Goal: Task Accomplishment & Management: Complete application form

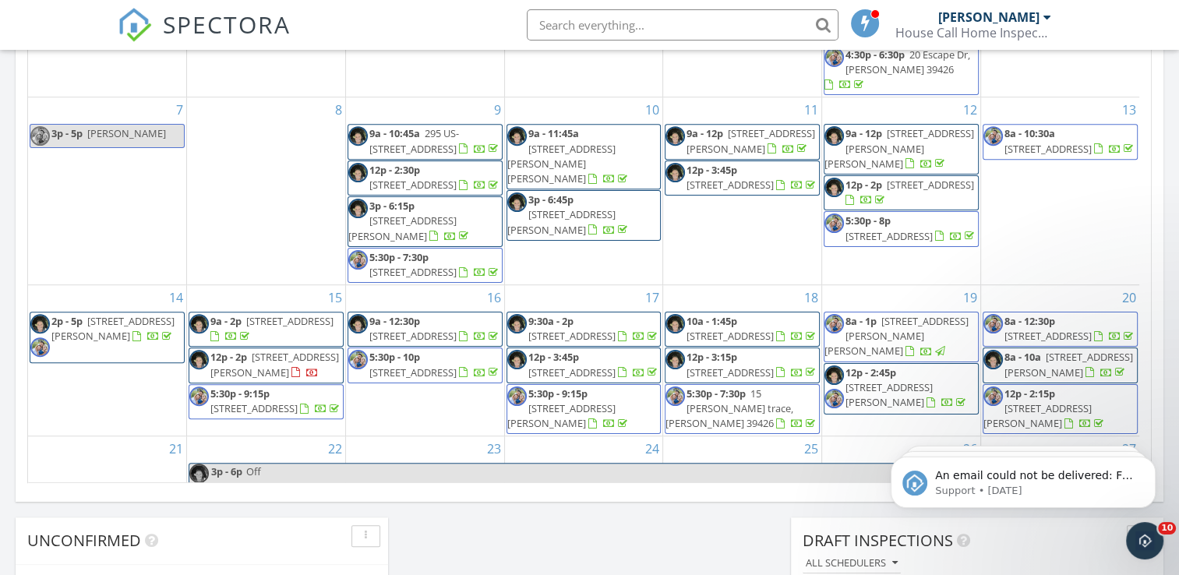
scroll to position [966, 0]
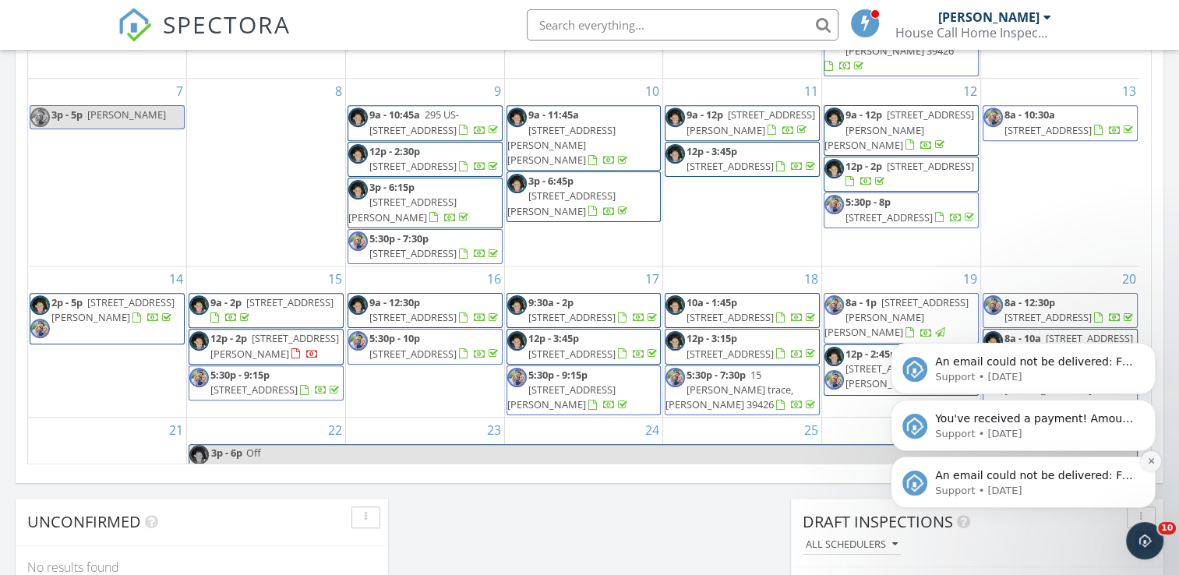
click at [1147, 470] on button "Dismiss notification" at bounding box center [1151, 461] width 20 height 20
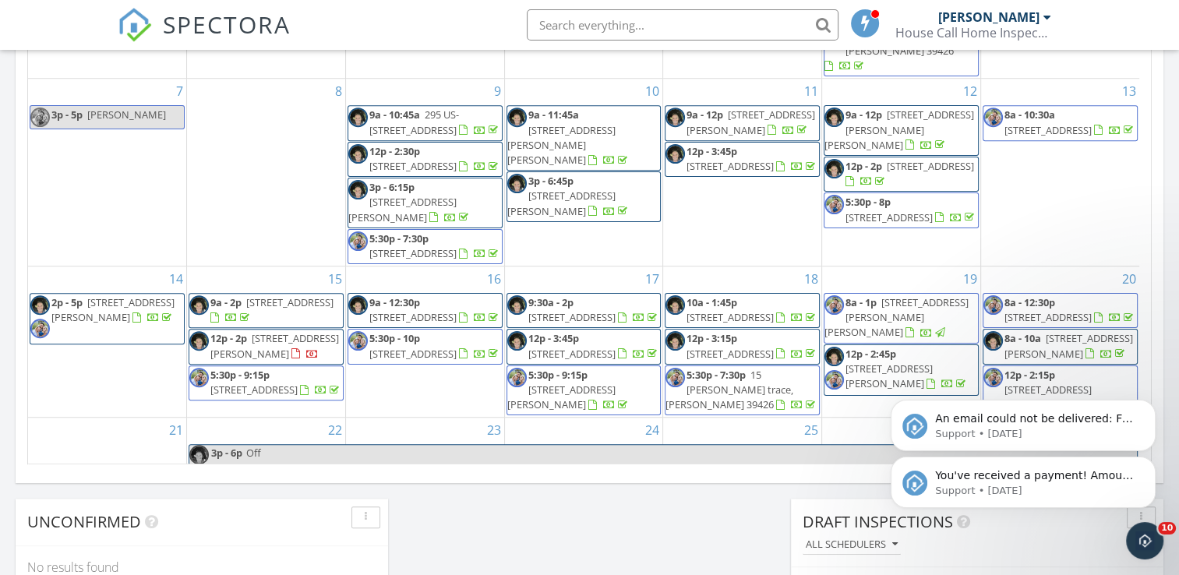
click at [1147, 470] on button "Dismiss notification" at bounding box center [1151, 461] width 16 height 16
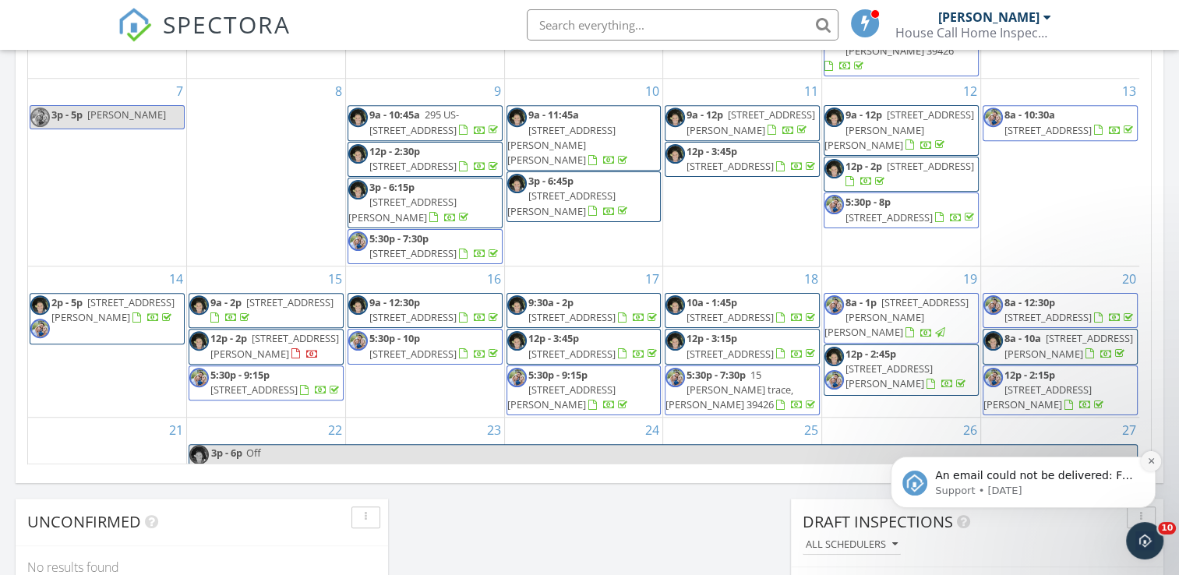
click at [1147, 467] on button "Dismiss notification" at bounding box center [1151, 461] width 20 height 20
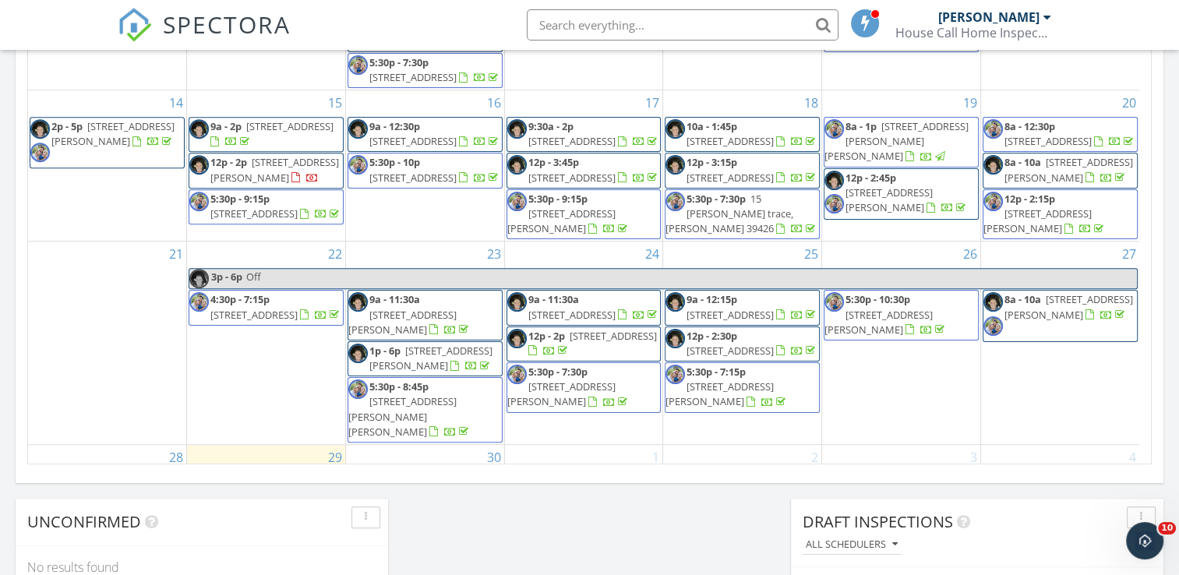
scroll to position [270, 0]
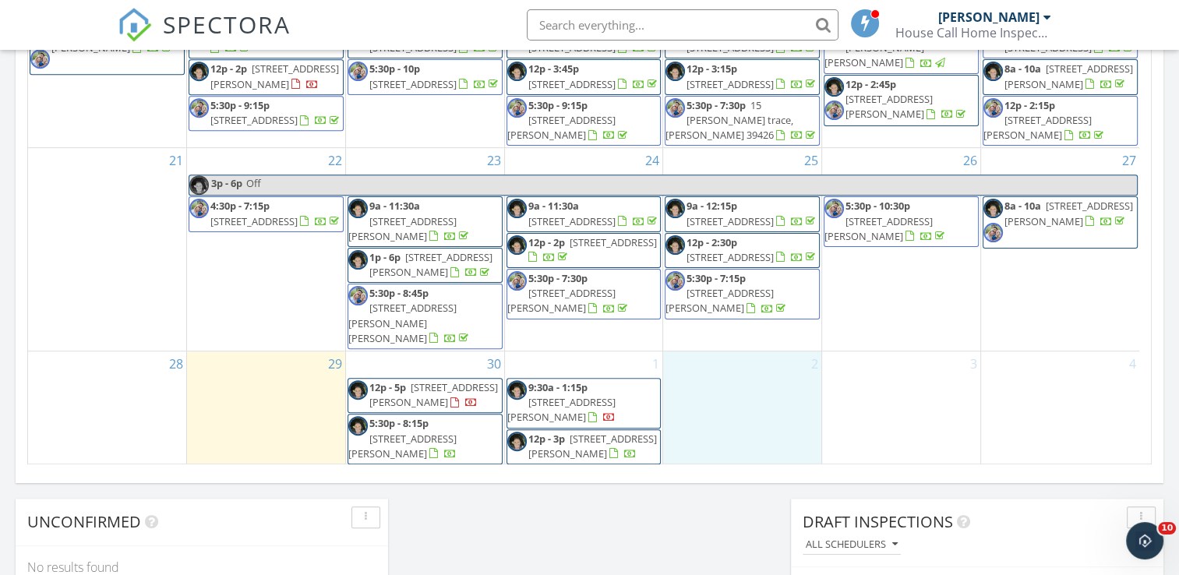
click at [742, 376] on div "2" at bounding box center [742, 408] width 158 height 115
click at [739, 314] on link "Inspection" at bounding box center [740, 314] width 80 height 25
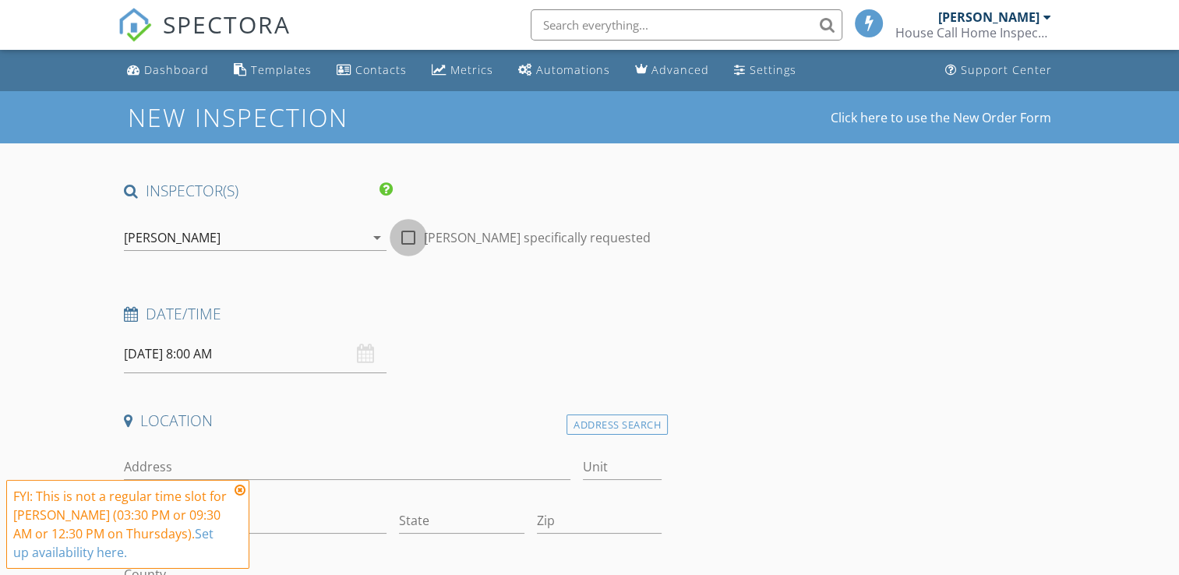
click at [407, 244] on div at bounding box center [408, 237] width 26 height 26
checkbox input "true"
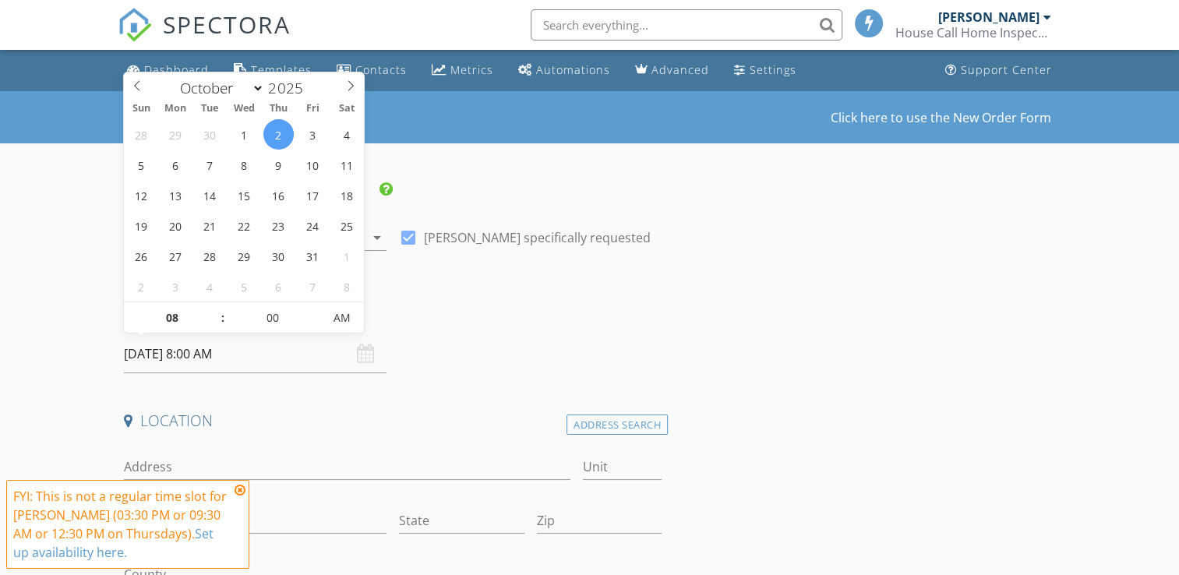
click at [298, 355] on input "10/02/2025 8:00 AM" at bounding box center [255, 354] width 263 height 38
type input "10/02/2025 9:00 AM"
type input "09"
click at [217, 312] on span at bounding box center [214, 310] width 11 height 16
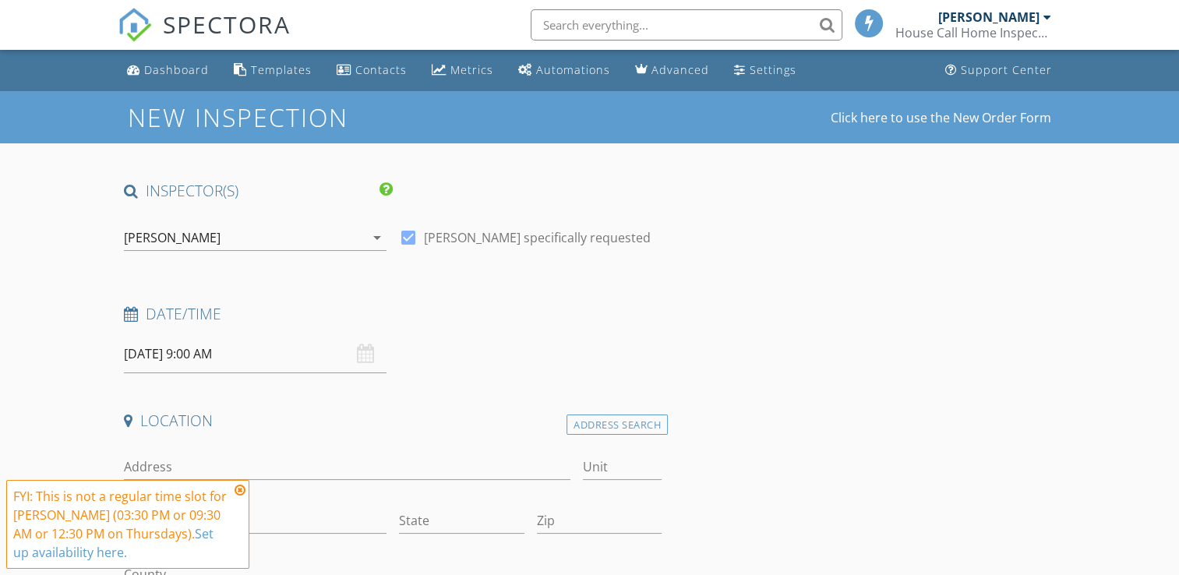
click at [278, 436] on div "Location" at bounding box center [393, 426] width 550 height 31
click at [256, 463] on input "Address" at bounding box center [347, 467] width 446 height 26
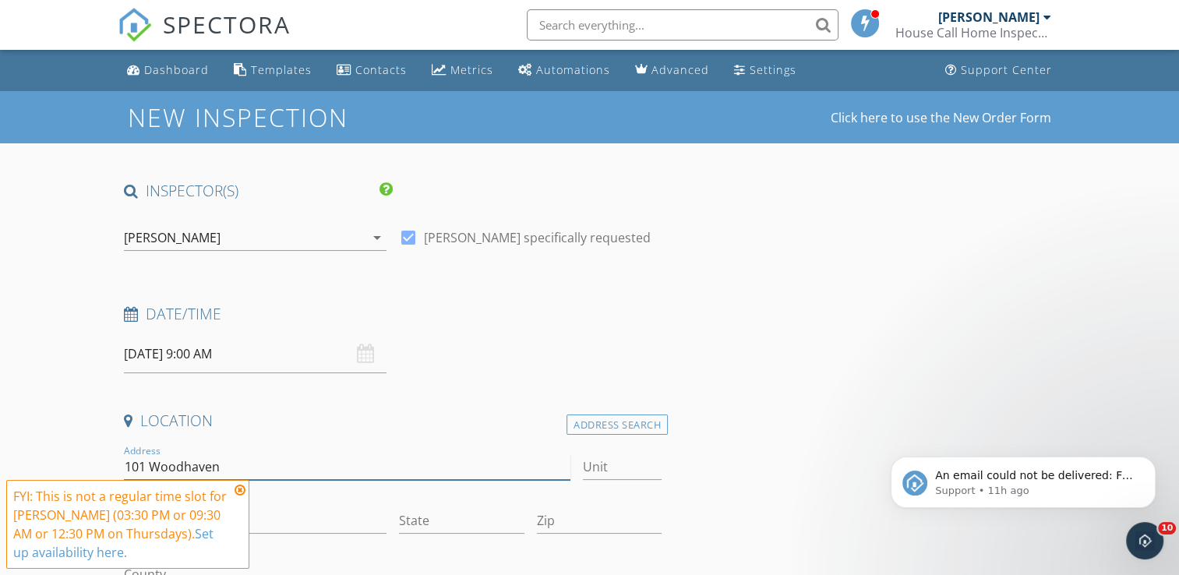
type input "101 Woodhaven"
click at [240, 490] on icon at bounding box center [240, 490] width 11 height 12
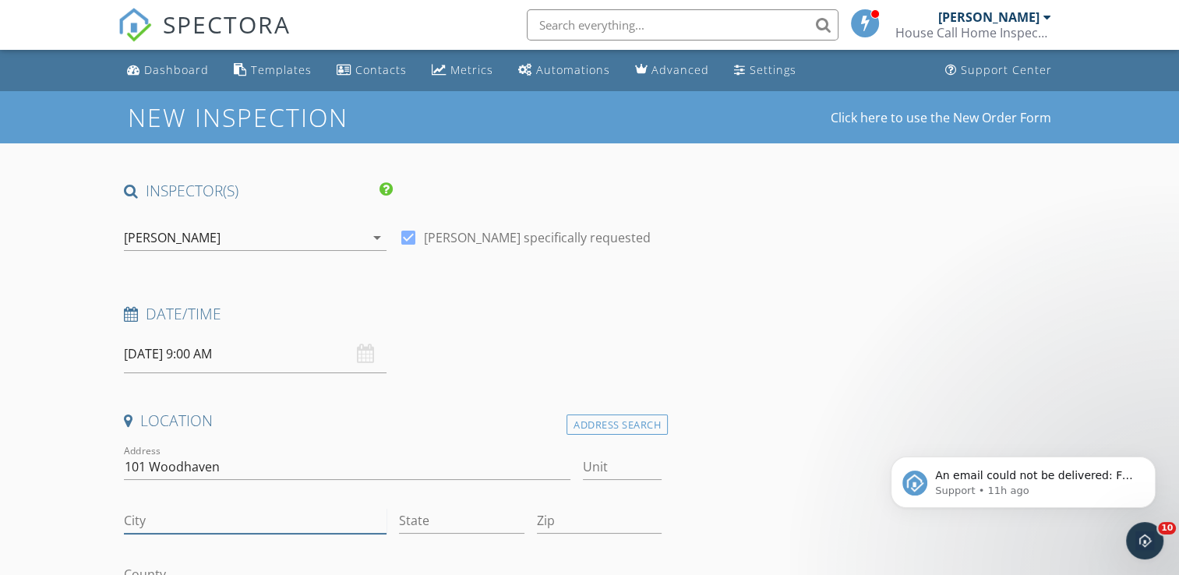
click at [230, 516] on input "City" at bounding box center [255, 521] width 263 height 26
type input "Carriere"
click at [439, 523] on input "State" at bounding box center [461, 521] width 125 height 26
type input "Ms"
type input "39466"
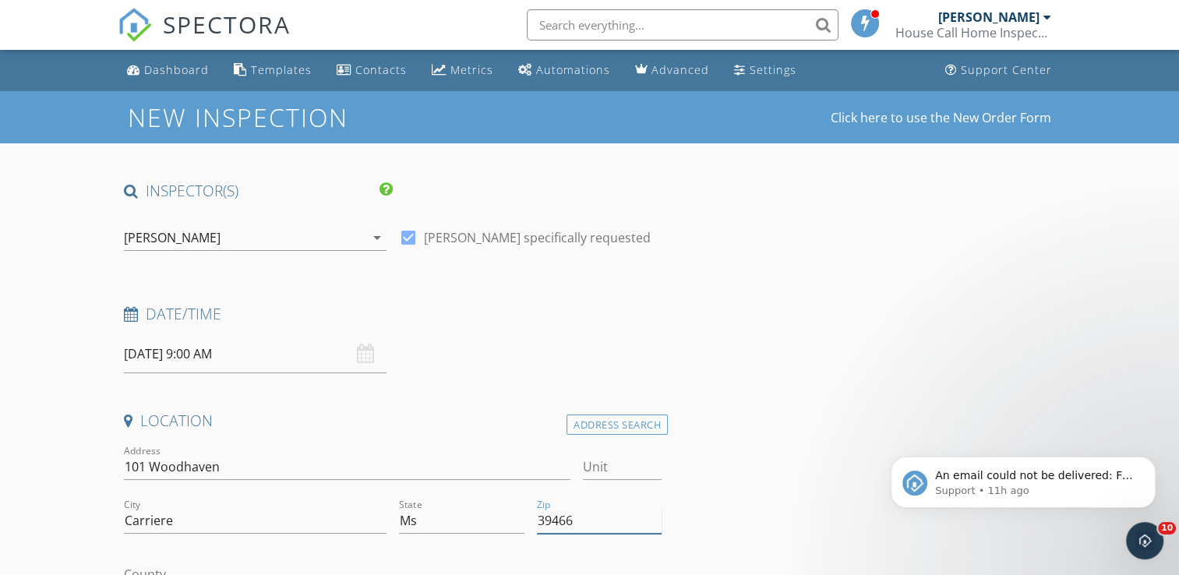
type input "1356"
type input "1979"
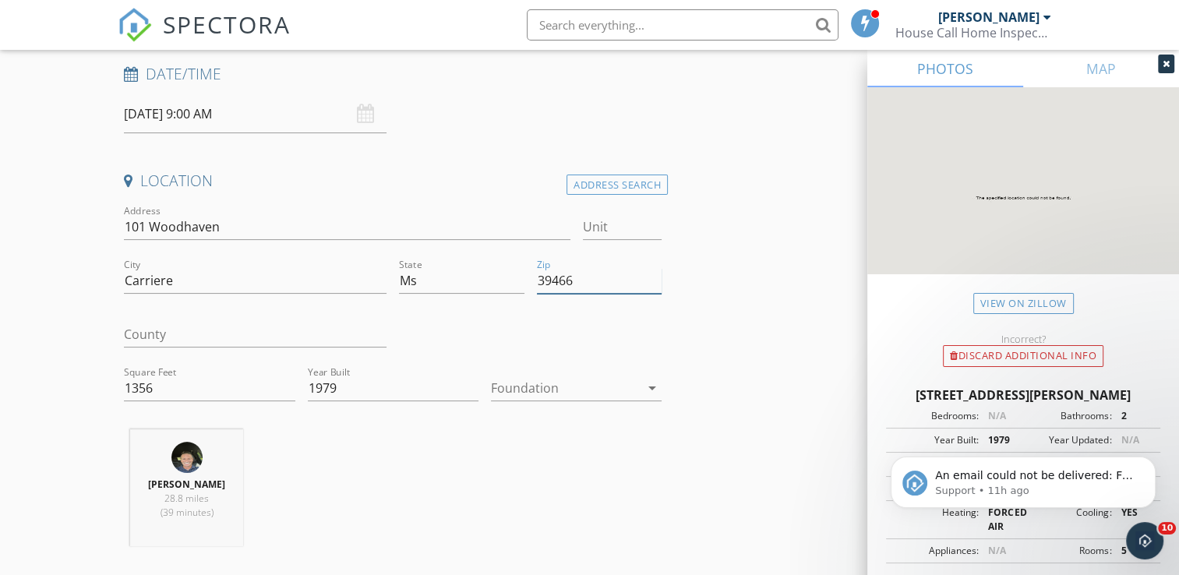
scroll to position [249, 0]
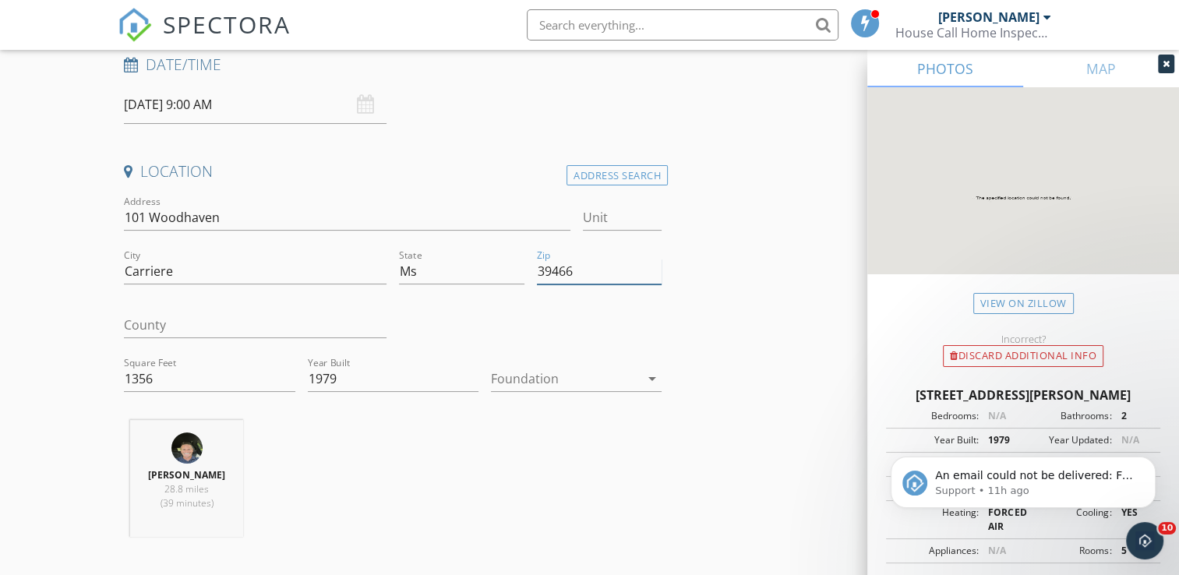
type input "39466"
click at [643, 379] on icon "arrow_drop_down" at bounding box center [652, 378] width 19 height 19
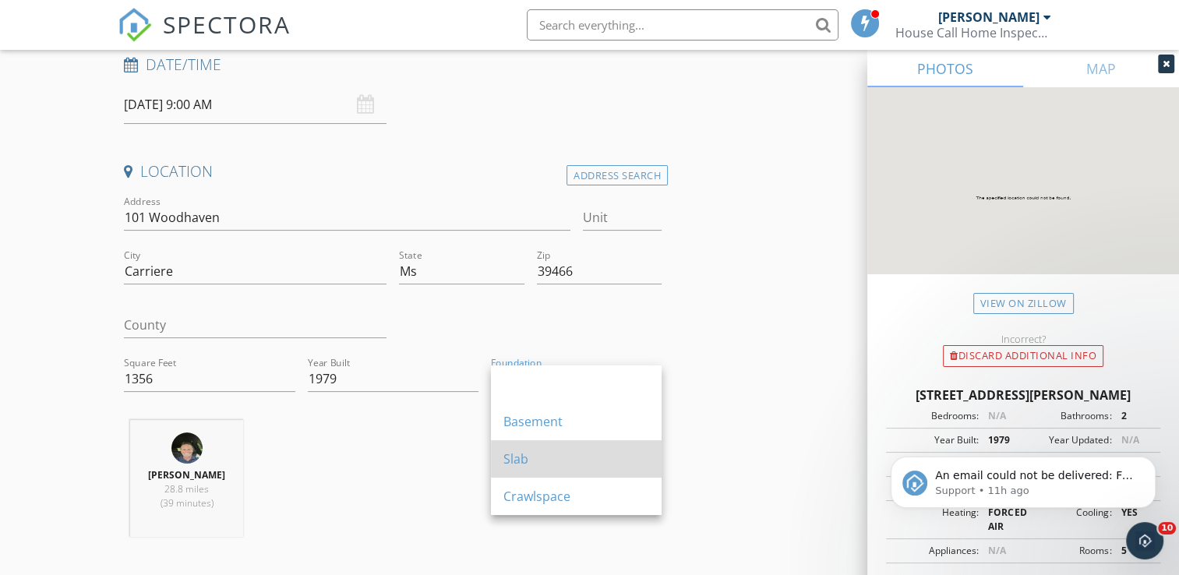
click at [538, 451] on div "Slab" at bounding box center [576, 459] width 146 height 19
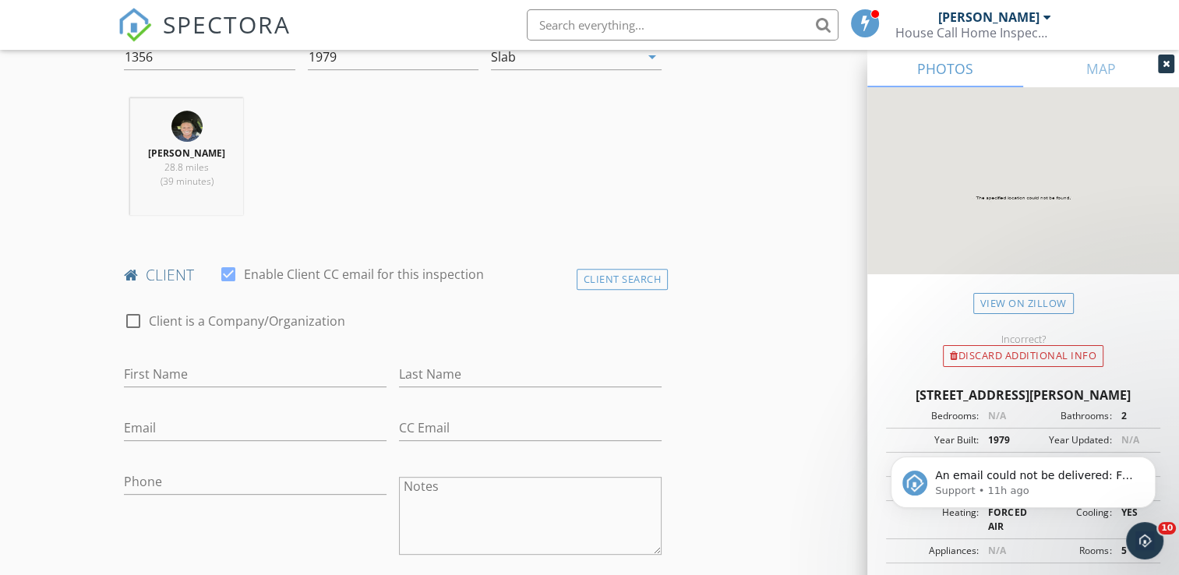
scroll to position [696, 0]
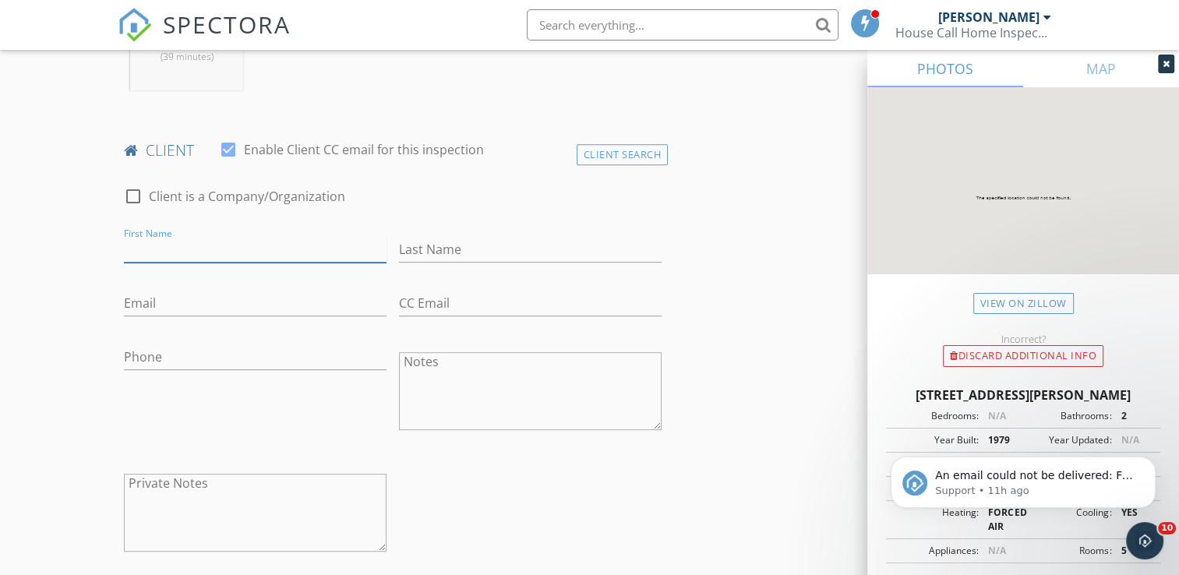
click at [294, 254] on input "First Name" at bounding box center [255, 250] width 263 height 26
type input "Dawson"
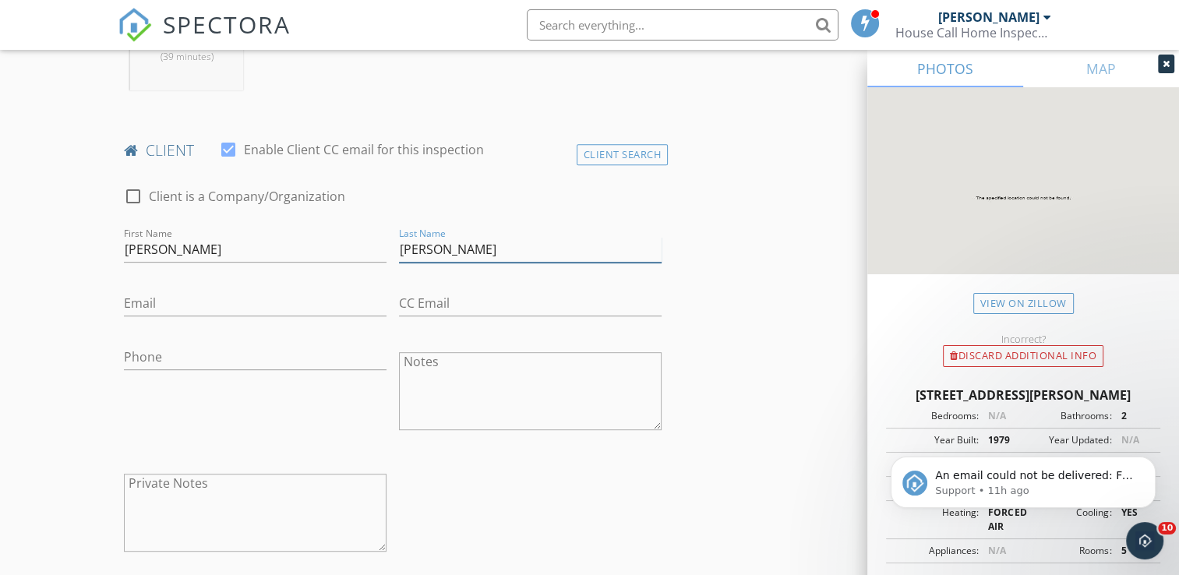
type input "Underwood"
click at [277, 298] on input "Email" at bounding box center [255, 304] width 263 height 26
type input "dawsonju21@gmail.com"
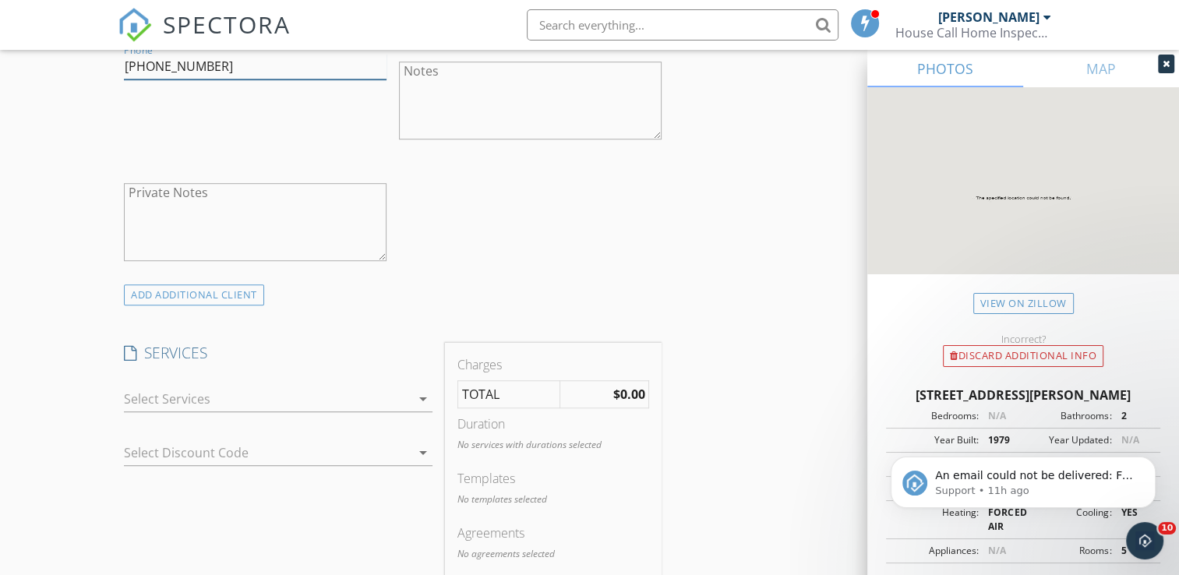
scroll to position [1122, 0]
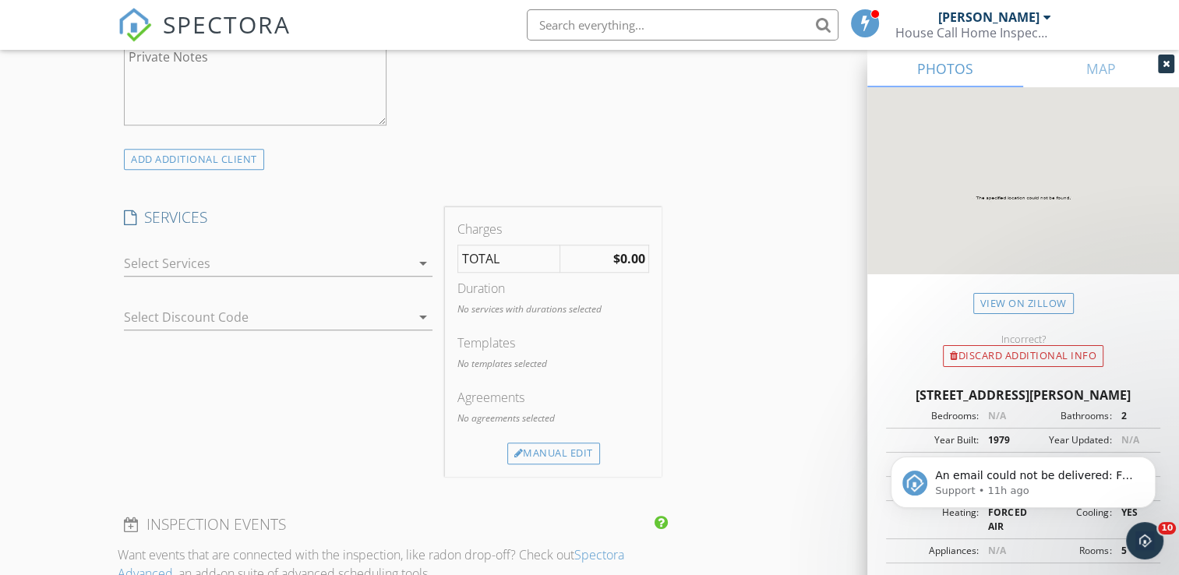
type input "601-916-5524"
click at [414, 262] on icon "arrow_drop_down" at bounding box center [423, 263] width 19 height 19
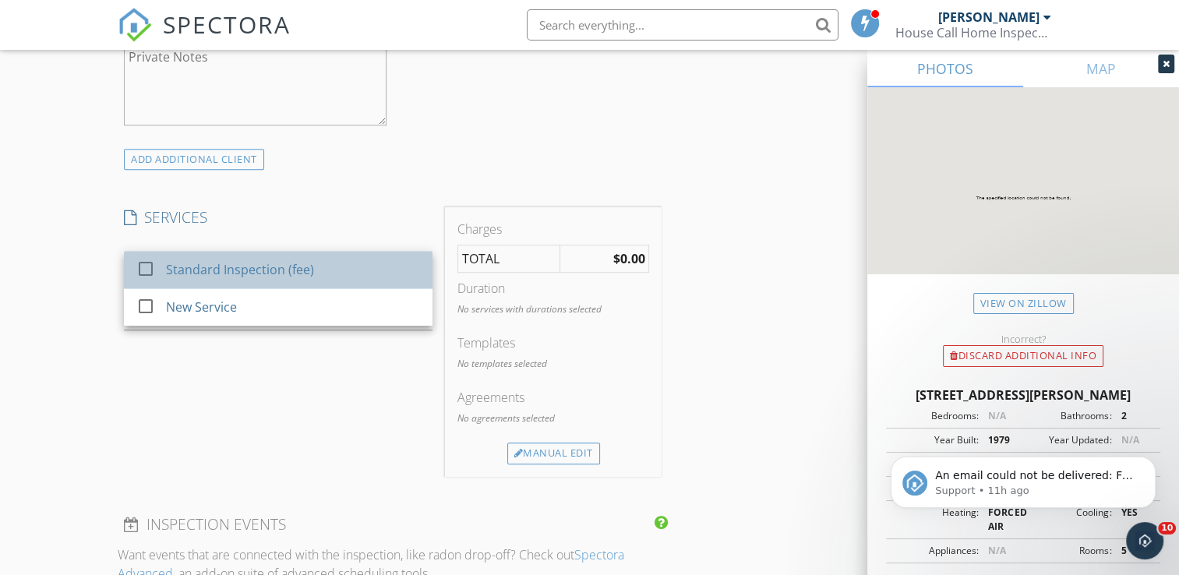
click at [372, 276] on div "Standard Inspection (fee)" at bounding box center [294, 269] width 254 height 31
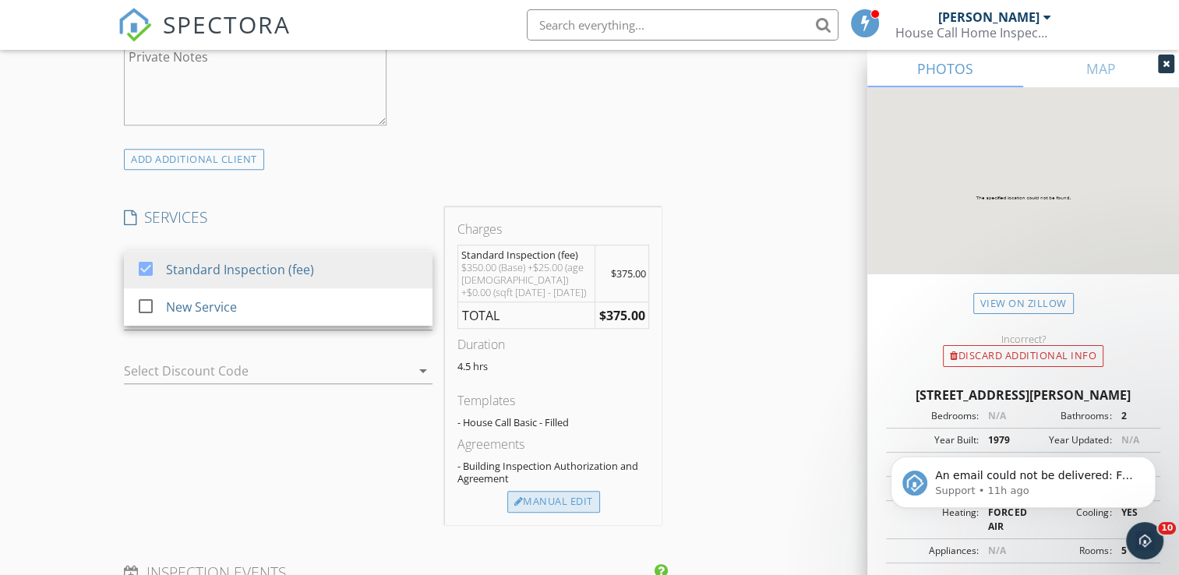
click at [548, 510] on div "Manual Edit" at bounding box center [553, 502] width 93 height 22
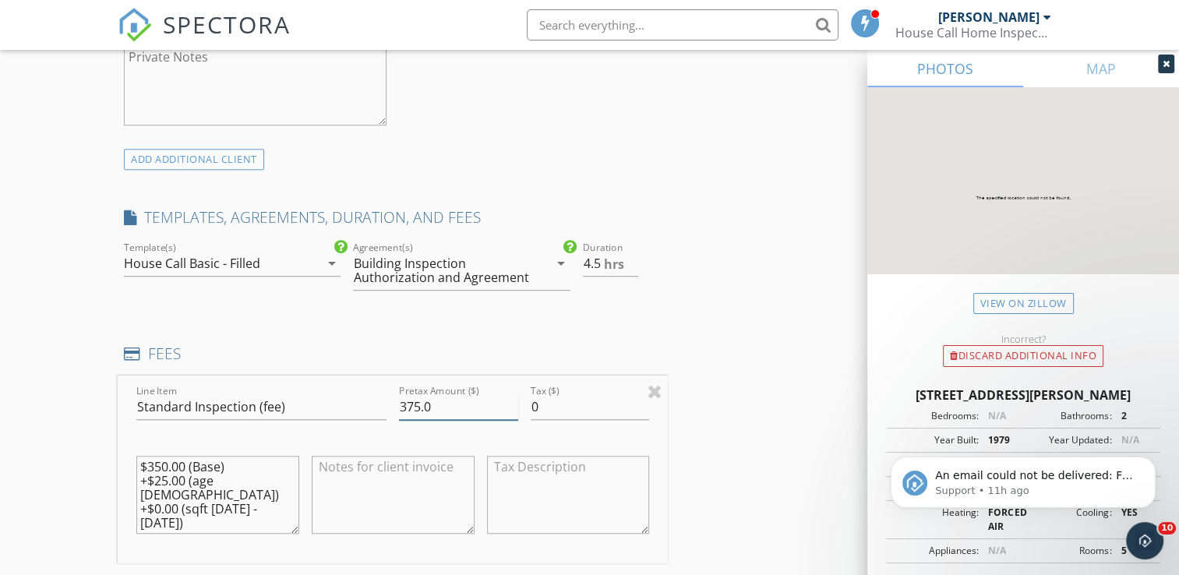
click at [421, 404] on input "375.0" at bounding box center [458, 407] width 119 height 26
type input "350.0"
click at [182, 496] on textarea "$350.00 (Base) +$25.00 (age 25 - 50) +$0.00 (sqft 1001 - 1500)" at bounding box center [217, 495] width 163 height 78
click at [186, 477] on textarea "$350.00 (Base) +$25.00 (age 25 - 50) (sqft 1001 - 1500)" at bounding box center [217, 495] width 163 height 78
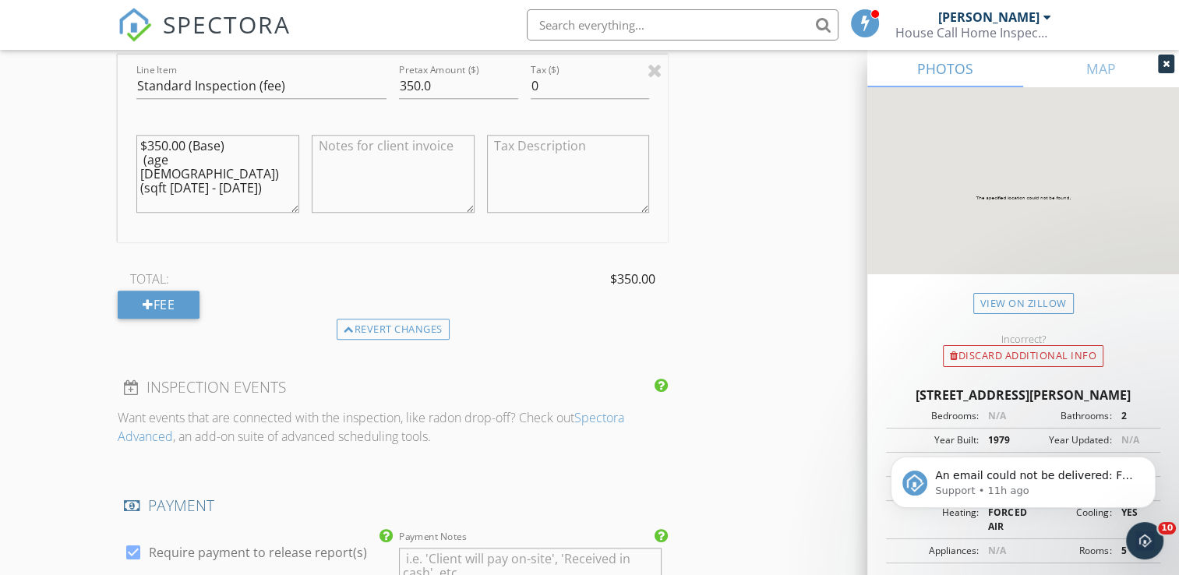
scroll to position [1526, 0]
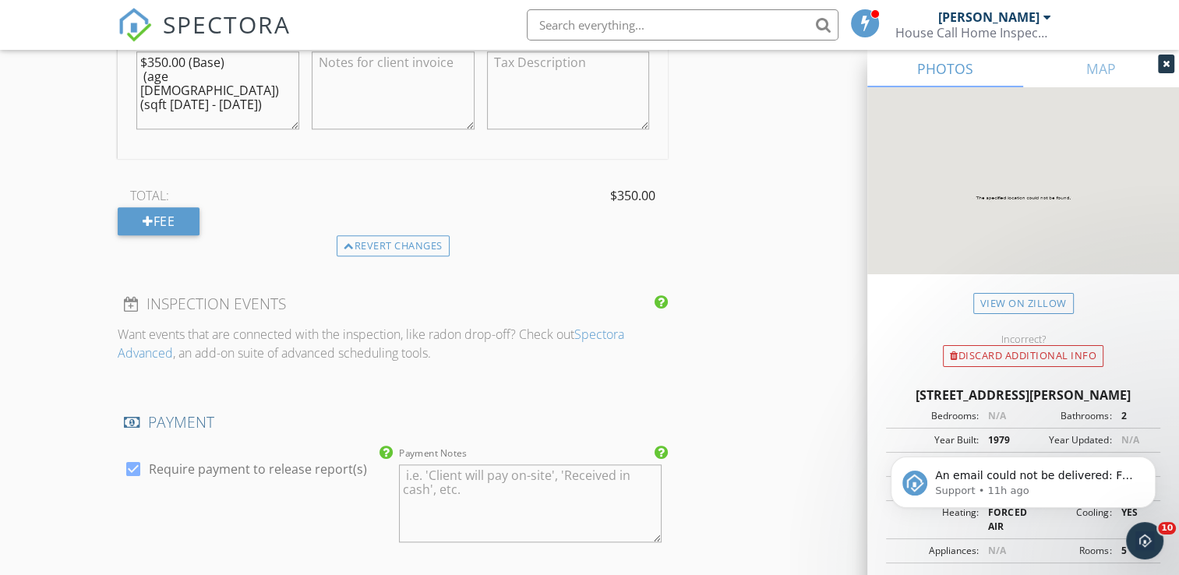
type textarea "$350.00 (Base) (age 25 - 50) (sqft 1001 - 1500)"
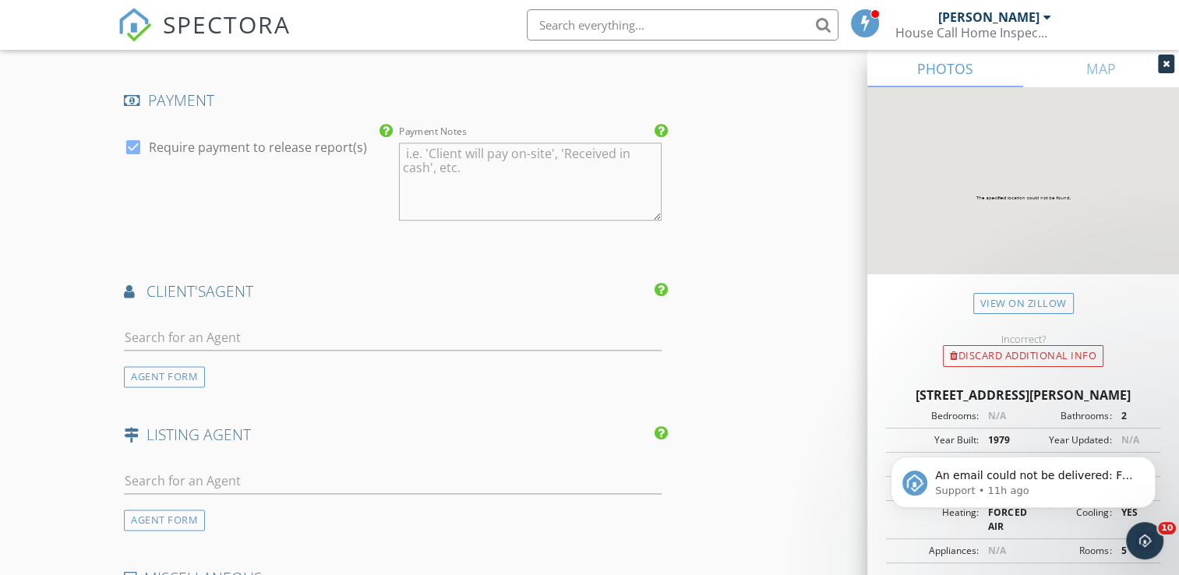
scroll to position [1879, 0]
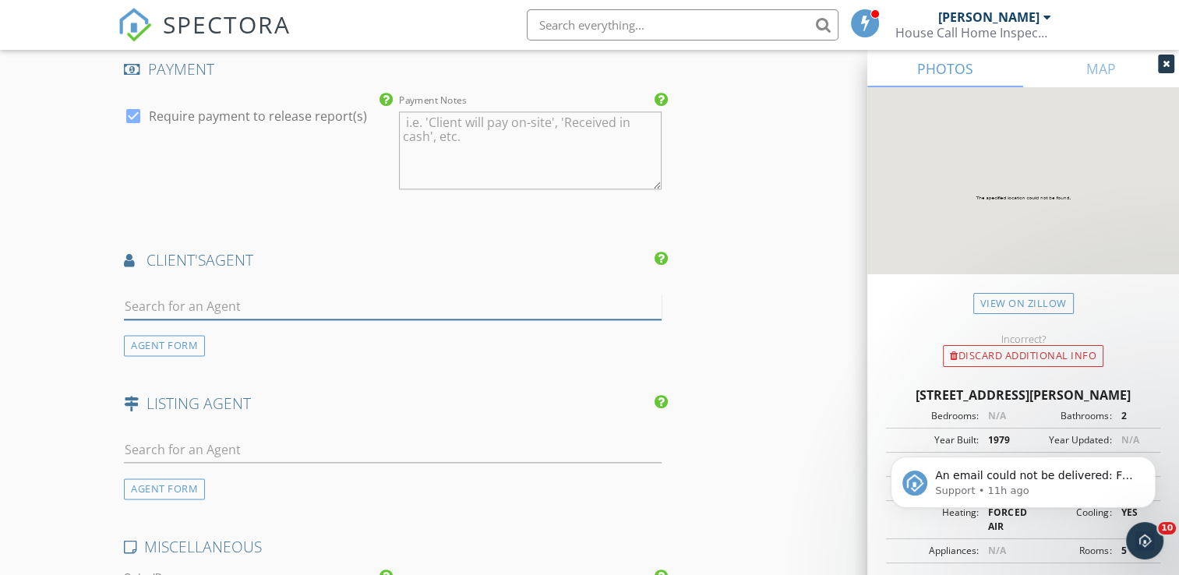
click at [479, 302] on input "text" at bounding box center [393, 307] width 538 height 26
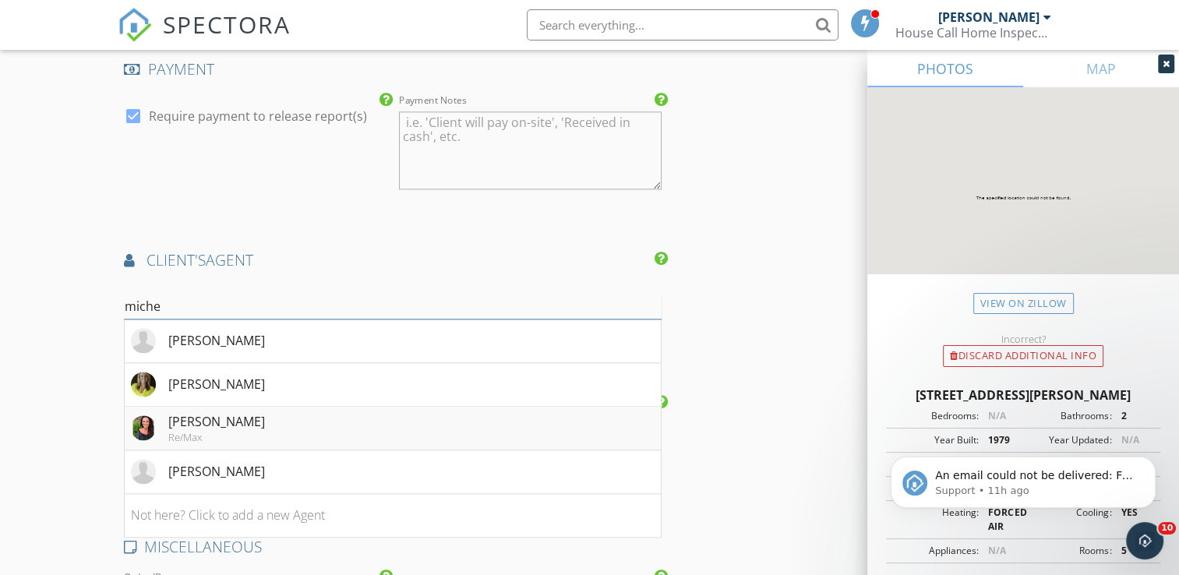
type input "miche"
click at [277, 419] on li "michelle Leleux Re/Max" at bounding box center [393, 429] width 536 height 44
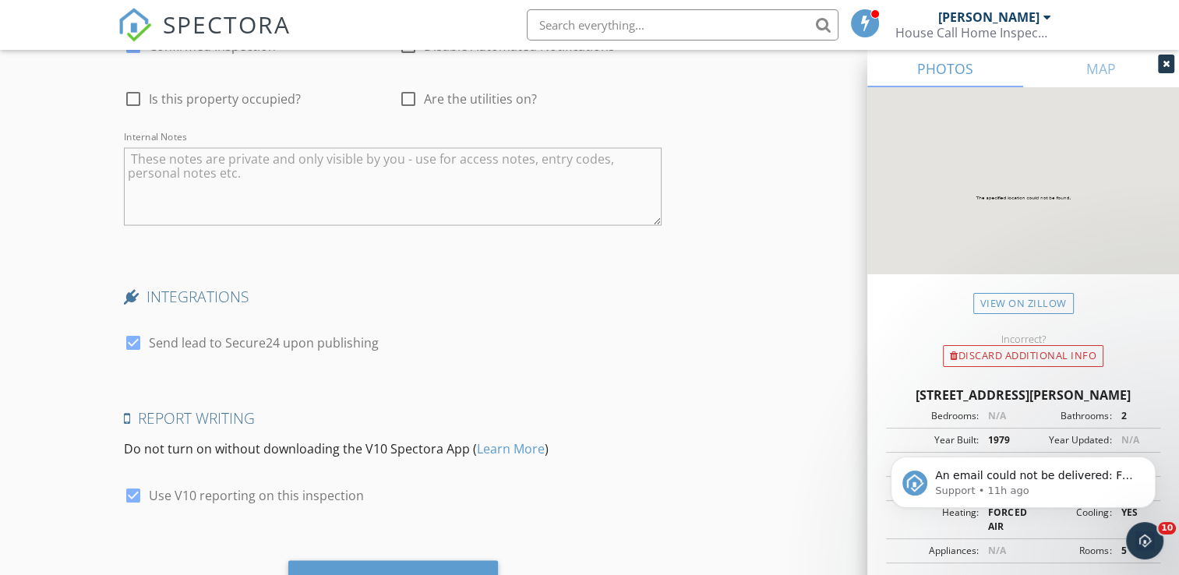
scroll to position [2905, 0]
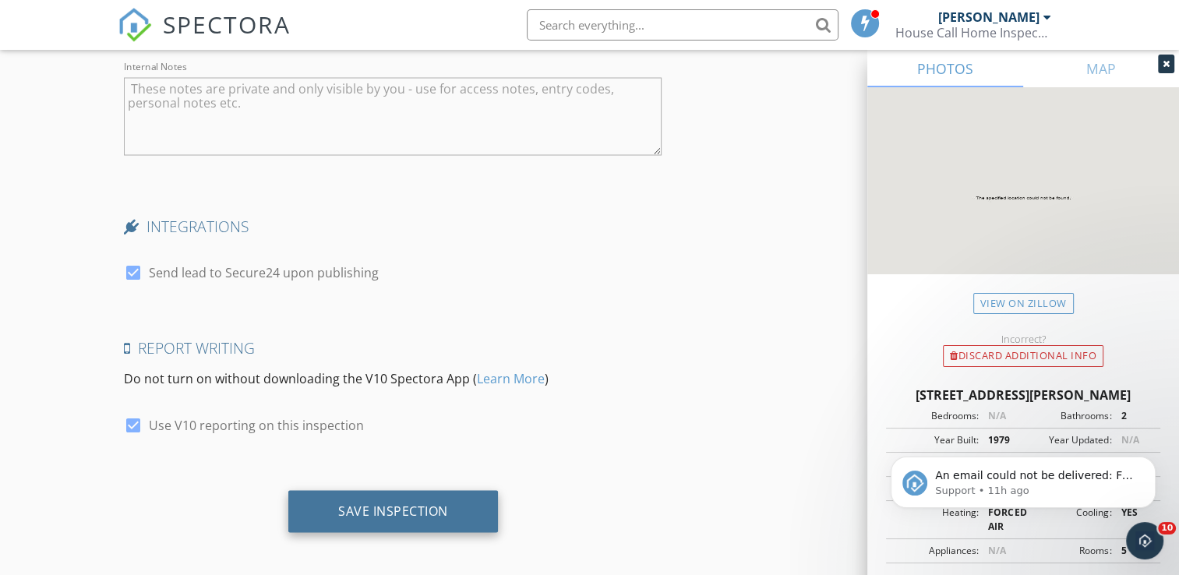
click at [395, 505] on div "Save Inspection" at bounding box center [393, 511] width 110 height 16
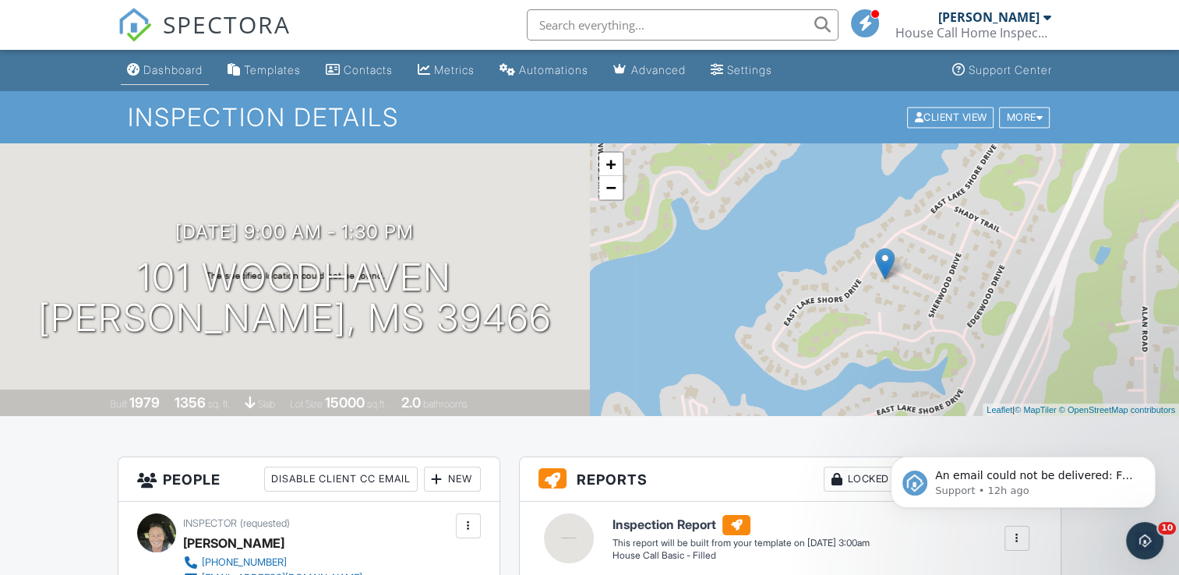
click at [170, 69] on div "Dashboard" at bounding box center [172, 69] width 59 height 13
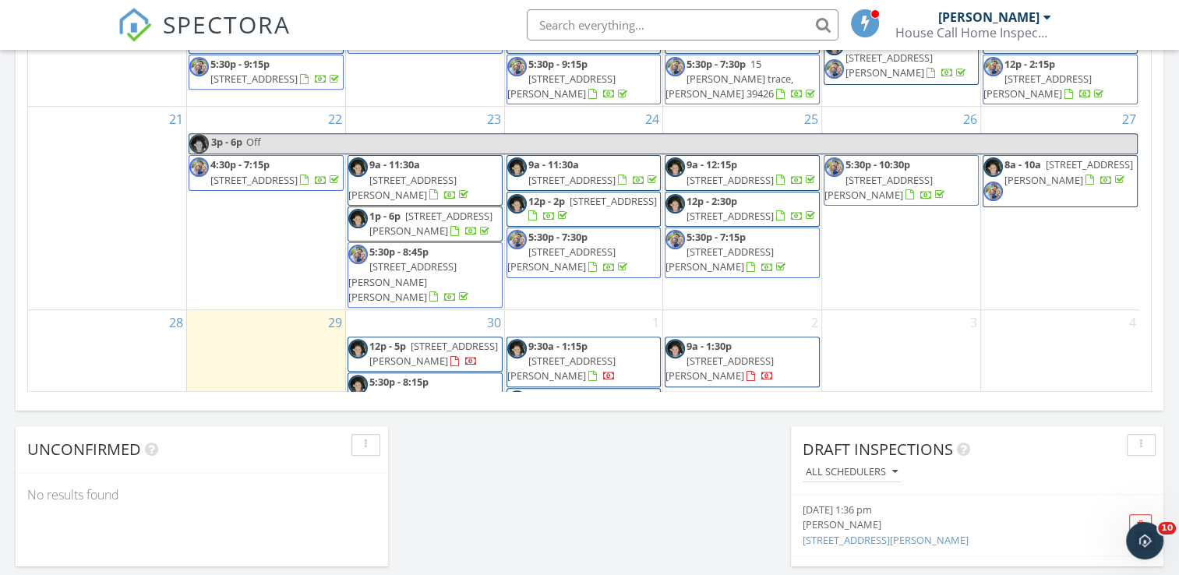
scroll to position [270, 0]
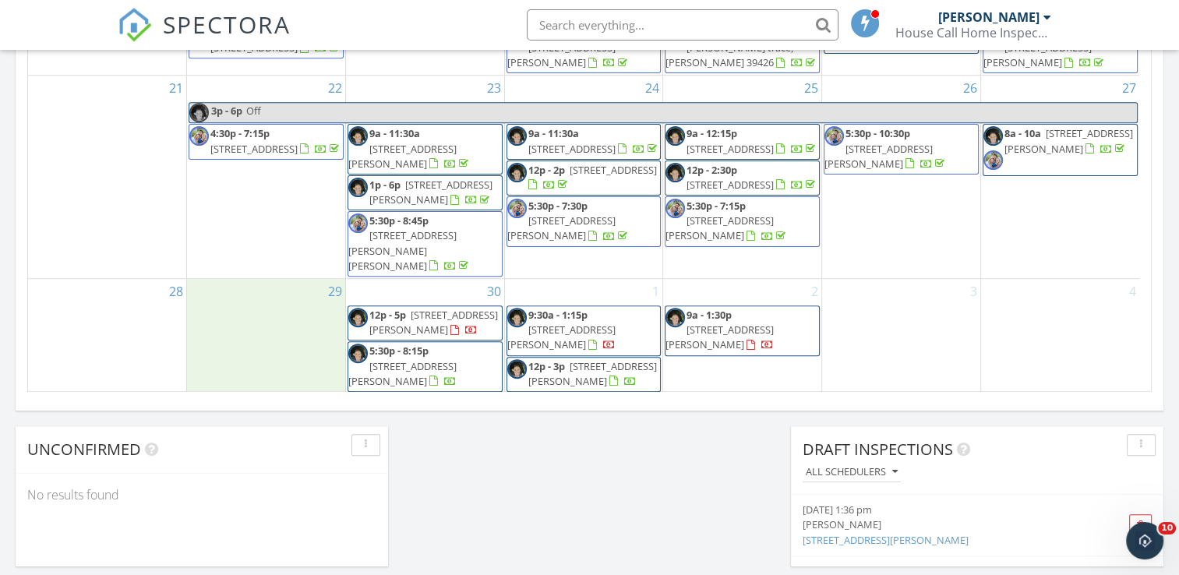
click at [253, 354] on div "29" at bounding box center [266, 336] width 158 height 115
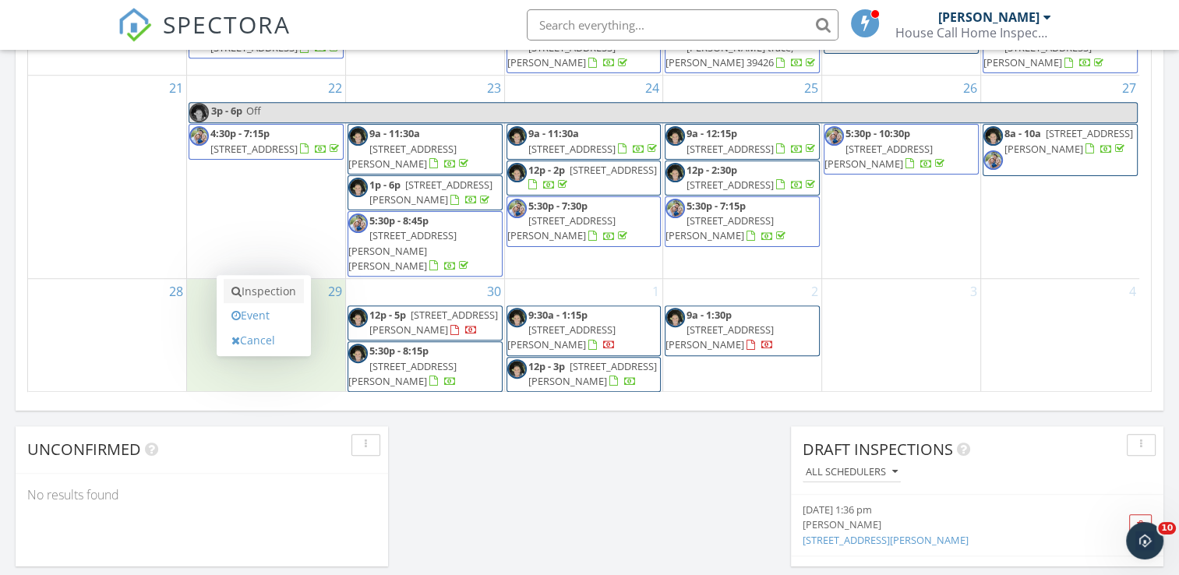
click at [261, 284] on link "Inspection" at bounding box center [264, 291] width 80 height 25
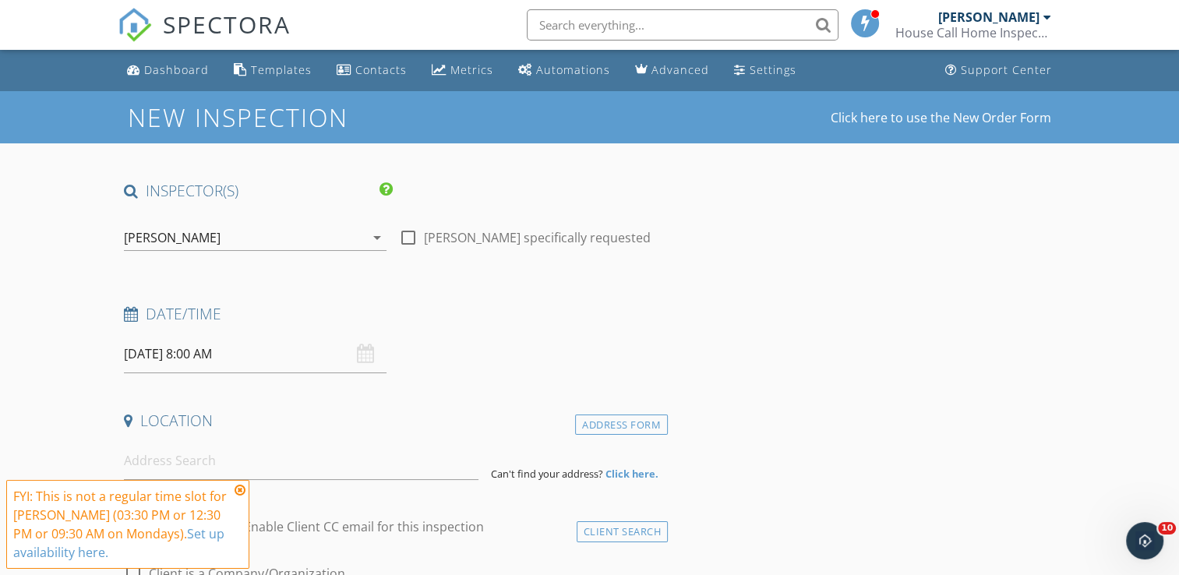
click at [369, 241] on icon "arrow_drop_down" at bounding box center [377, 237] width 19 height 19
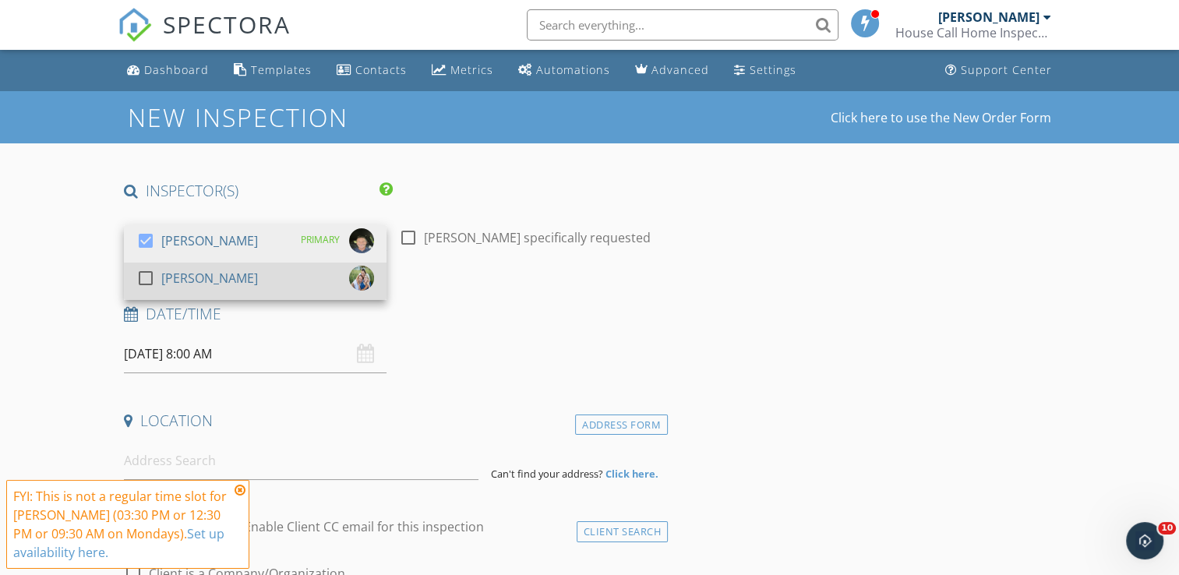
click at [319, 277] on div "check_box_outline_blank [PERSON_NAME]" at bounding box center [255, 281] width 238 height 31
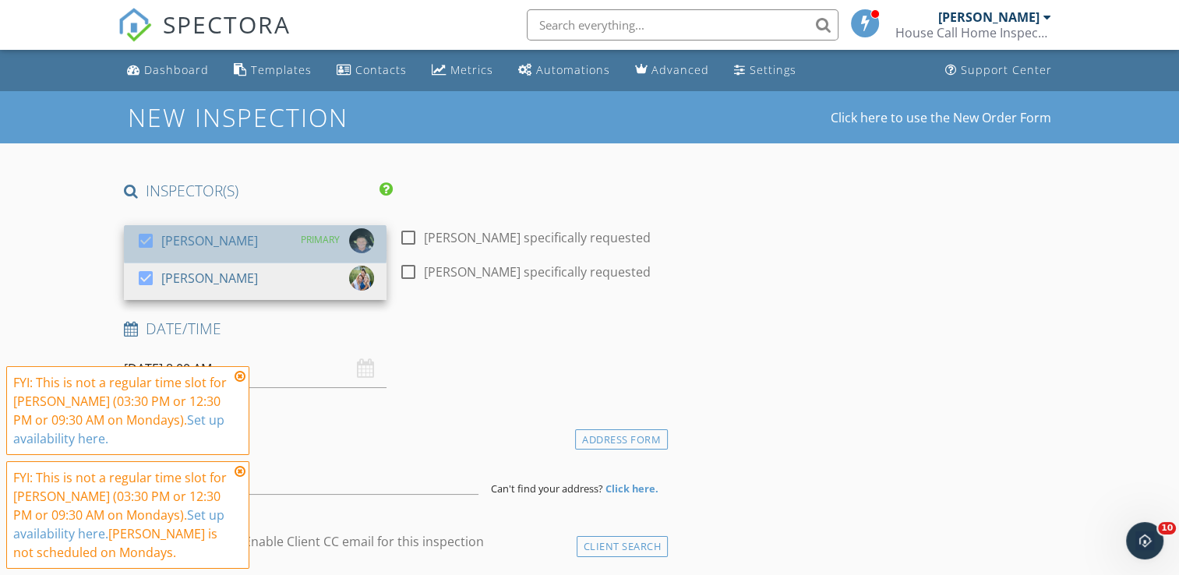
click at [313, 255] on div "check_box [PERSON_NAME] PRIMARY" at bounding box center [255, 243] width 238 height 31
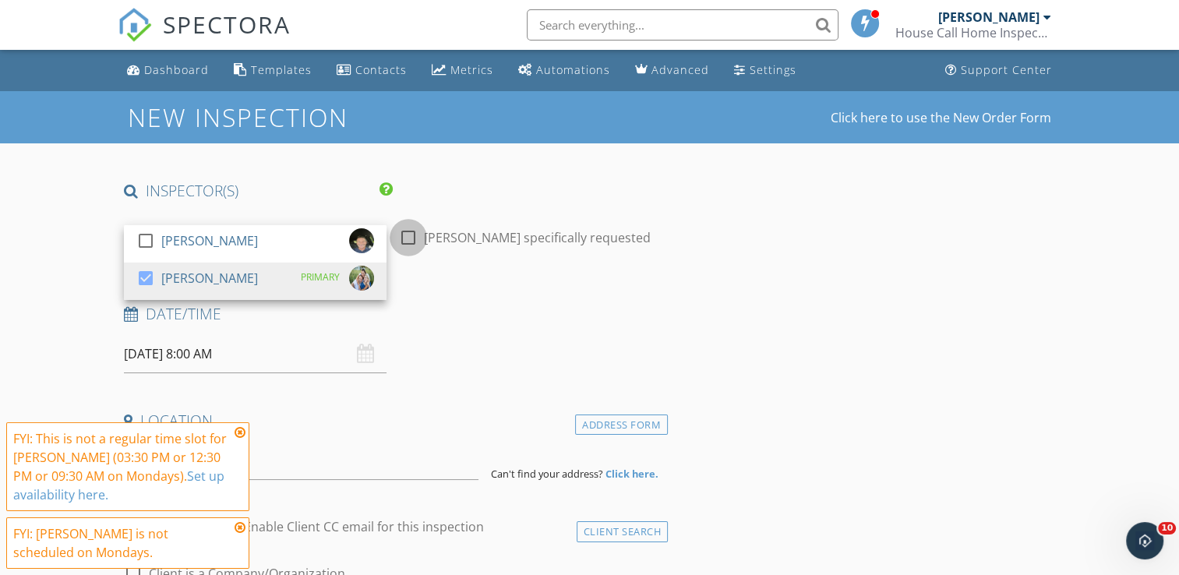
click at [413, 229] on div at bounding box center [408, 237] width 26 height 26
checkbox input "true"
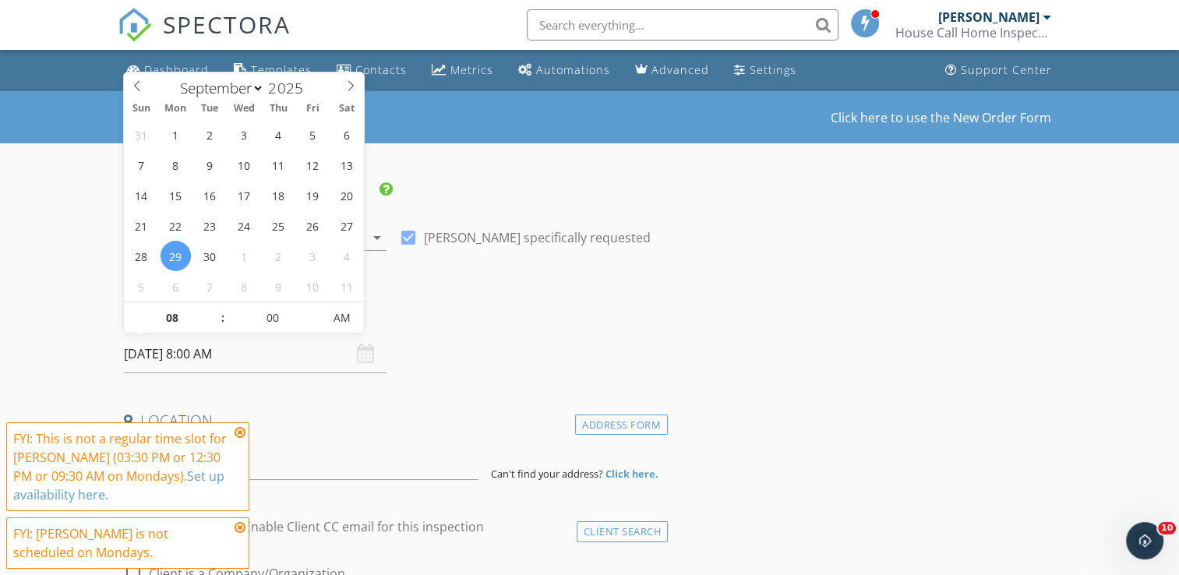
click at [305, 347] on input "[DATE] 8:00 AM" at bounding box center [255, 354] width 263 height 38
type input "09"
type input "[DATE] 9:00 AM"
click at [215, 305] on span at bounding box center [214, 310] width 11 height 16
type input "10"
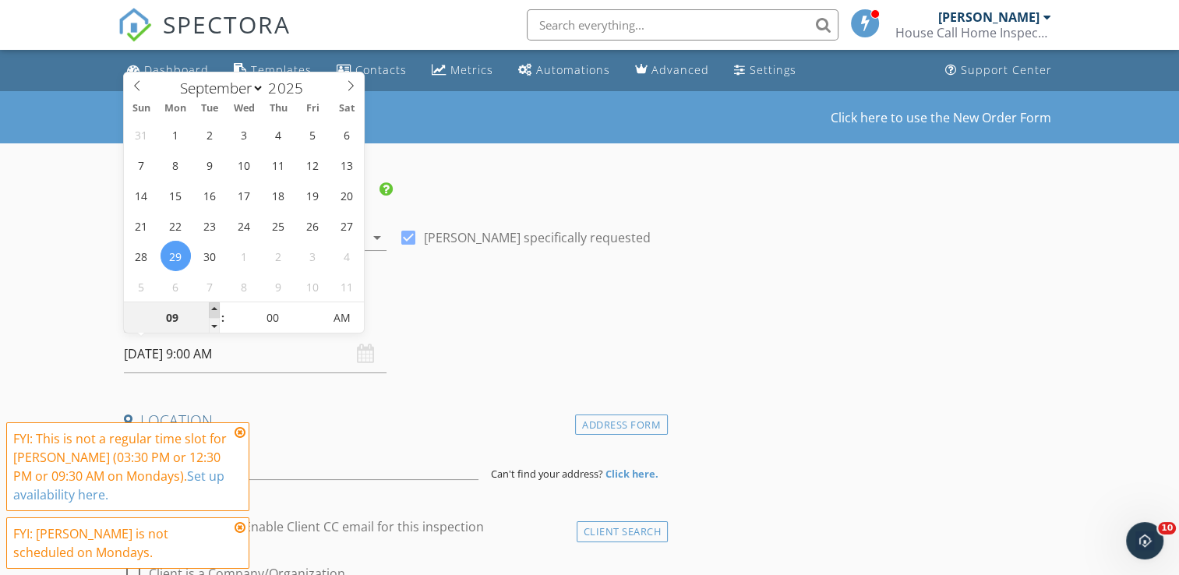
type input "[DATE] 10:00 AM"
click at [215, 305] on span at bounding box center [214, 310] width 11 height 16
type input "11"
type input "[DATE] 11:00 AM"
click at [215, 305] on span at bounding box center [214, 310] width 11 height 16
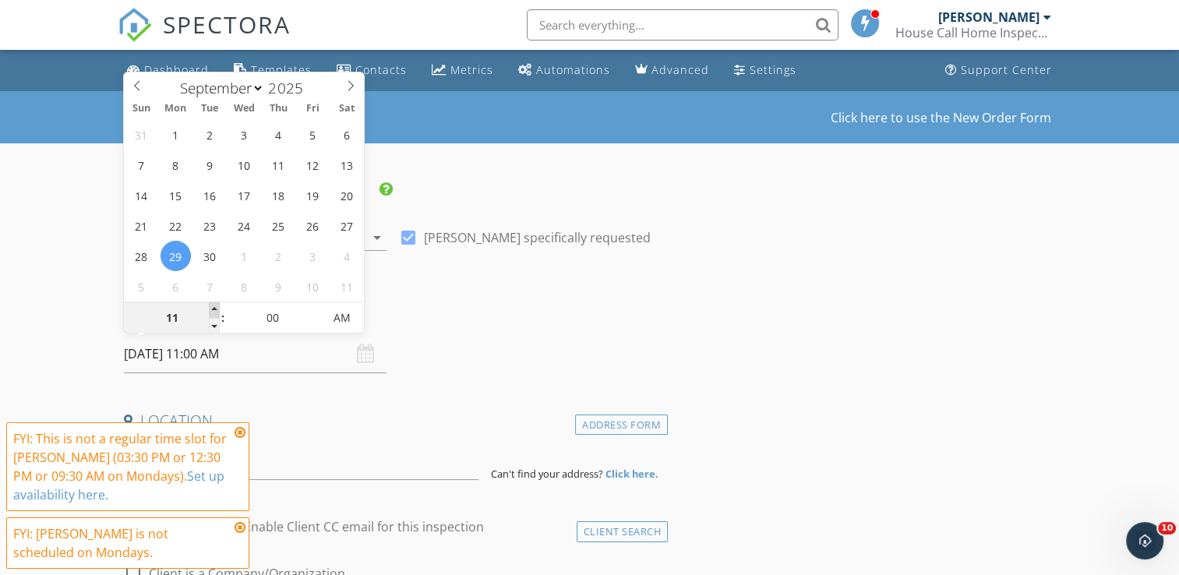
type input "12"
type input "[DATE] 12:00 PM"
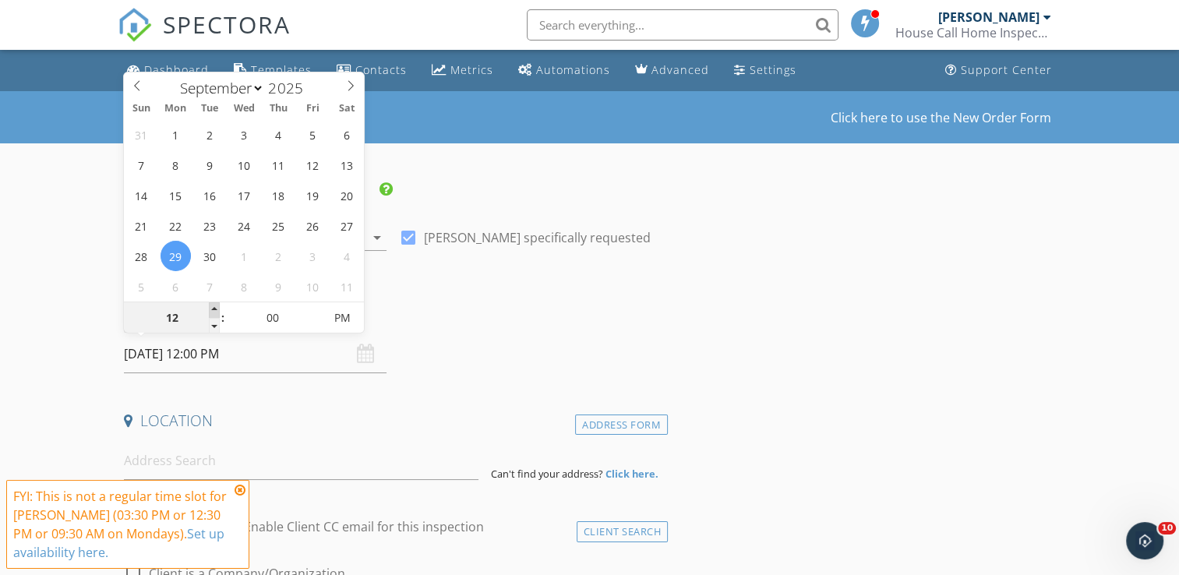
click at [215, 305] on span at bounding box center [214, 310] width 11 height 16
type input "01"
type input "[DATE] 1:00 PM"
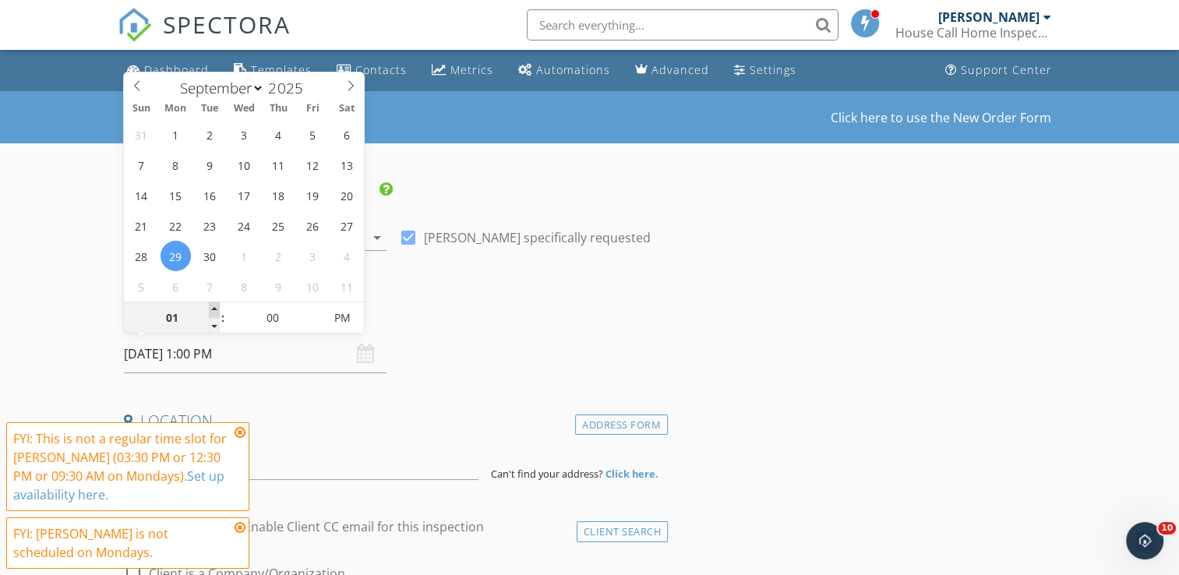
click at [215, 305] on span at bounding box center [214, 310] width 11 height 16
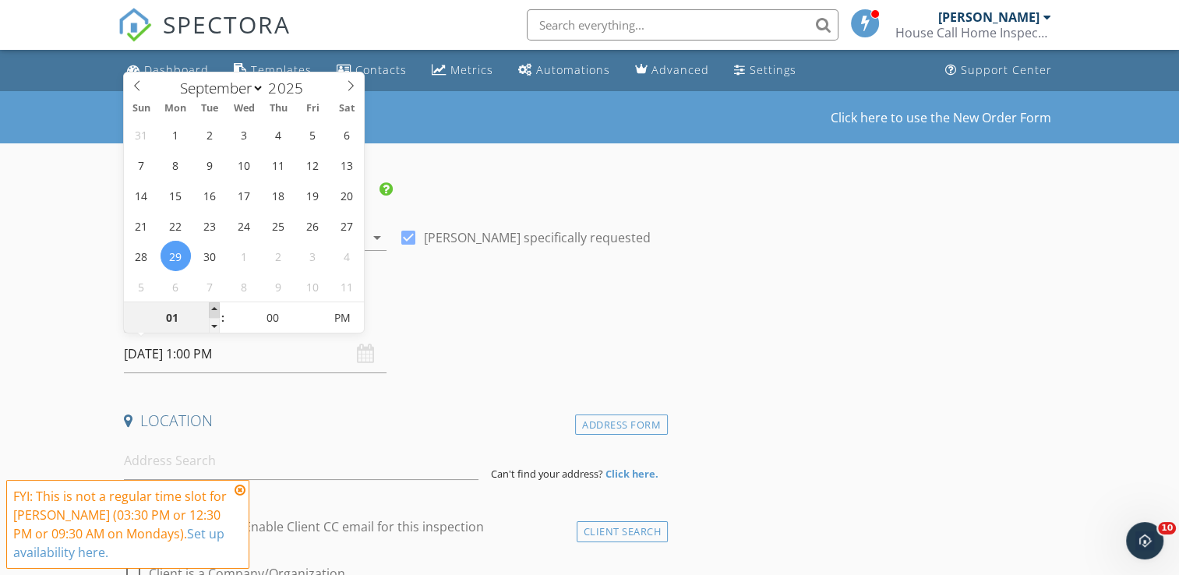
type input "02"
type input "[DATE] 2:00 PM"
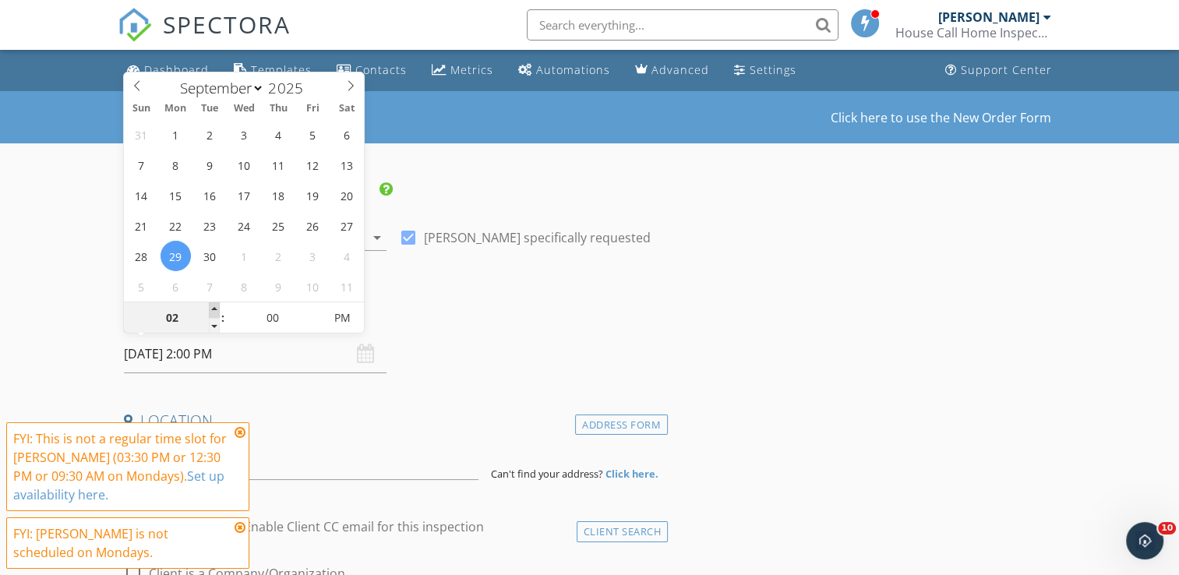
click at [215, 305] on span at bounding box center [214, 310] width 11 height 16
type input "03"
type input "[DATE] 3:00 PM"
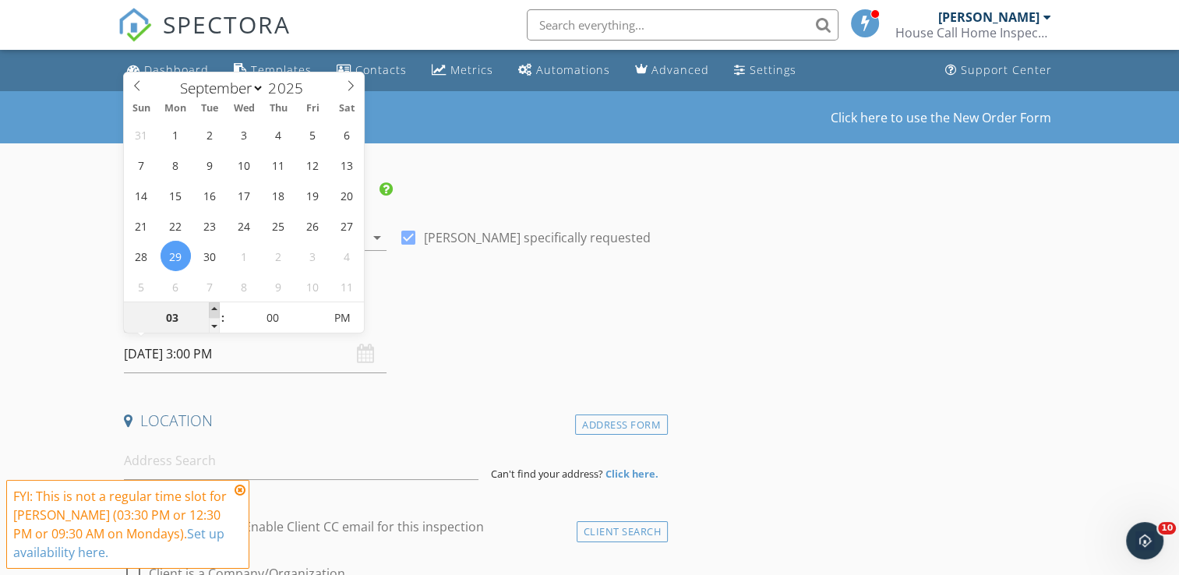
click at [215, 305] on span at bounding box center [214, 310] width 11 height 16
type input "04"
type input "09/29/2025 4:00 PM"
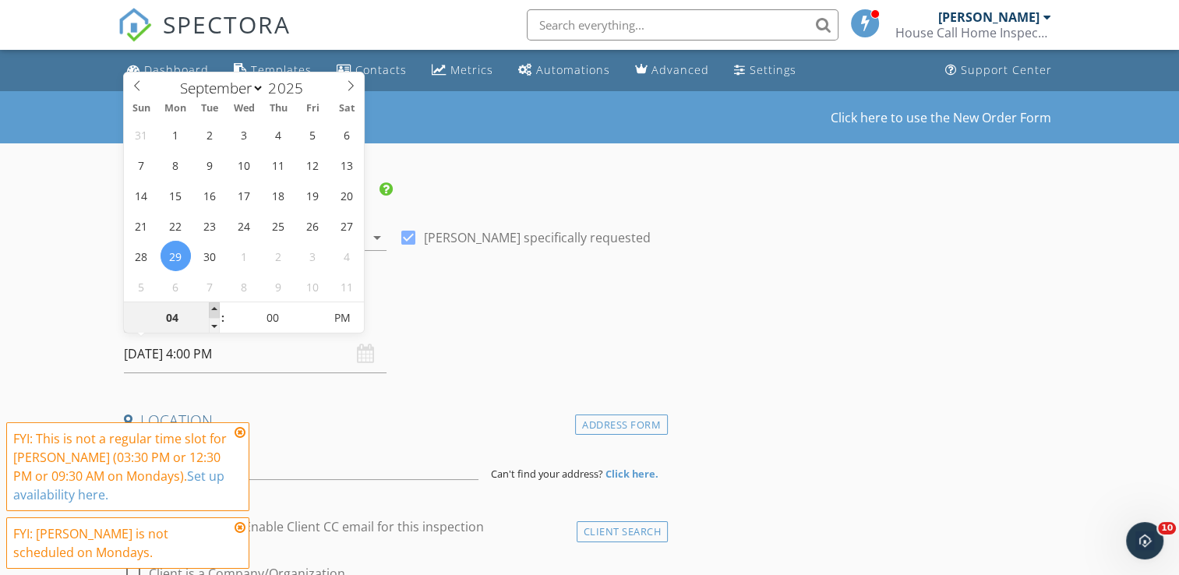
click at [215, 305] on span at bounding box center [214, 310] width 11 height 16
type input "05"
type input "09/29/2025 5:00 PM"
click at [215, 305] on span at bounding box center [214, 310] width 11 height 16
type input "06"
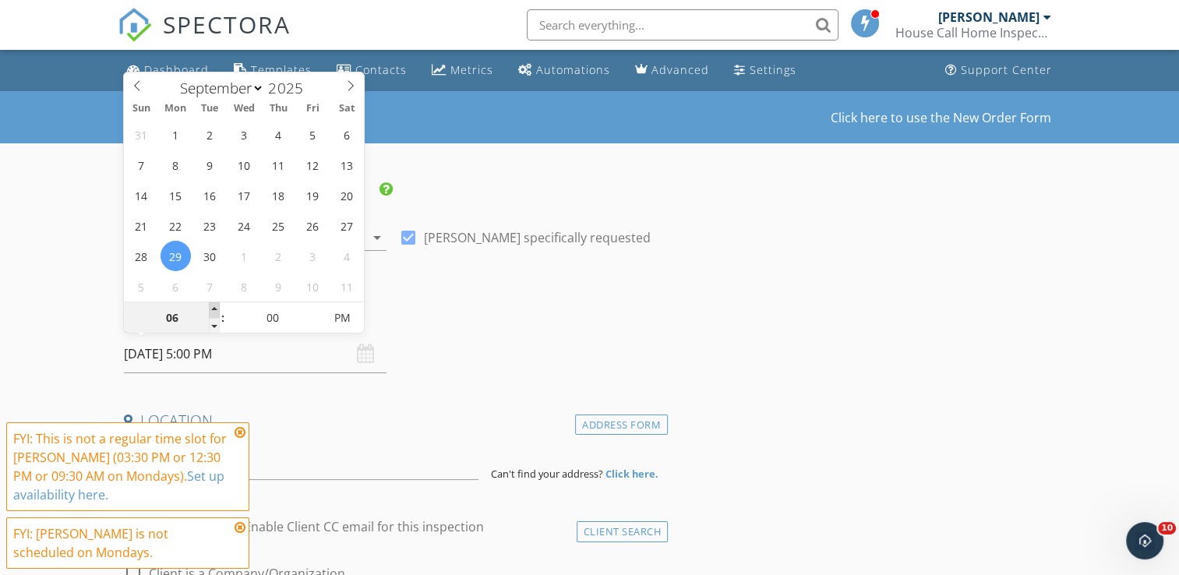
type input "09/29/2025 6:00 PM"
click at [215, 305] on span at bounding box center [214, 310] width 11 height 16
type input "05"
type input "09/29/2025 5:00 PM"
click at [213, 323] on span at bounding box center [214, 326] width 11 height 16
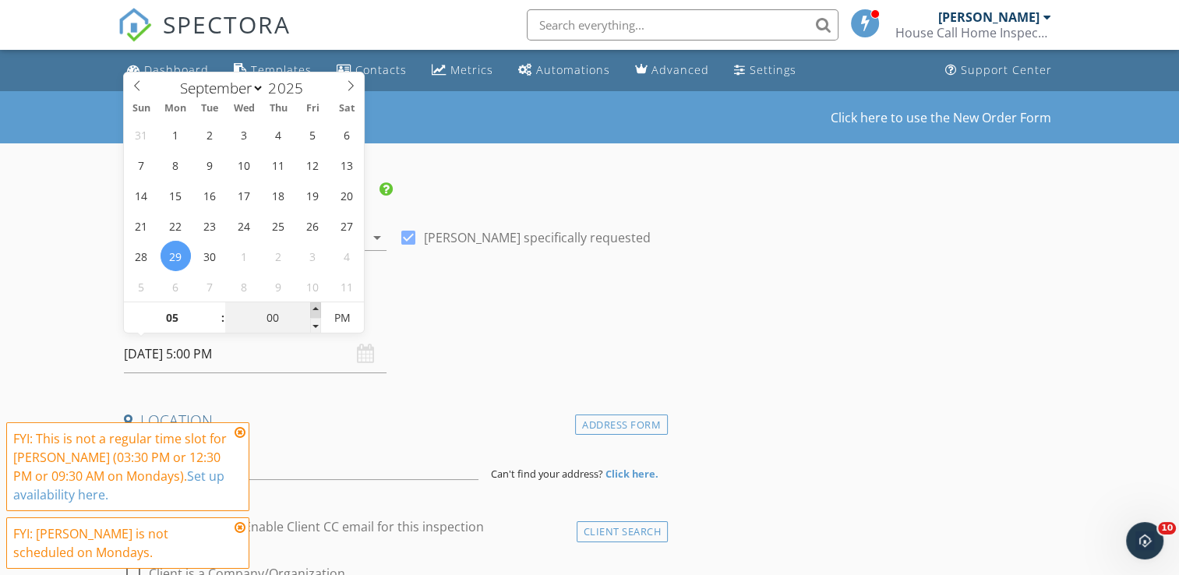
type input "05"
type input "09/29/2025 5:05 PM"
click at [316, 307] on span at bounding box center [315, 310] width 11 height 16
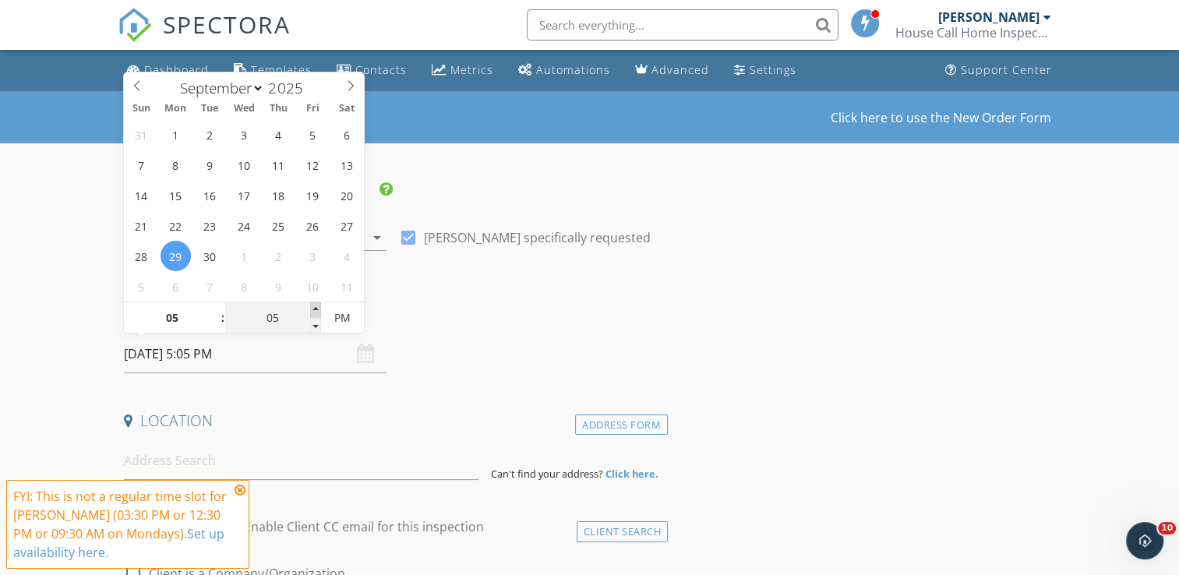
type input "10"
type input "09/29/2025 5:10 PM"
click at [316, 307] on span at bounding box center [315, 310] width 11 height 16
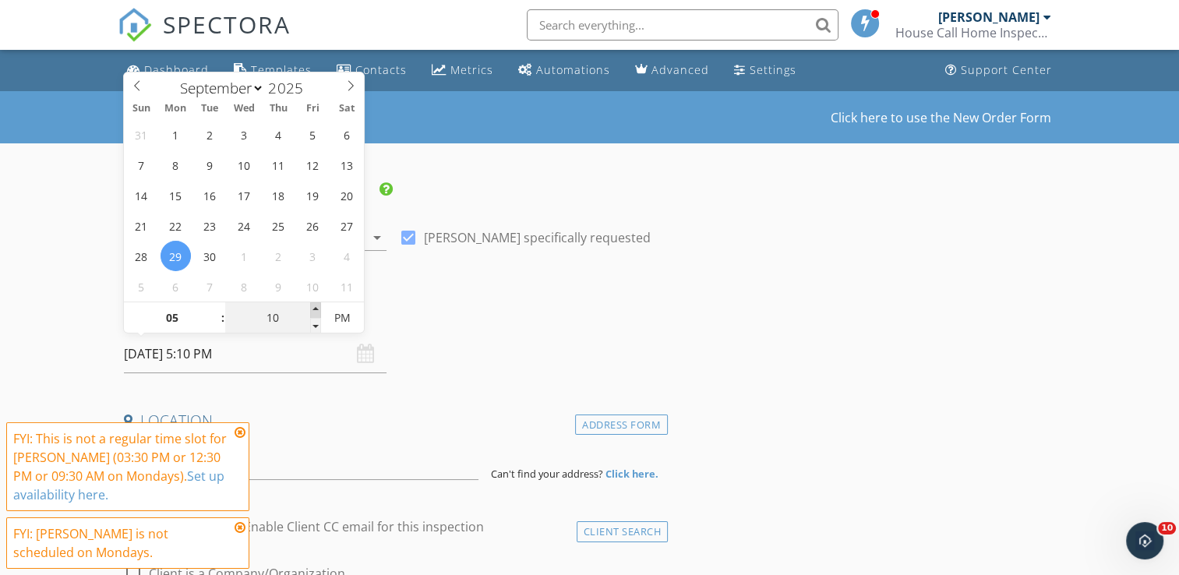
type input "15"
type input "09/29/2025 5:15 PM"
click at [316, 307] on span at bounding box center [315, 310] width 11 height 16
type input "20"
type input "09/29/2025 5:20 PM"
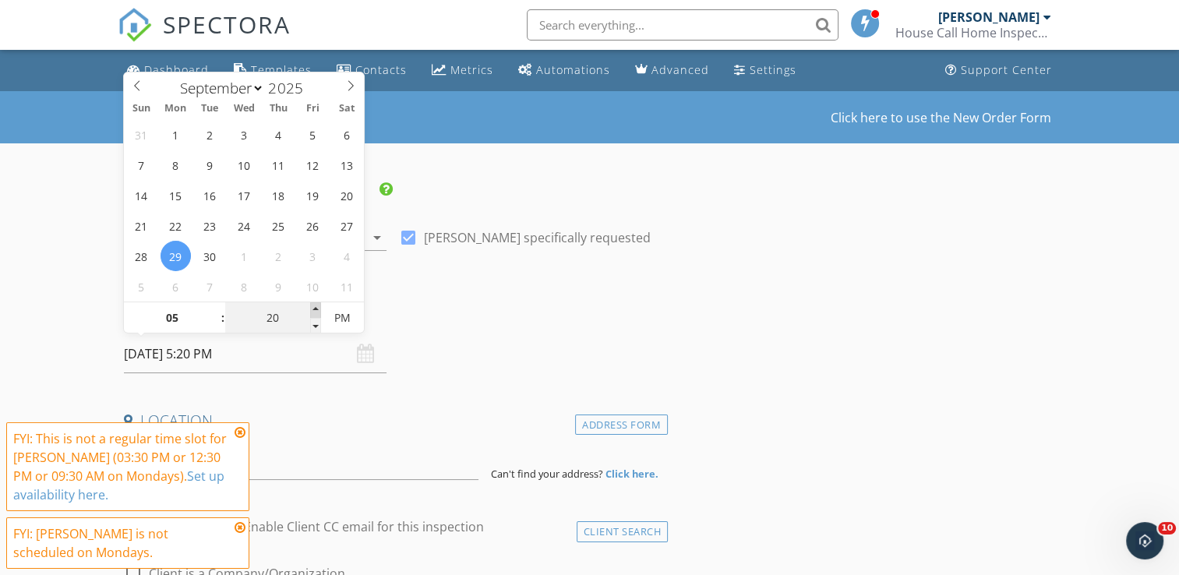
click at [316, 307] on span at bounding box center [315, 310] width 11 height 16
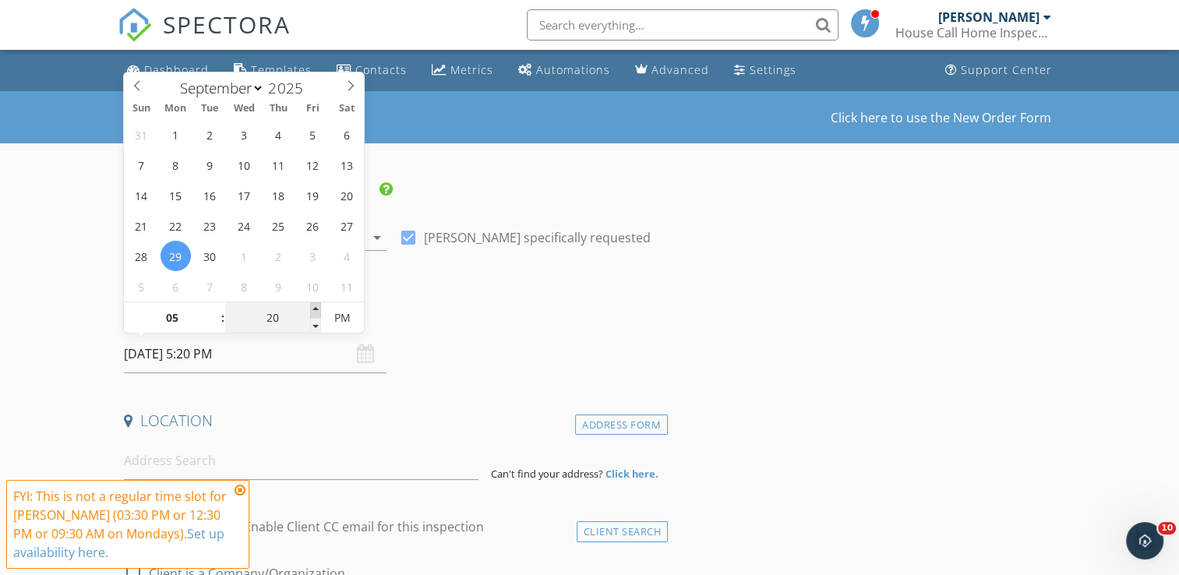
type input "25"
type input "09/29/2025 5:25 PM"
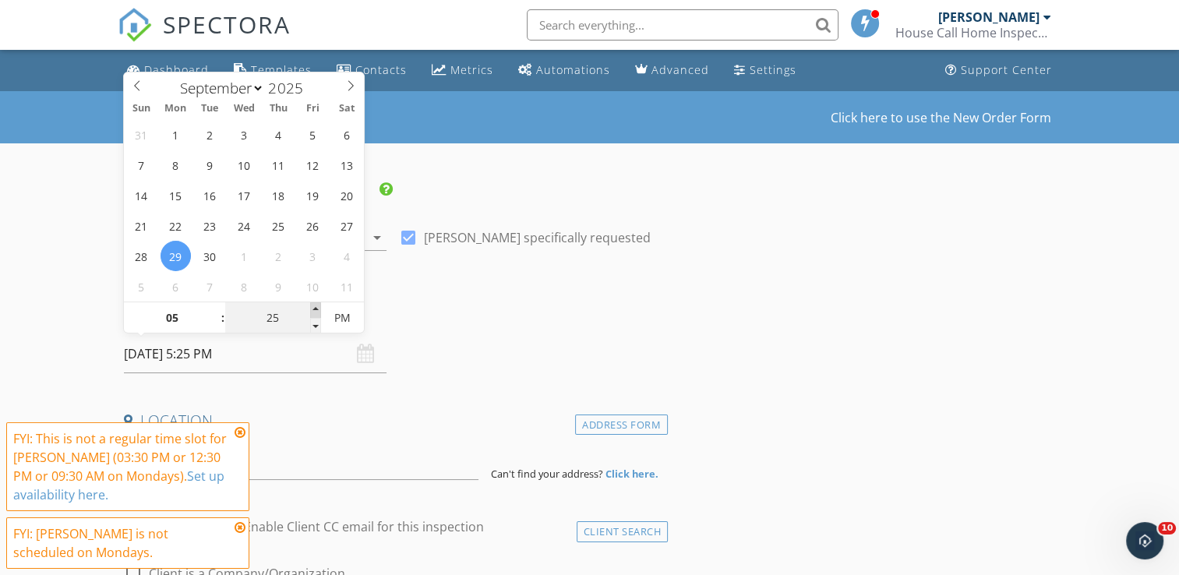
click at [316, 307] on span at bounding box center [315, 310] width 11 height 16
type input "30"
type input "09/29/2025 5:30 PM"
click at [316, 307] on span at bounding box center [315, 310] width 11 height 16
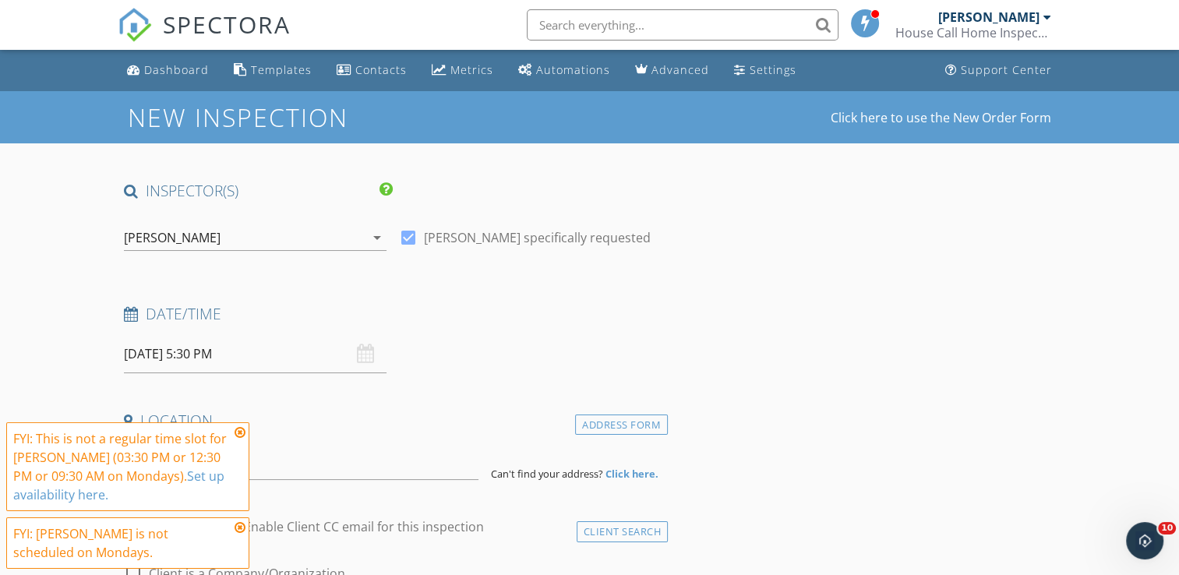
click at [238, 433] on icon at bounding box center [240, 432] width 11 height 12
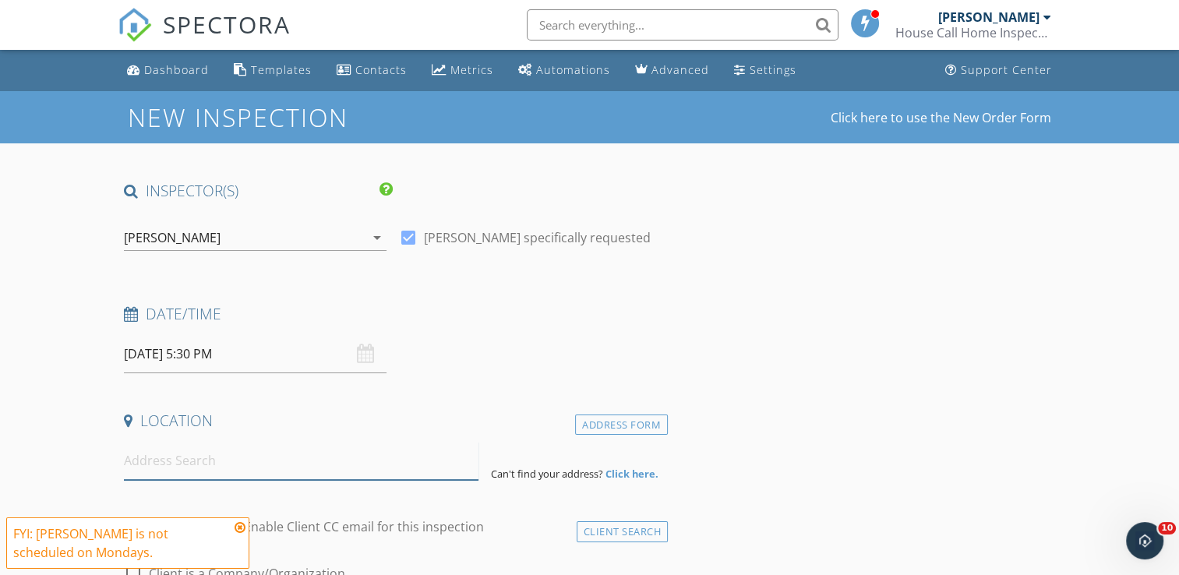
click at [245, 467] on input at bounding box center [301, 461] width 354 height 38
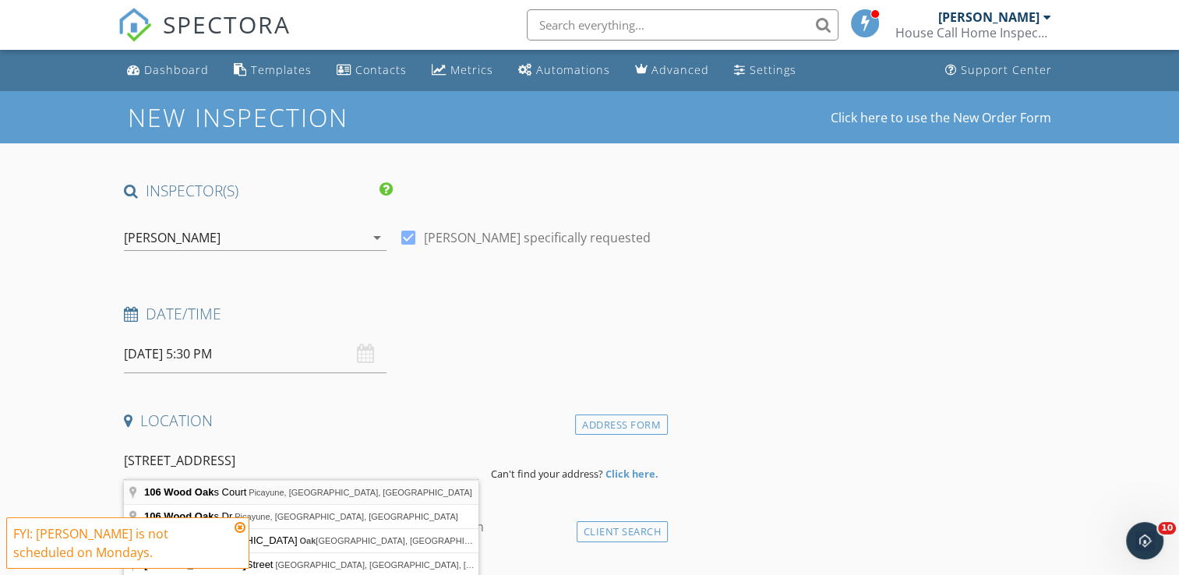
type input "106 Wood Oaks Court, Picayune, MS, USA"
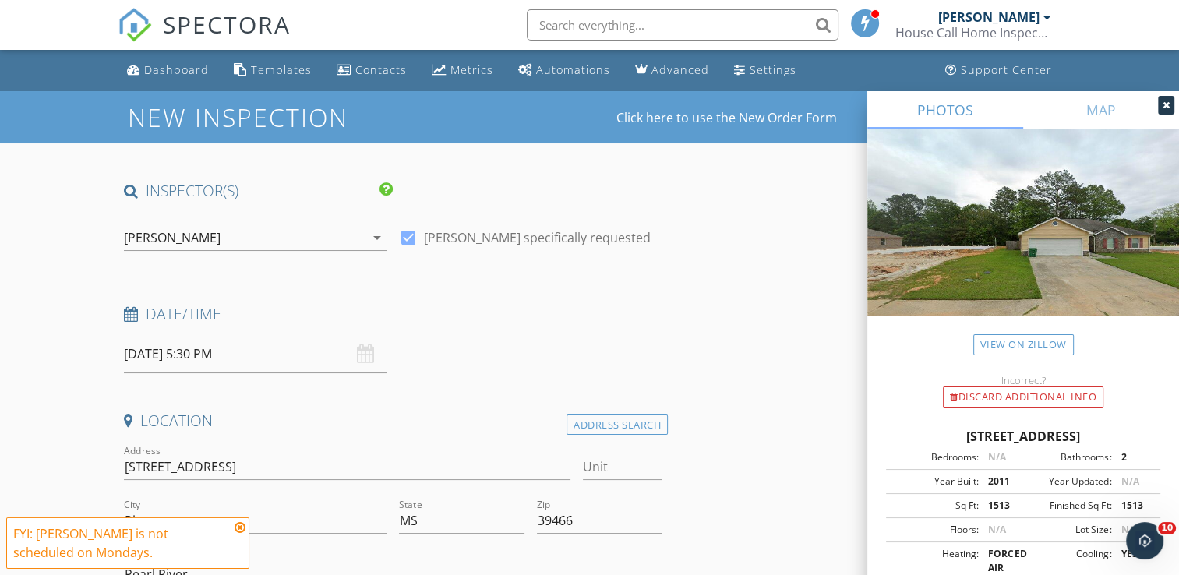
click at [239, 531] on icon at bounding box center [240, 527] width 11 height 12
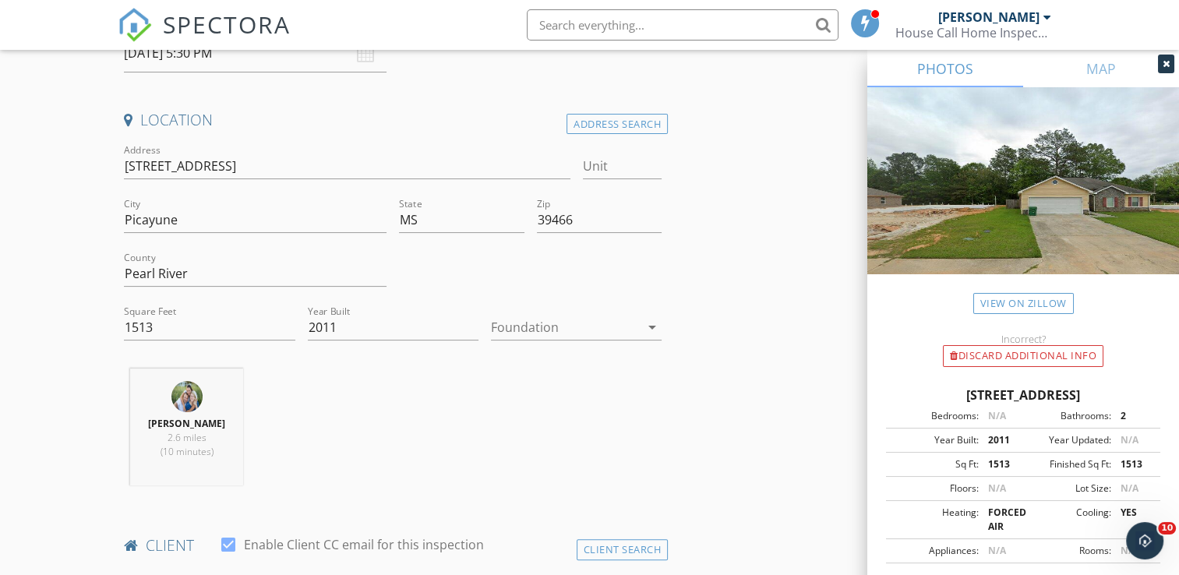
scroll to position [312, 0]
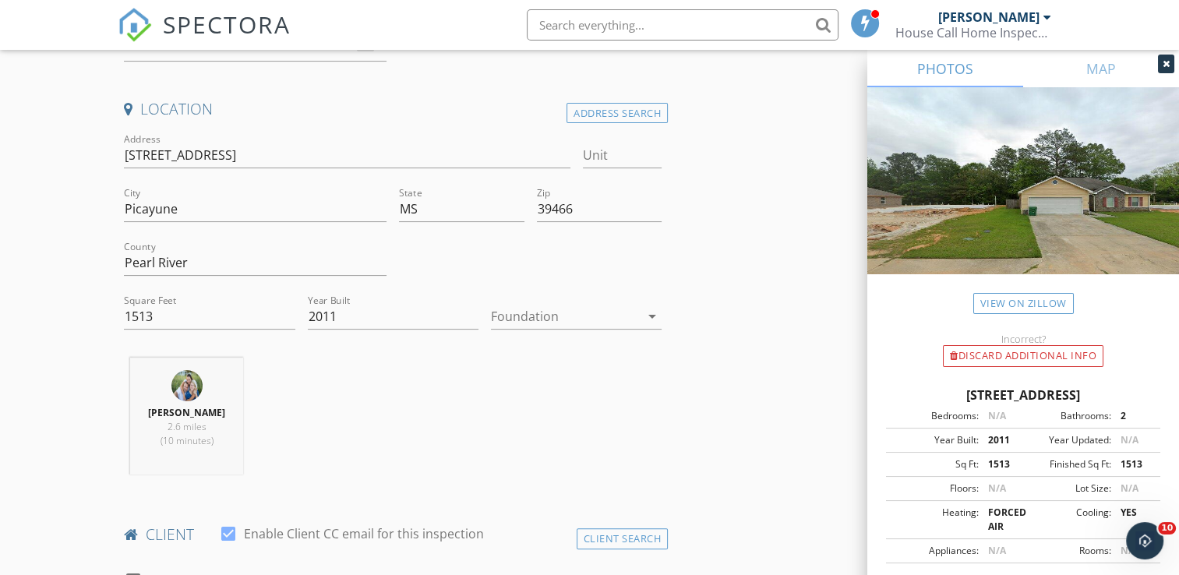
click at [649, 319] on icon "arrow_drop_down" at bounding box center [652, 316] width 19 height 19
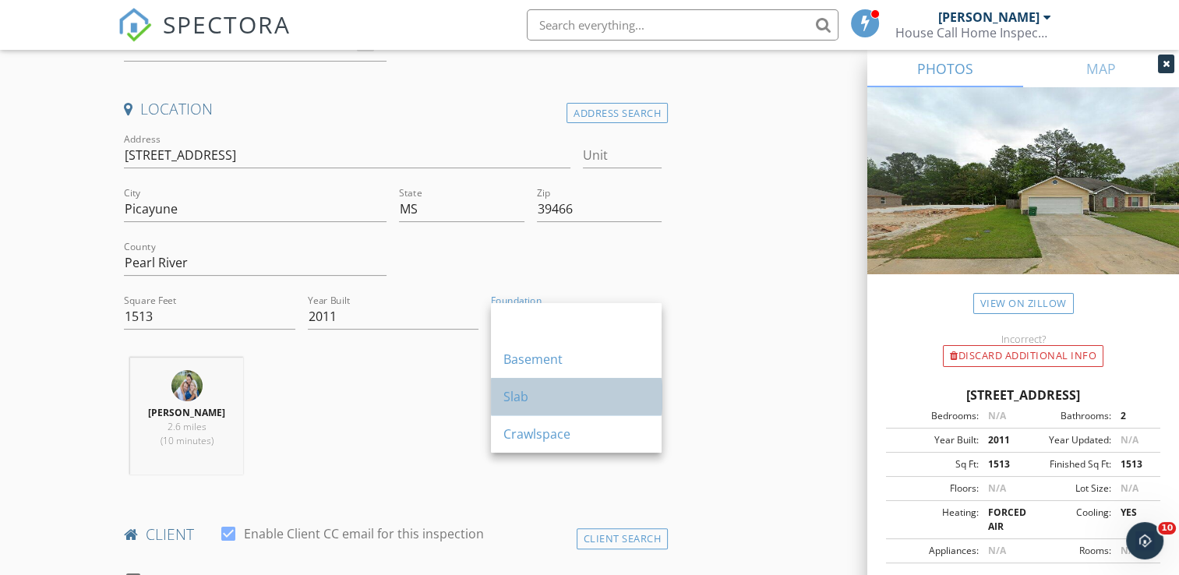
click at [559, 401] on div "Slab" at bounding box center [576, 396] width 146 height 19
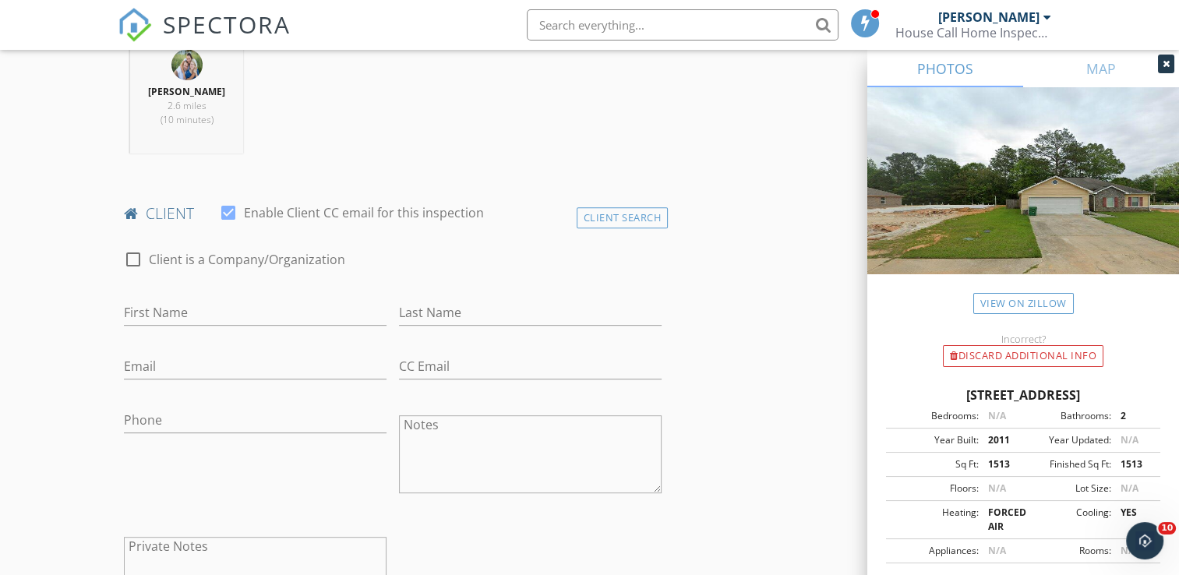
scroll to position [644, 0]
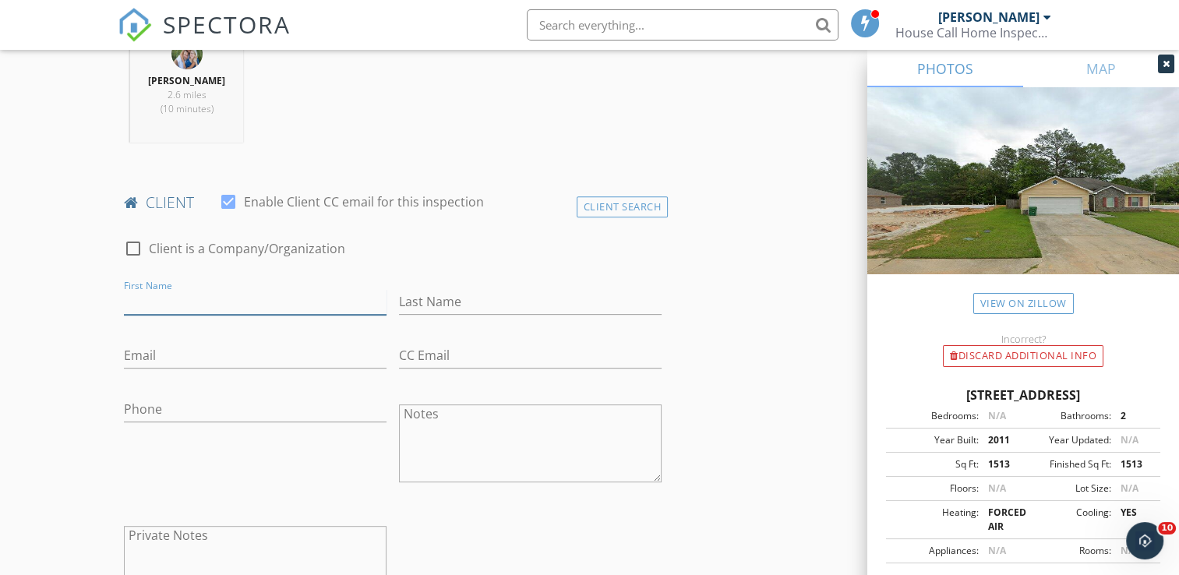
click at [219, 295] on input "First Name" at bounding box center [255, 302] width 263 height 26
type input "Alexis"
type input "Wise"
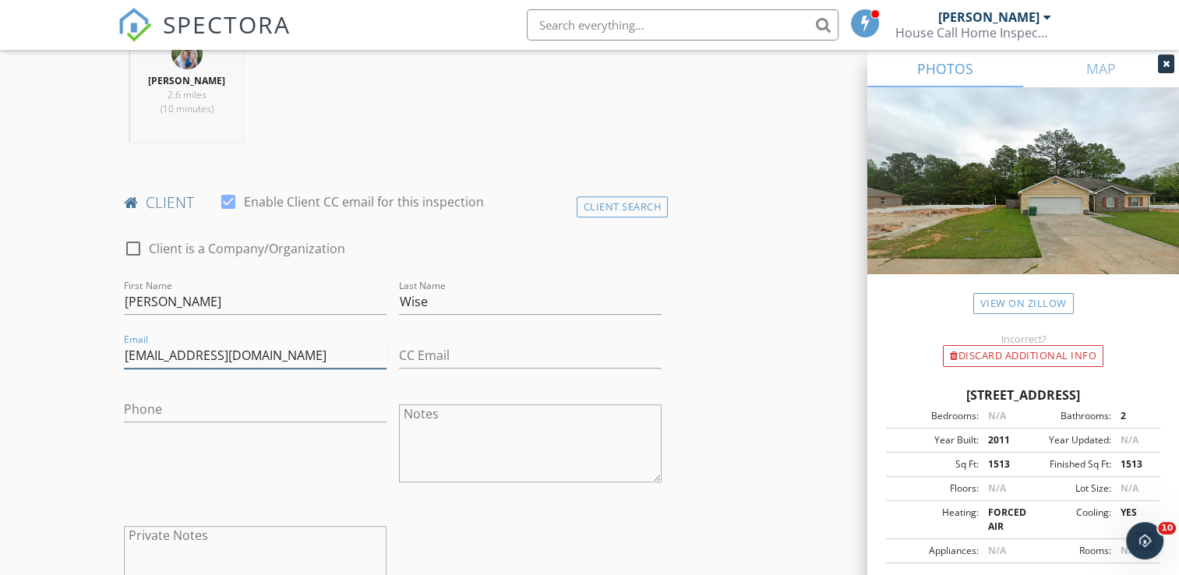
type input "alexislwise@gmail.com"
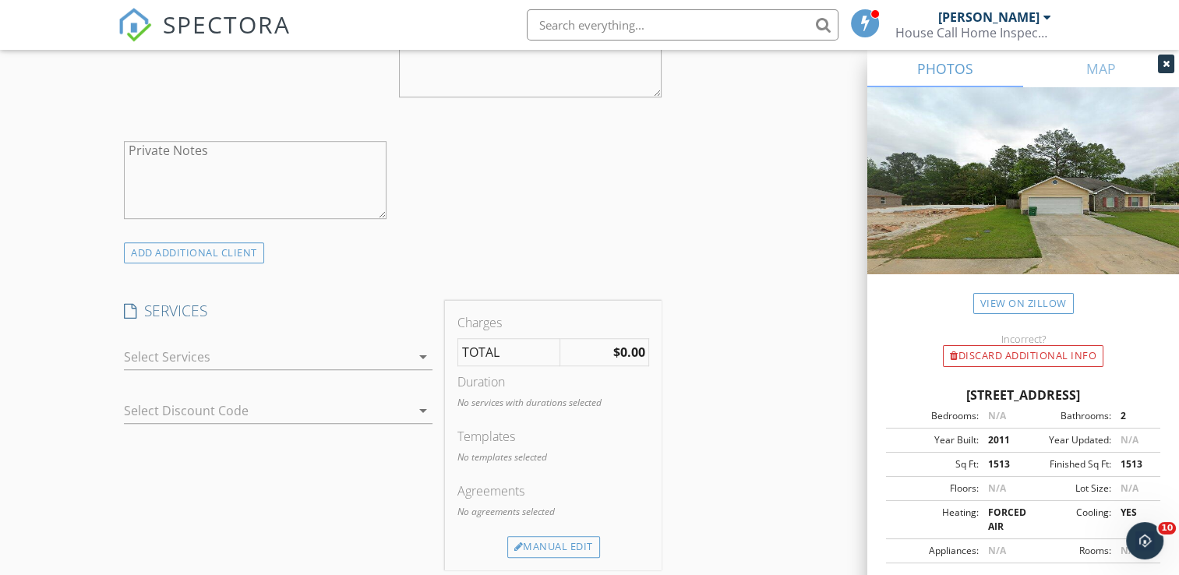
scroll to position [1049, 0]
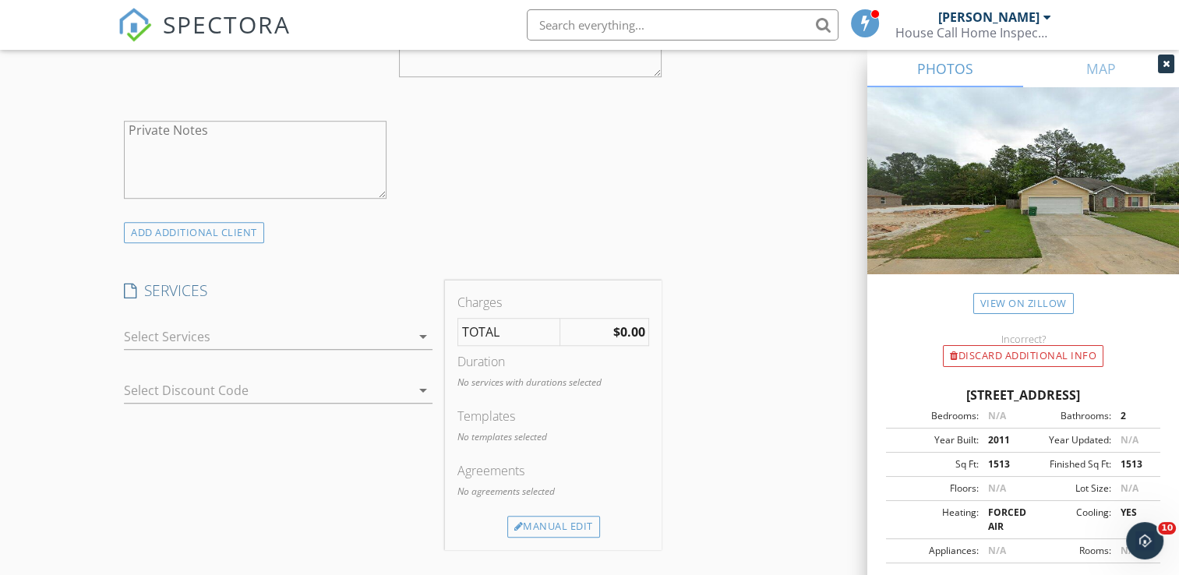
type input "504-644-1034"
click at [424, 335] on icon "arrow_drop_down" at bounding box center [423, 336] width 19 height 19
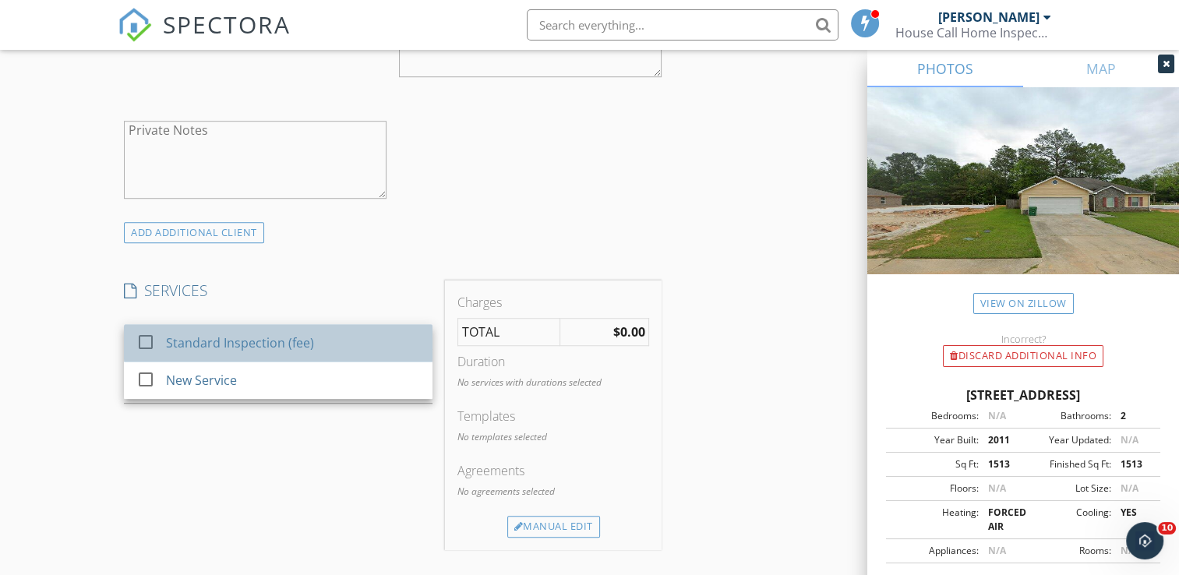
click at [369, 332] on div "Standard Inspection (fee)" at bounding box center [294, 342] width 254 height 31
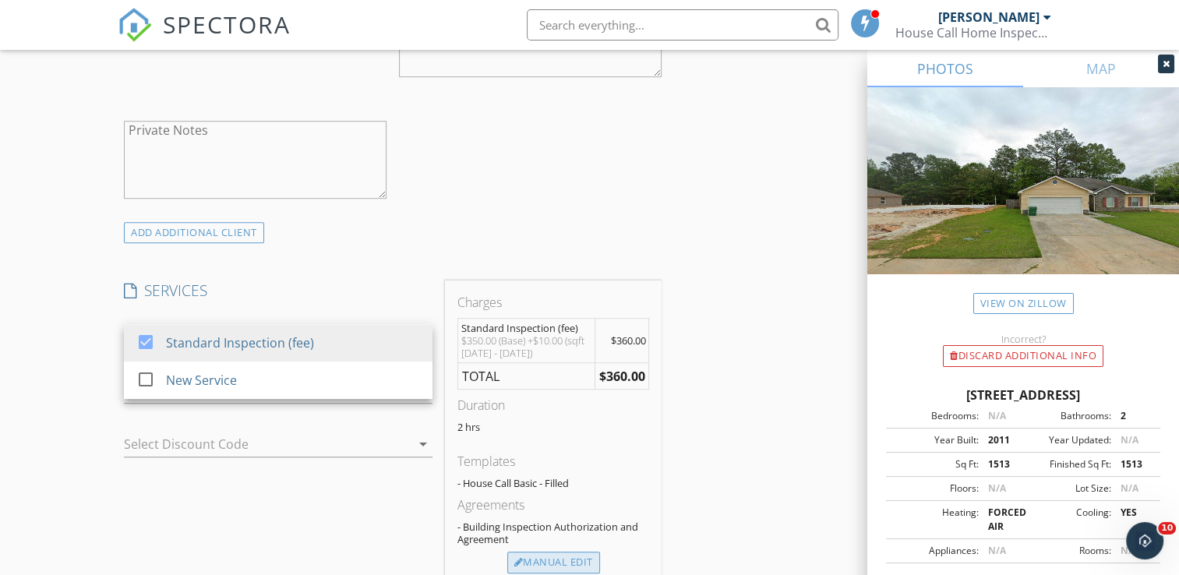
click at [570, 563] on div "Manual Edit" at bounding box center [553, 563] width 93 height 22
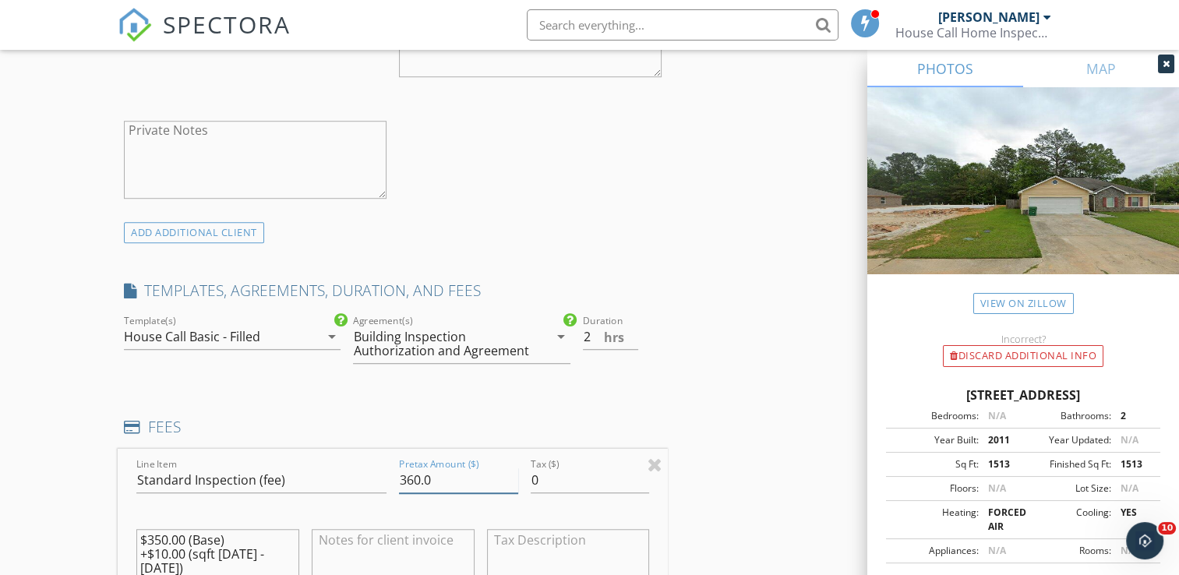
click at [418, 478] on input "360.0" at bounding box center [458, 480] width 119 height 26
type input "350.0"
click at [187, 552] on textarea "$350.00 (Base) +$10.00 (sqft 1500 - 2000)" at bounding box center [217, 568] width 163 height 78
click at [169, 538] on textarea "$350.00 (Base) (sqft 1500 - 2000)" at bounding box center [217, 568] width 163 height 78
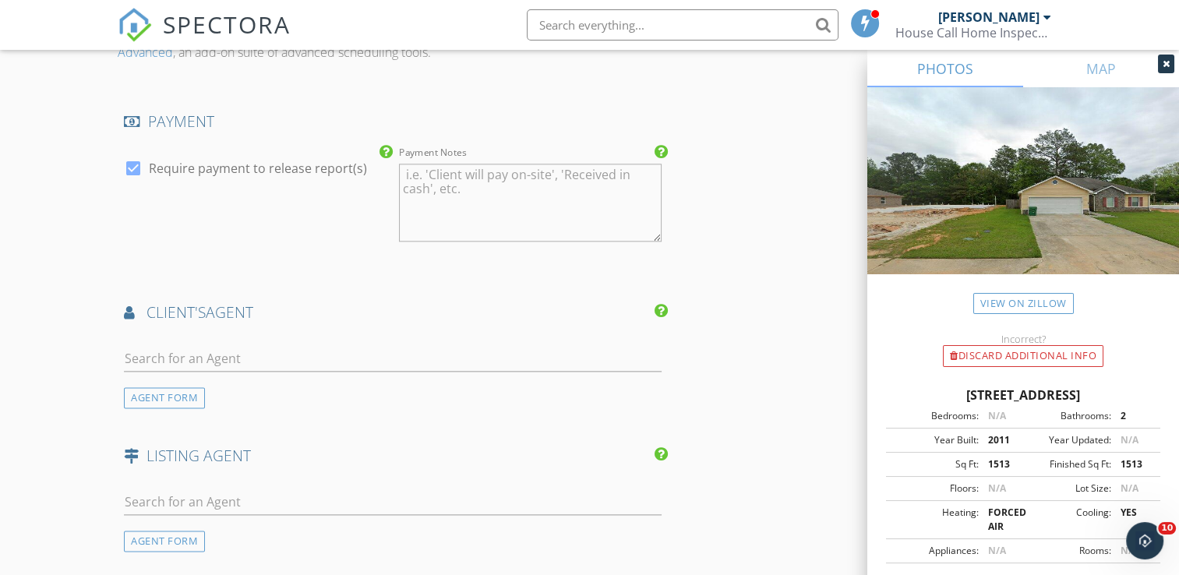
scroll to position [1869, 0]
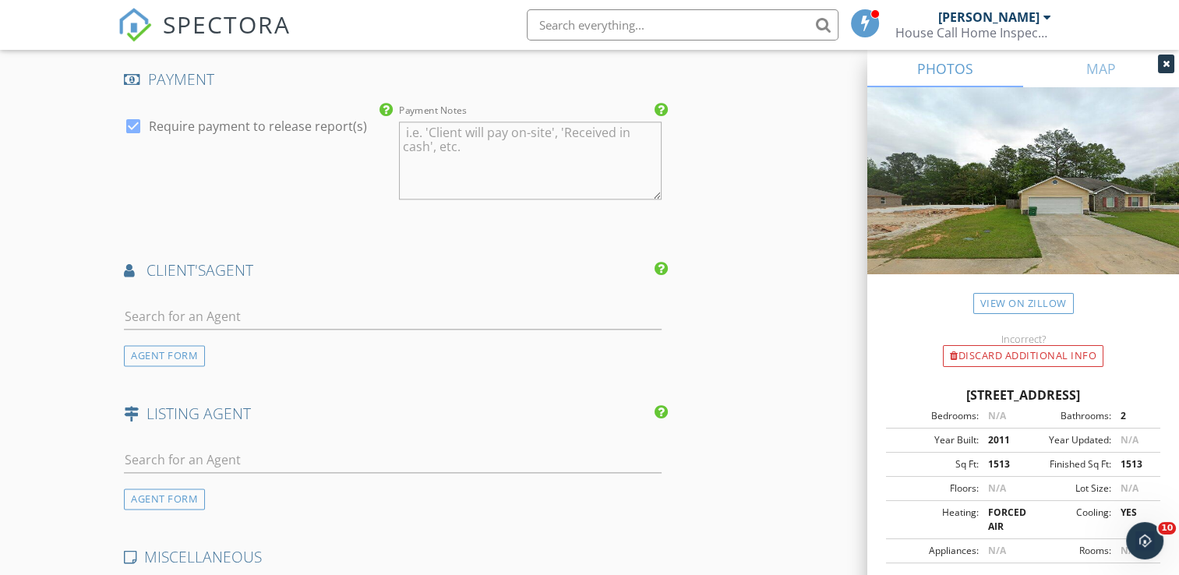
type textarea "$350.00 (Base) (sqft 1500 - 2000)"
click at [374, 312] on input "text" at bounding box center [393, 317] width 538 height 26
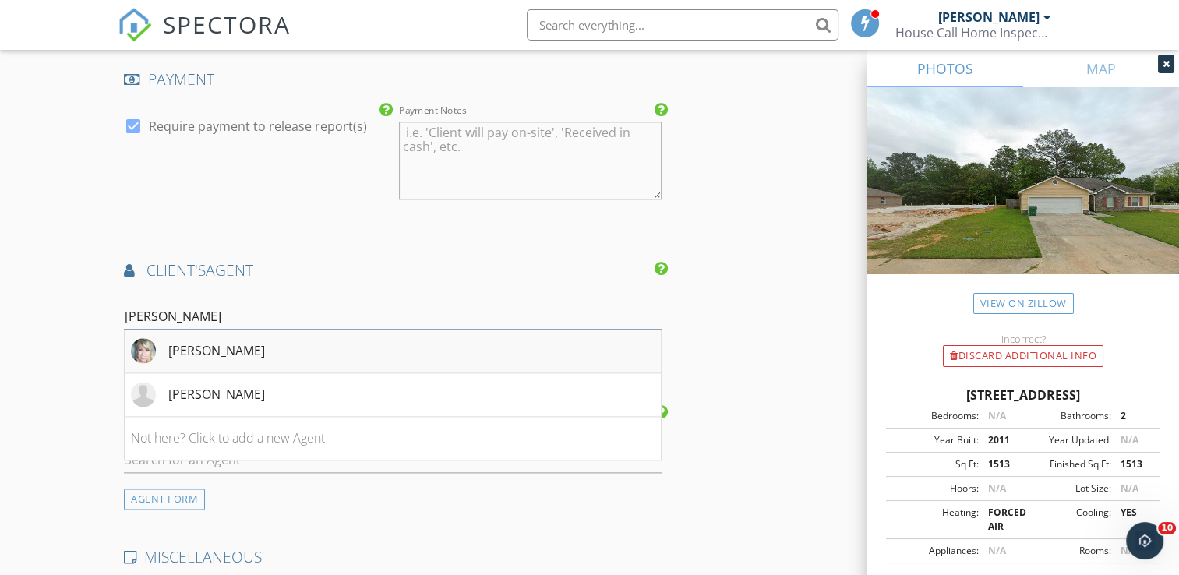
type input "Marie"
click at [305, 354] on li "Marie Smith" at bounding box center [393, 352] width 536 height 44
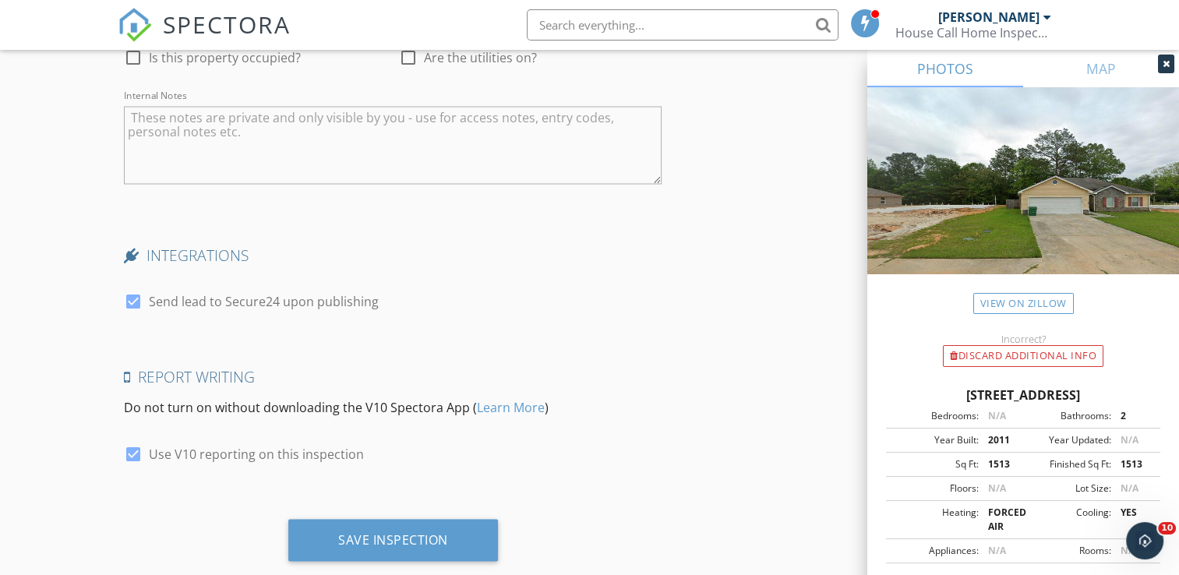
scroll to position [2905, 0]
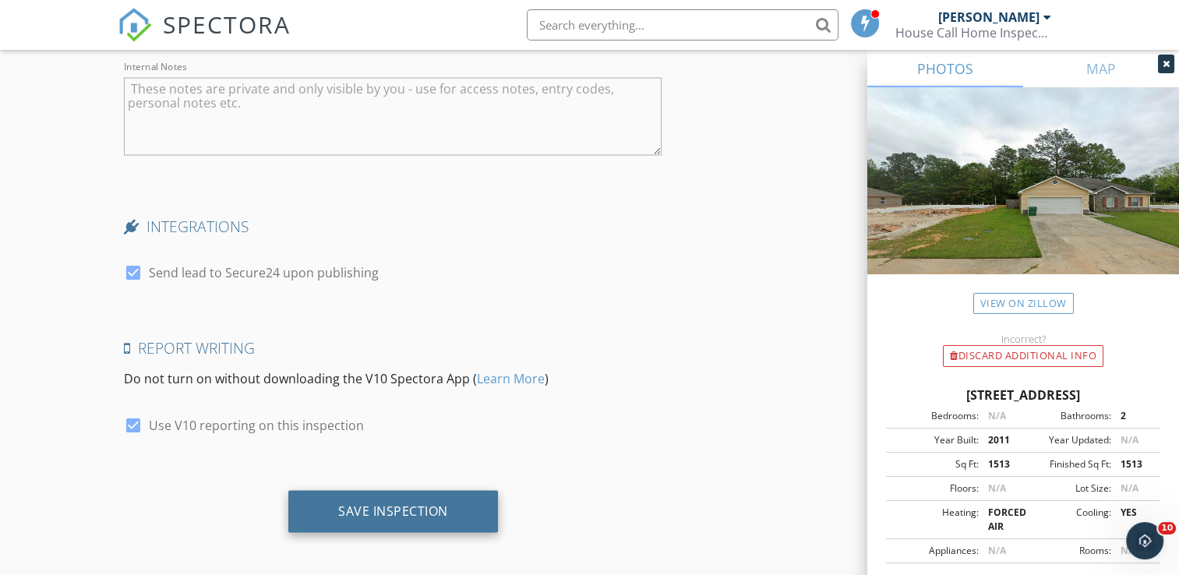
click at [402, 507] on div "Save Inspection" at bounding box center [393, 511] width 110 height 16
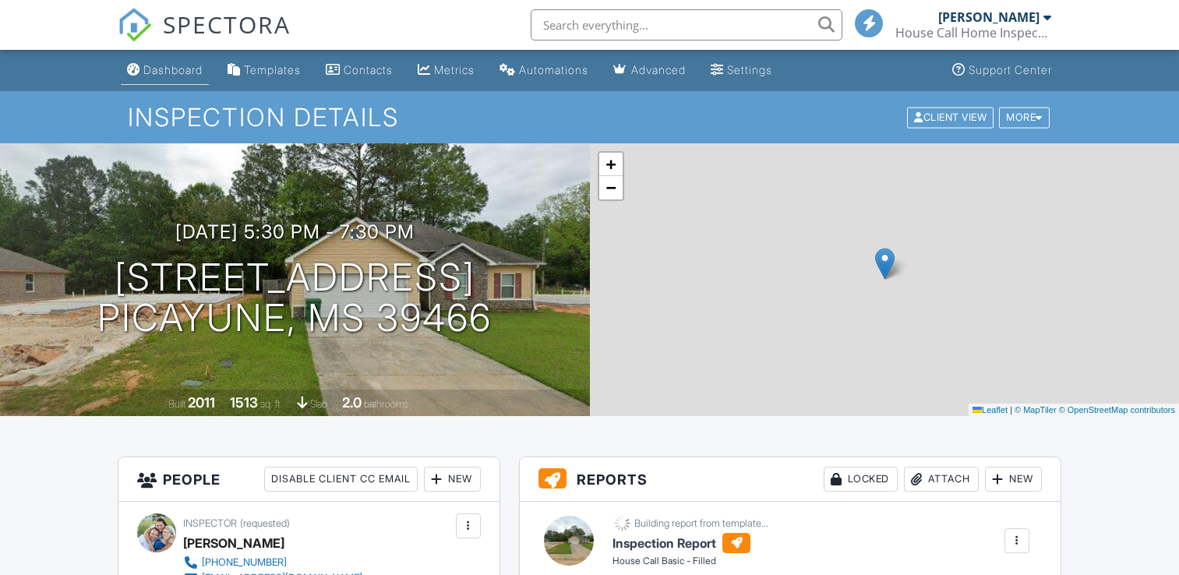
click at [181, 71] on div "Dashboard" at bounding box center [172, 69] width 59 height 13
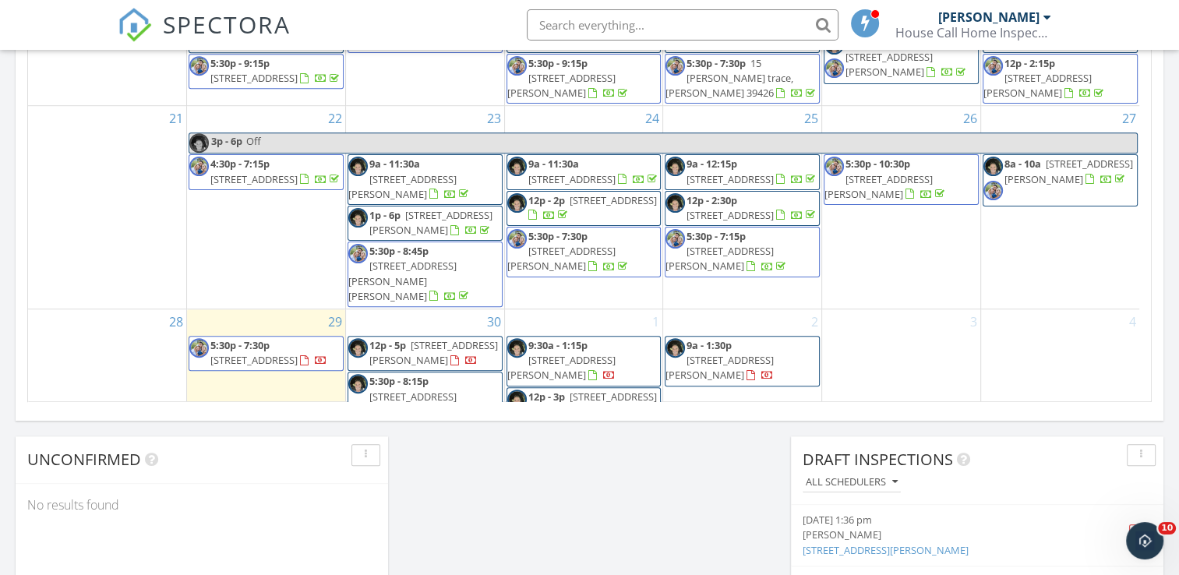
scroll to position [270, 0]
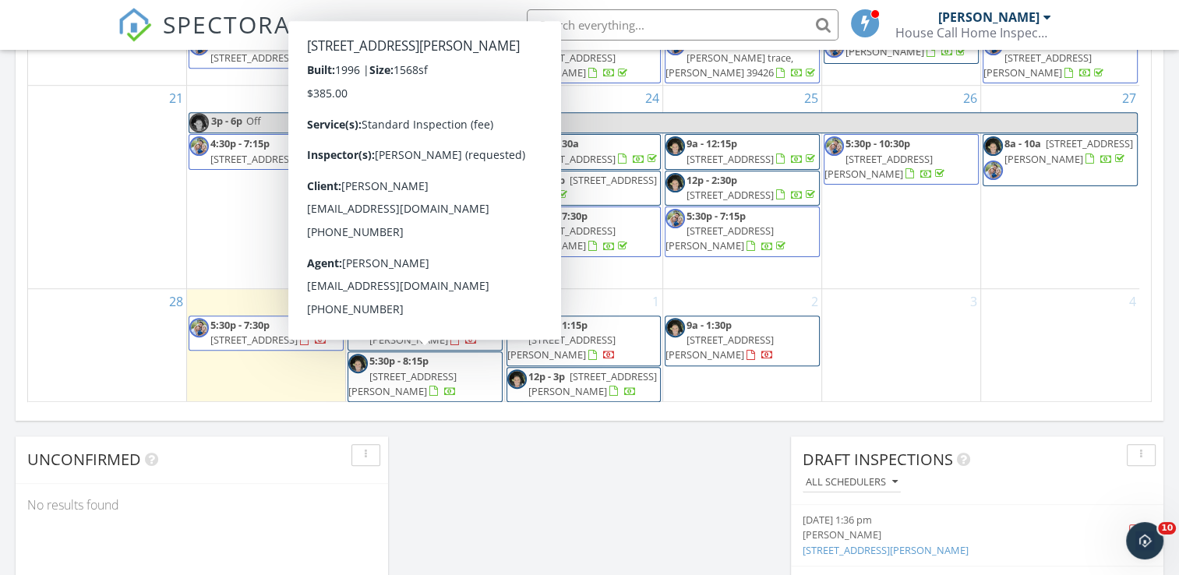
click at [397, 364] on span "5:30p - 8:15p" at bounding box center [398, 361] width 59 height 14
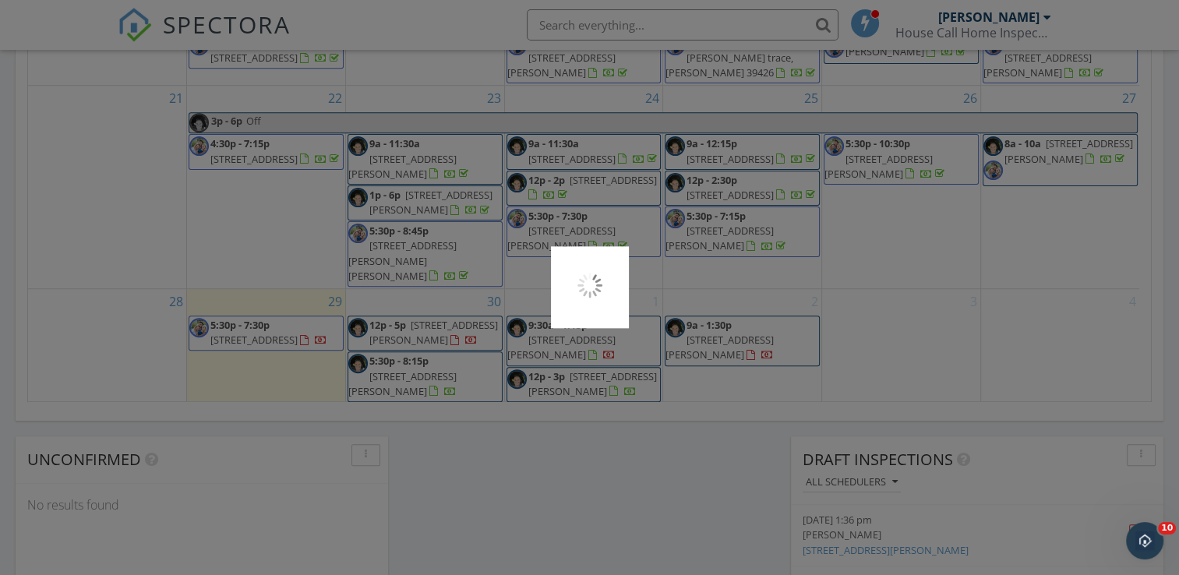
click at [397, 364] on div at bounding box center [589, 287] width 1179 height 575
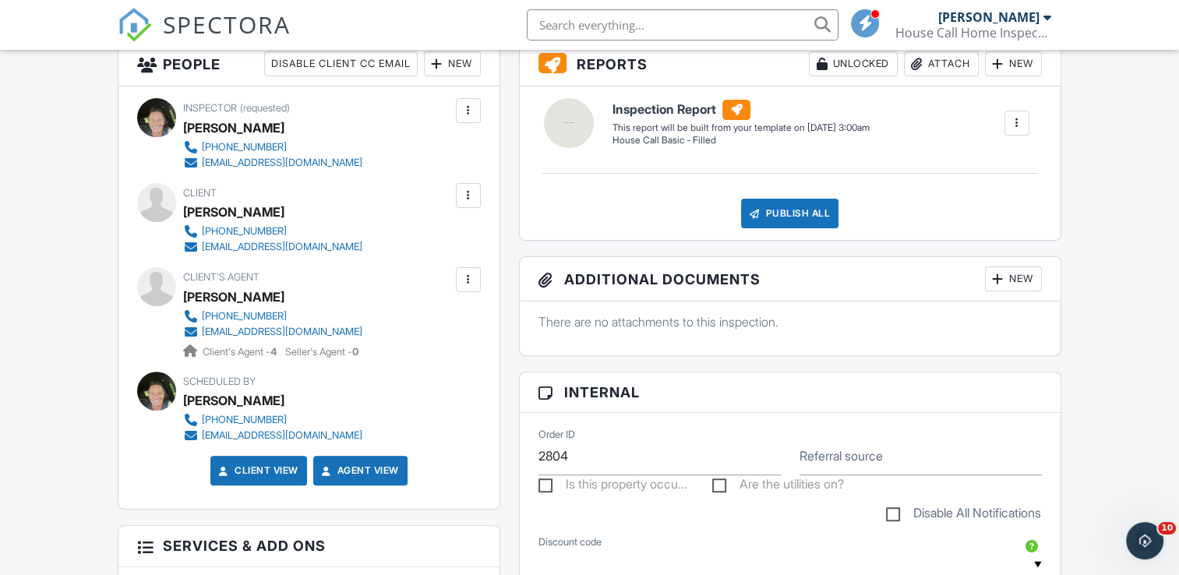
click at [446, 69] on div "New" at bounding box center [452, 63] width 57 height 25
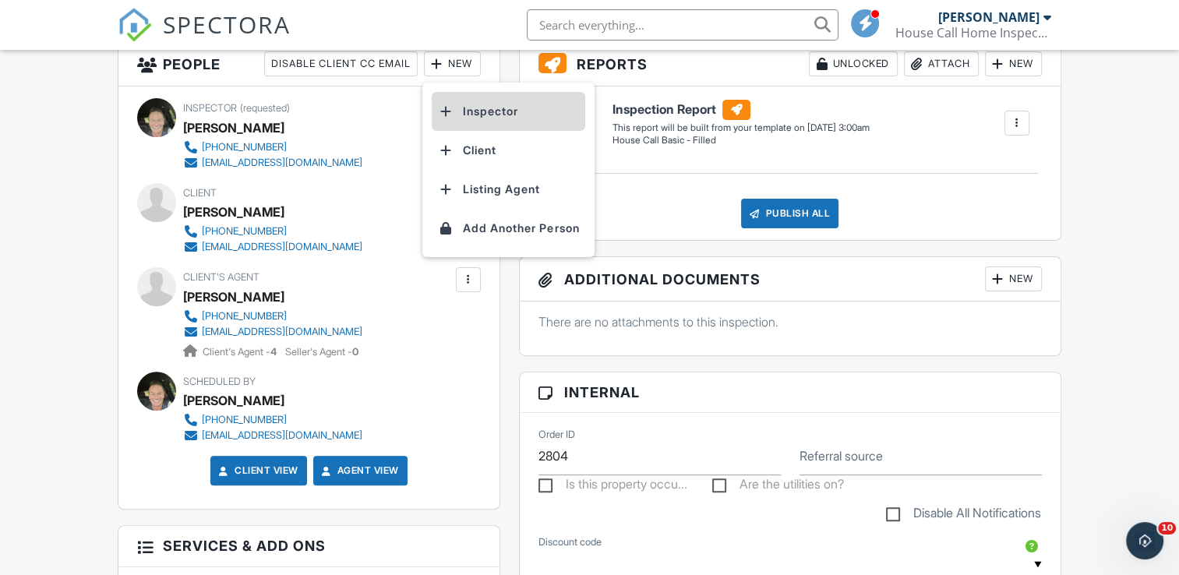
click at [486, 112] on li "Inspector" at bounding box center [508, 111] width 153 height 39
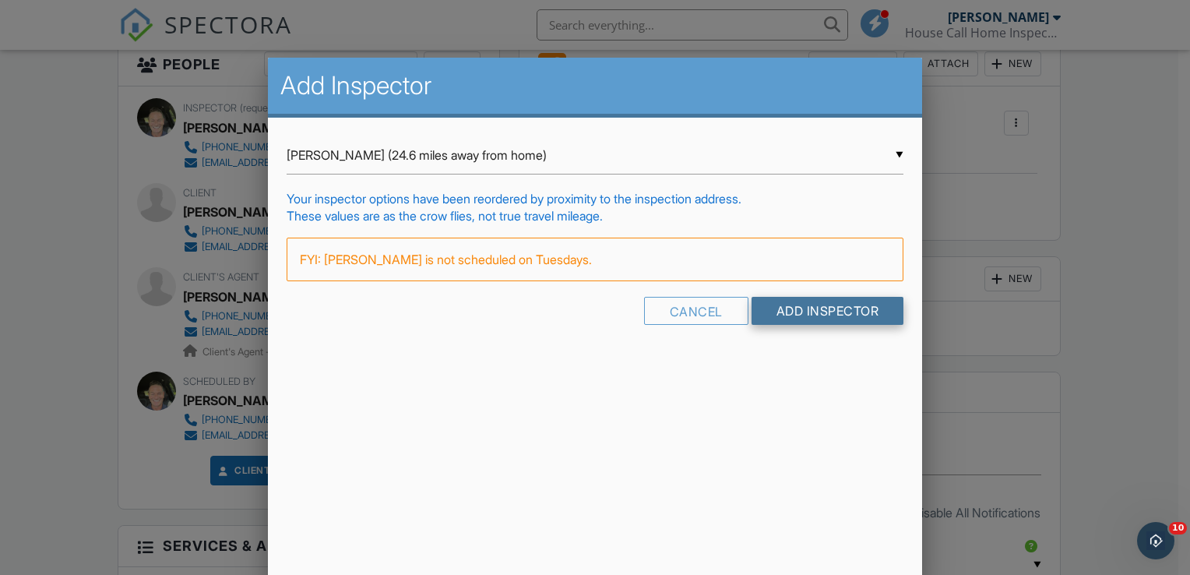
click at [785, 312] on input "Add Inspector" at bounding box center [828, 311] width 153 height 28
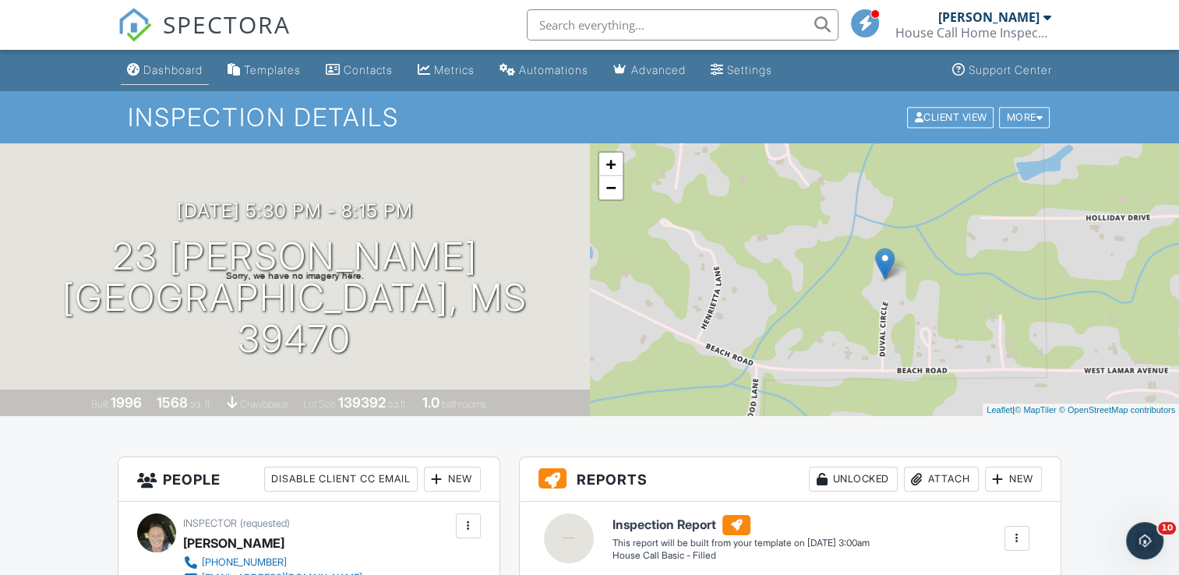
click at [161, 70] on div "Dashboard" at bounding box center [172, 69] width 59 height 13
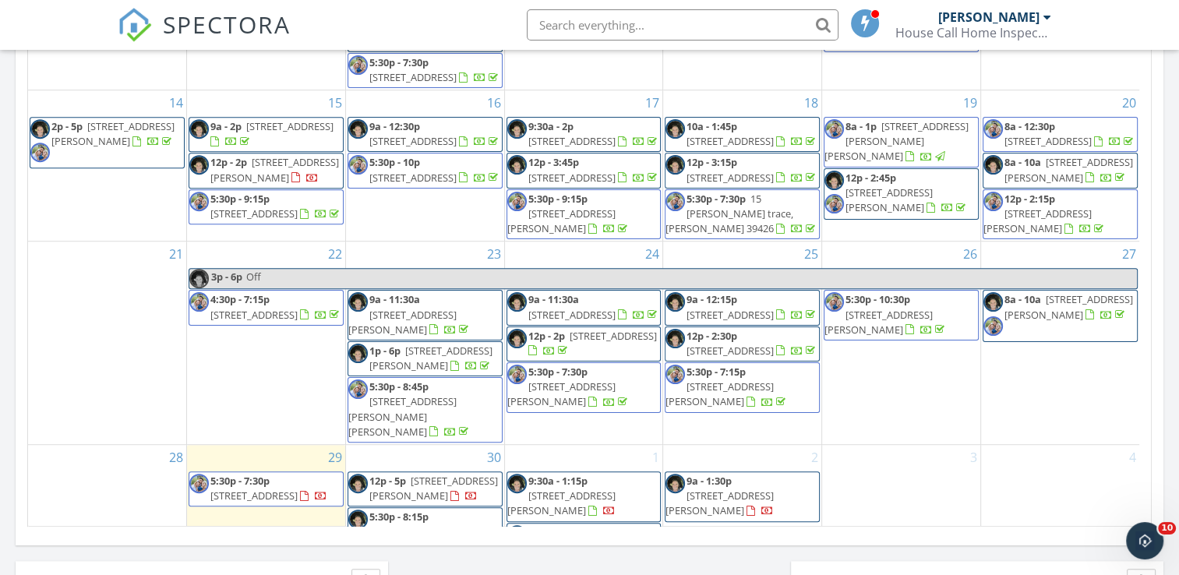
scroll to position [270, 0]
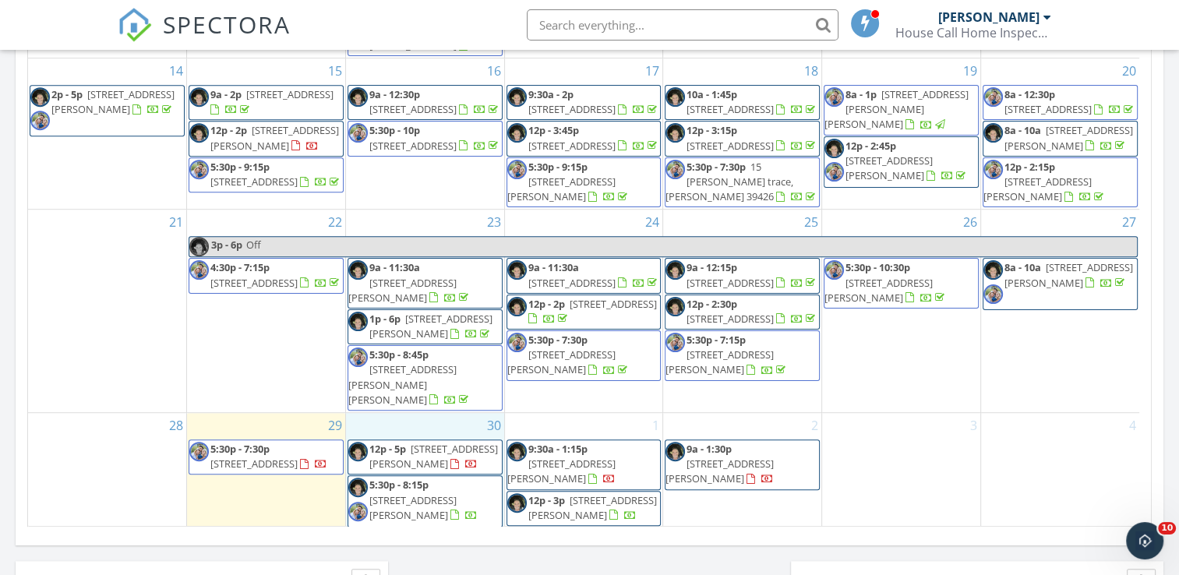
click at [435, 424] on div "30 12p - 5p [STREET_ADDRESS][PERSON_NAME] 5:30p - 8:15p [STREET_ADDRESS][PERSON…" at bounding box center [425, 471] width 158 height 116
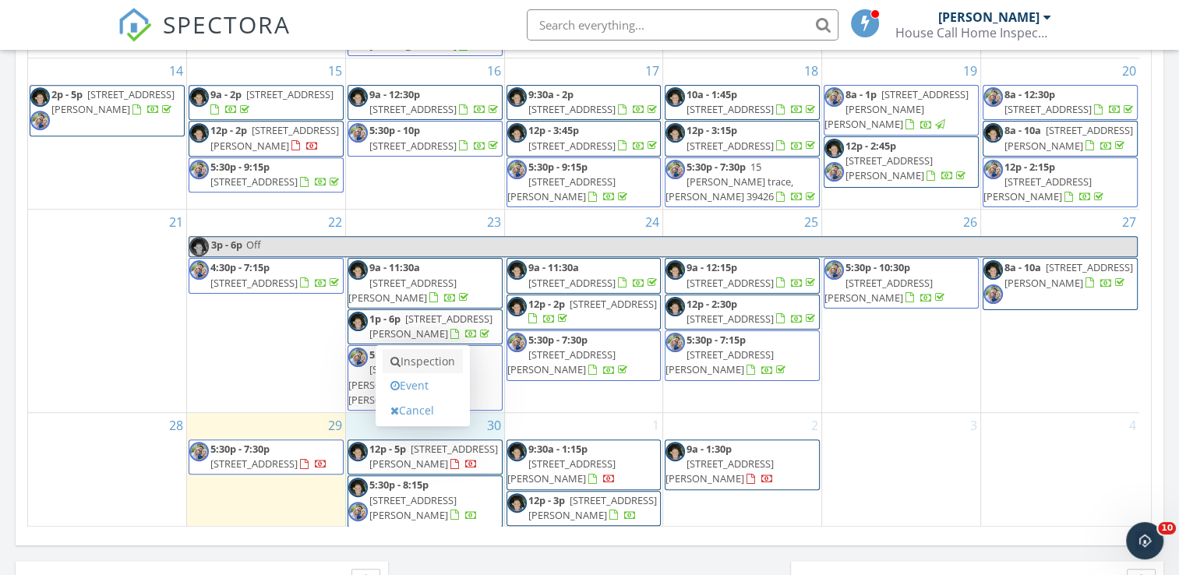
click at [420, 363] on link "Inspection" at bounding box center [423, 361] width 80 height 25
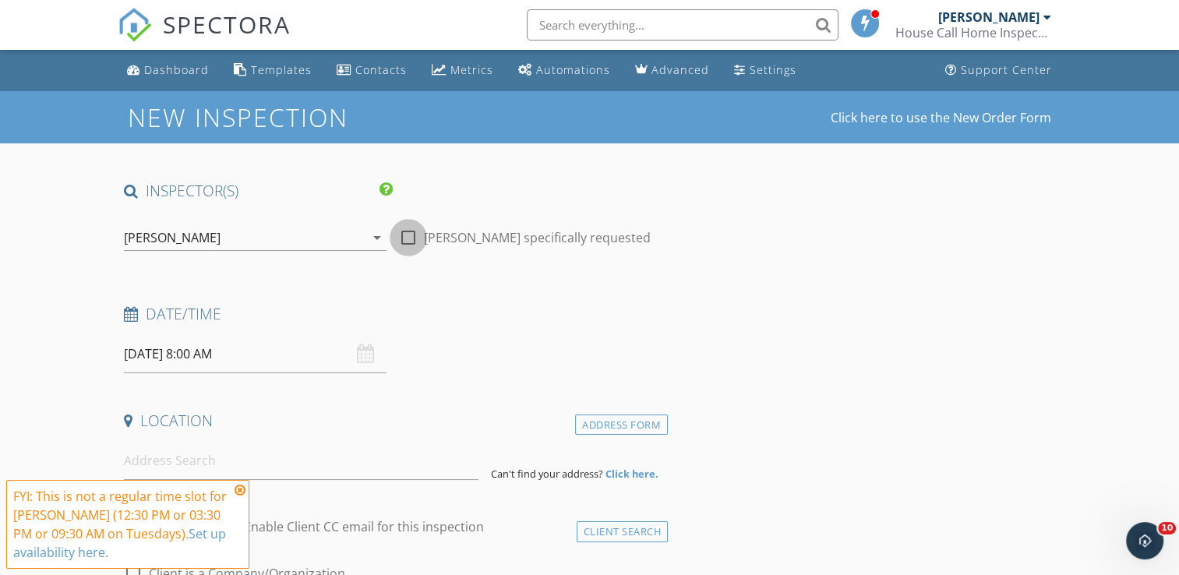
click at [407, 232] on div at bounding box center [408, 237] width 26 height 26
checkbox input "true"
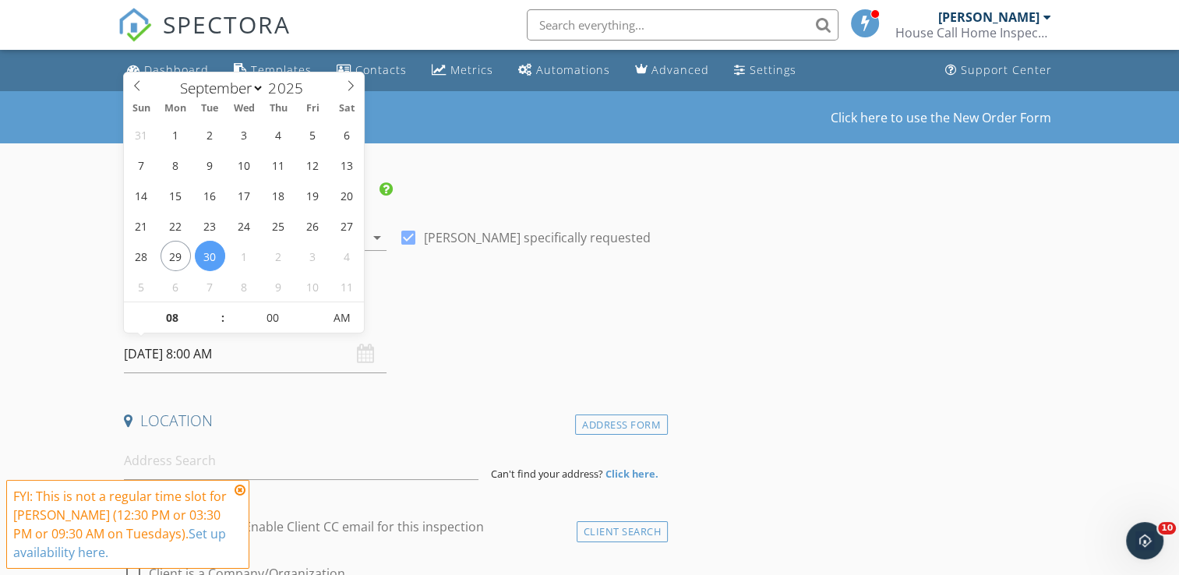
click at [280, 366] on input "[DATE] 8:00 AM" at bounding box center [255, 354] width 263 height 38
type input "09"
type input "[DATE] 9:00 AM"
click at [217, 308] on span at bounding box center [214, 310] width 11 height 16
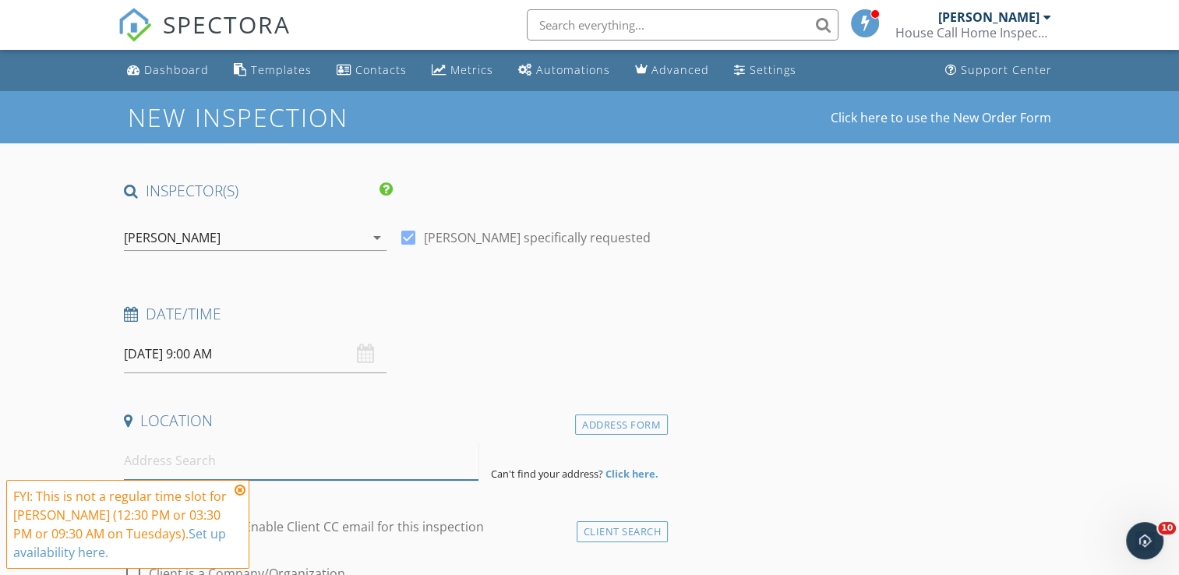
click at [249, 460] on input at bounding box center [301, 461] width 354 height 38
click at [238, 487] on icon at bounding box center [240, 490] width 11 height 12
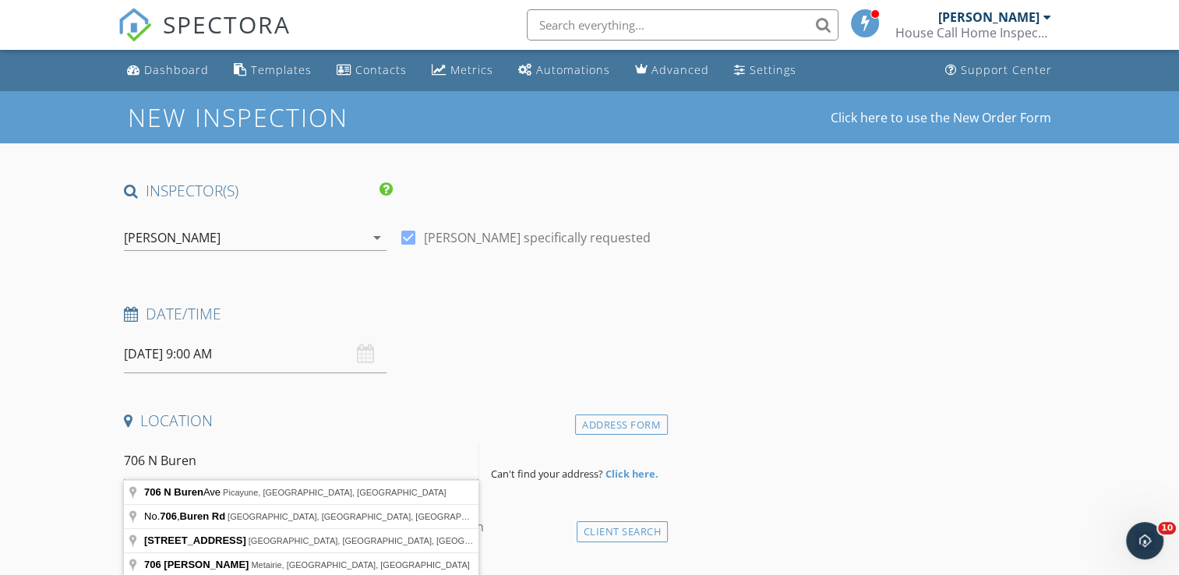
click at [256, 457] on input "706 N Buren" at bounding box center [301, 461] width 354 height 38
type input "[STREET_ADDRESS]"
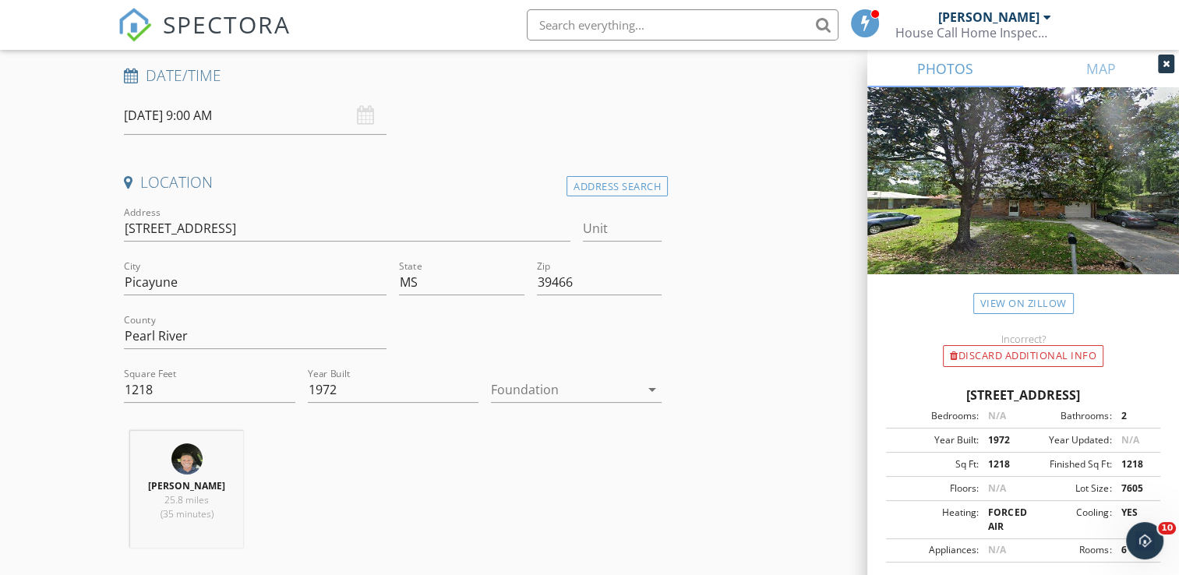
scroll to position [249, 0]
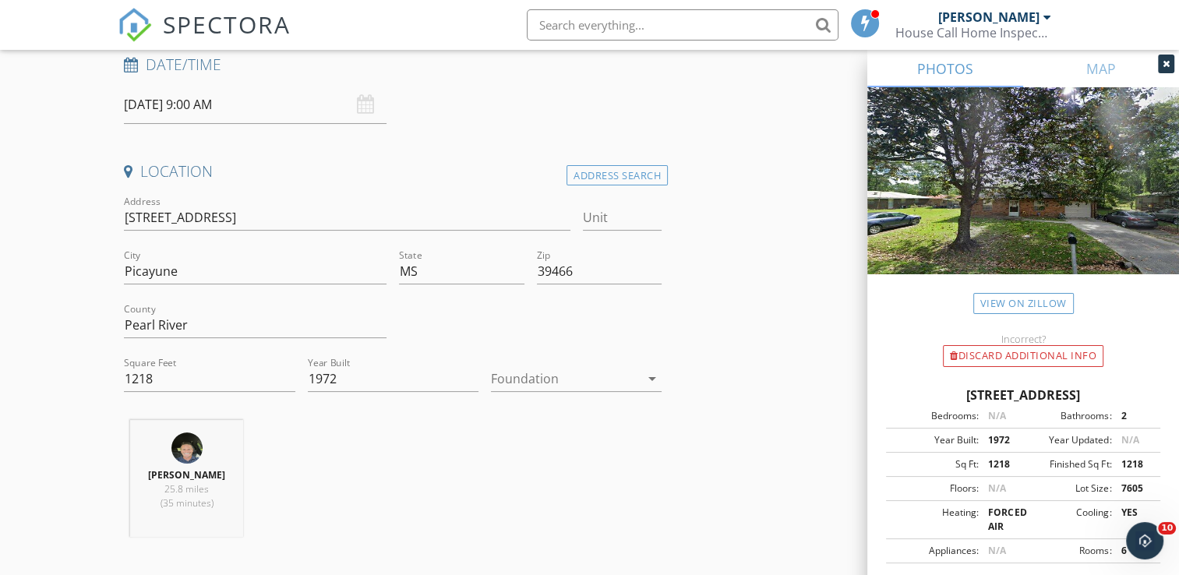
click at [649, 376] on icon "arrow_drop_down" at bounding box center [652, 378] width 19 height 19
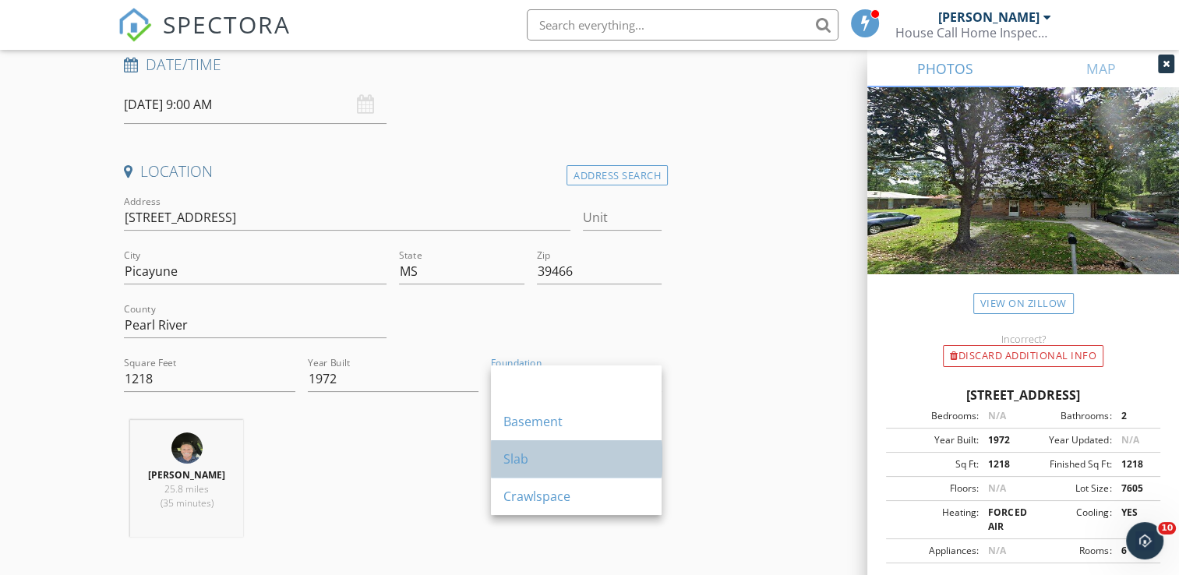
click at [555, 455] on div "Slab" at bounding box center [576, 459] width 146 height 19
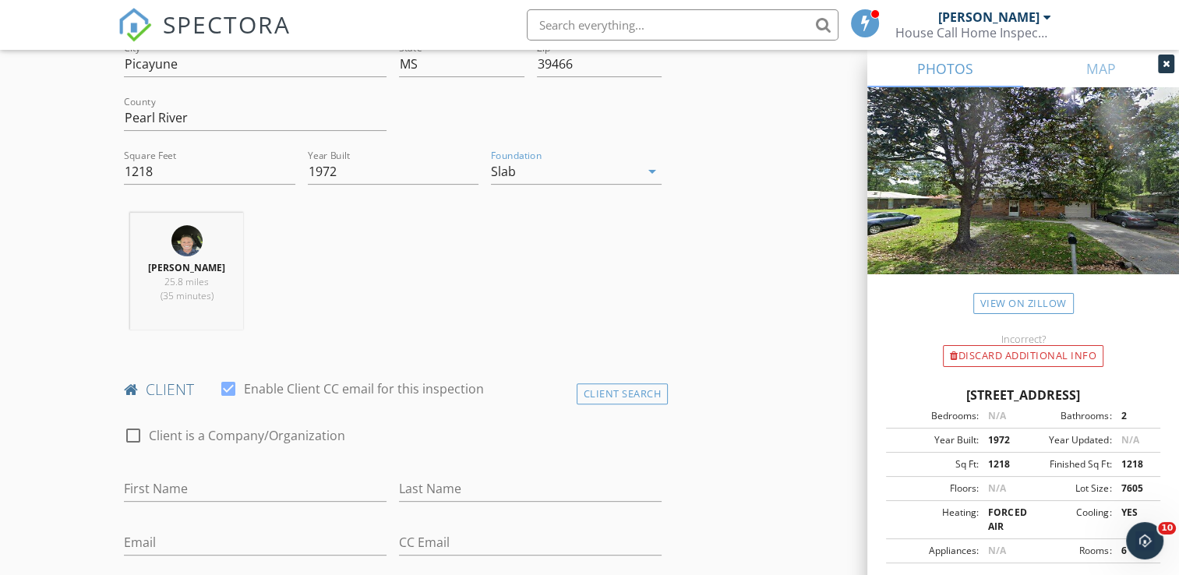
scroll to position [602, 0]
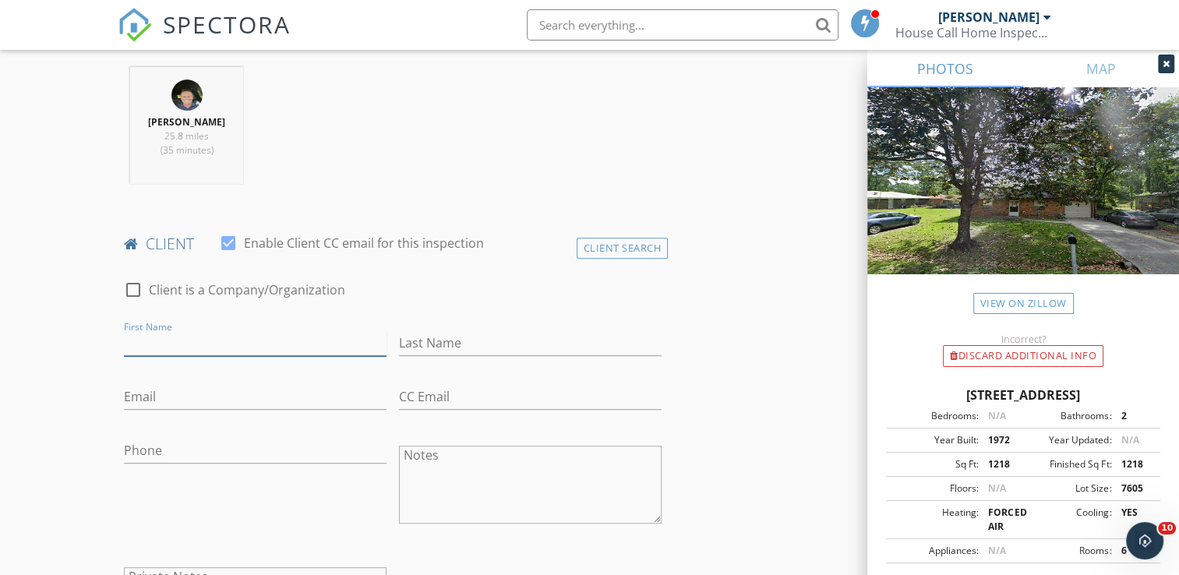
click at [309, 347] on input "First Name" at bounding box center [255, 343] width 263 height 26
type input "[PERSON_NAME]"
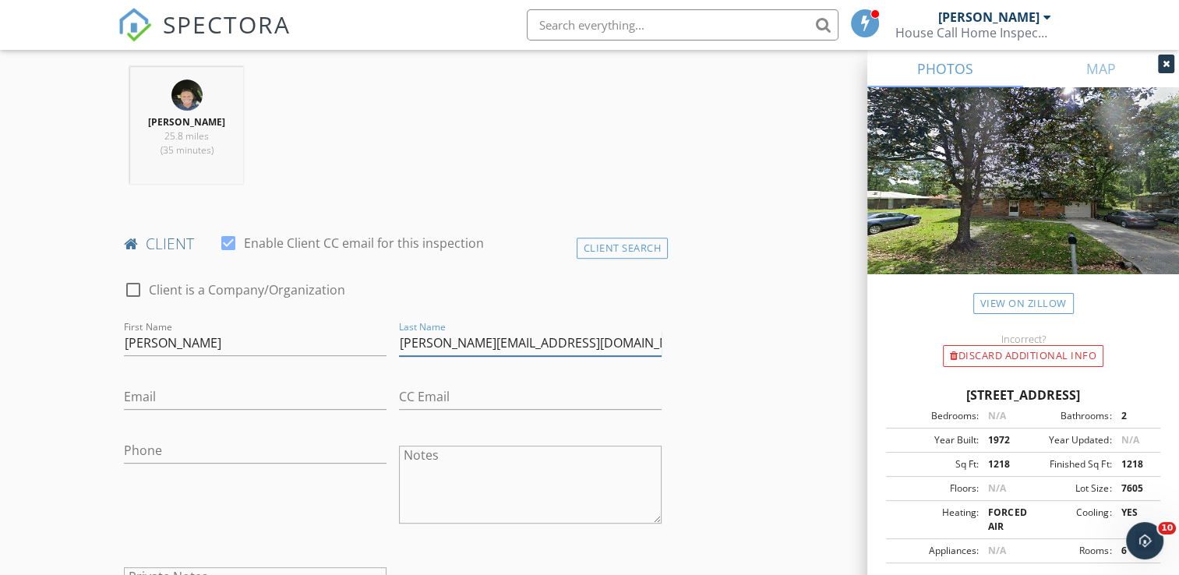
type input "[PERSON_NAME][EMAIL_ADDRESS][DOMAIN_NAME]"
type input "[EMAIL_ADDRESS][DOMAIN_NAME]"
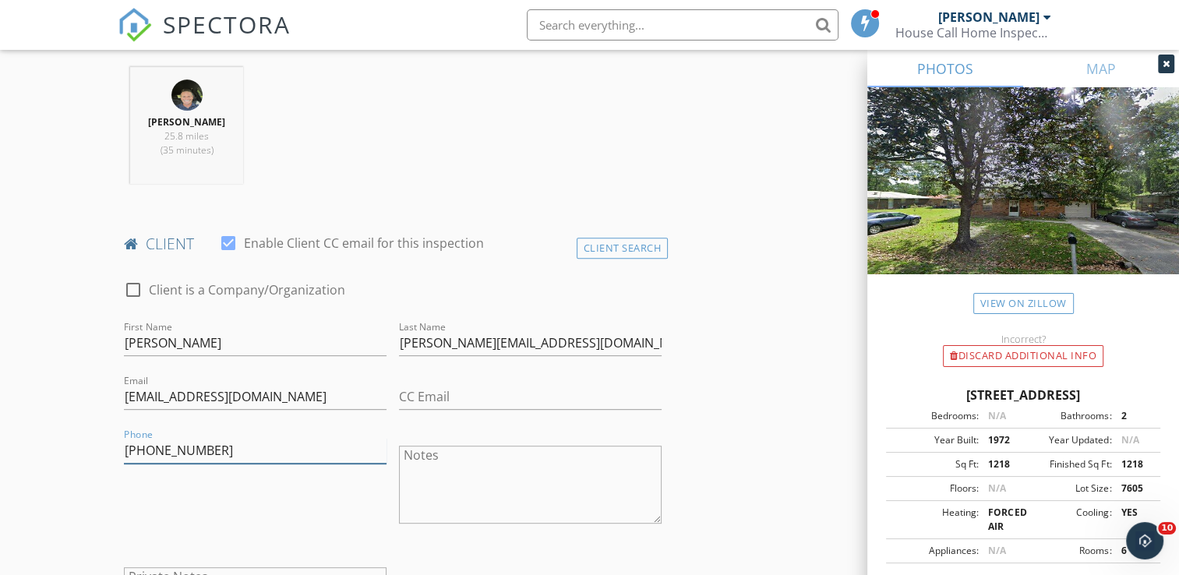
type input "[PHONE_NUMBER]"
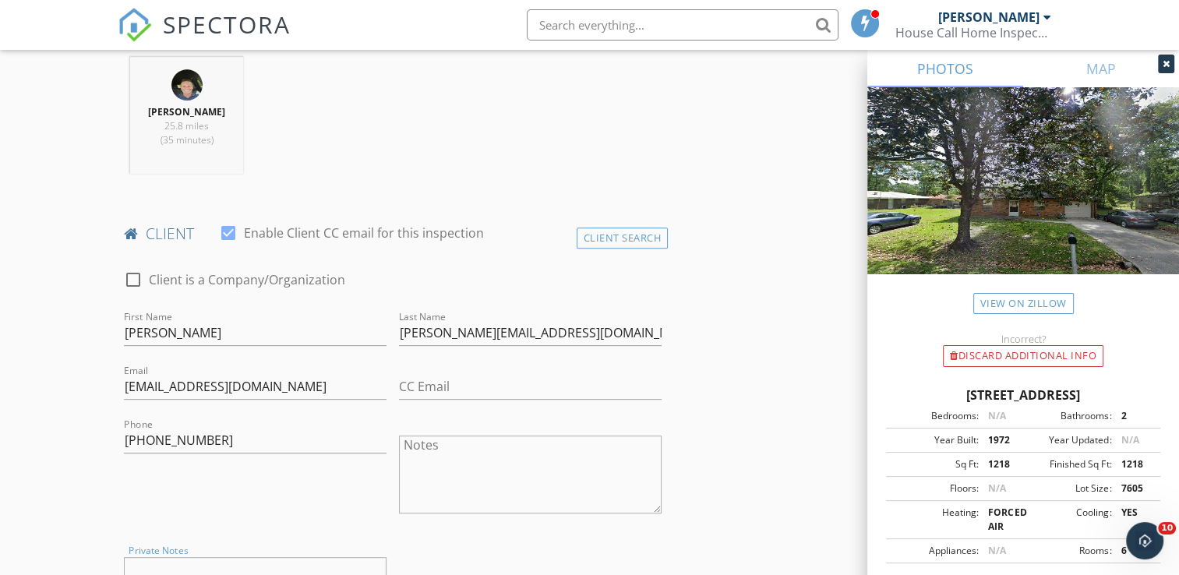
scroll to position [1096, 0]
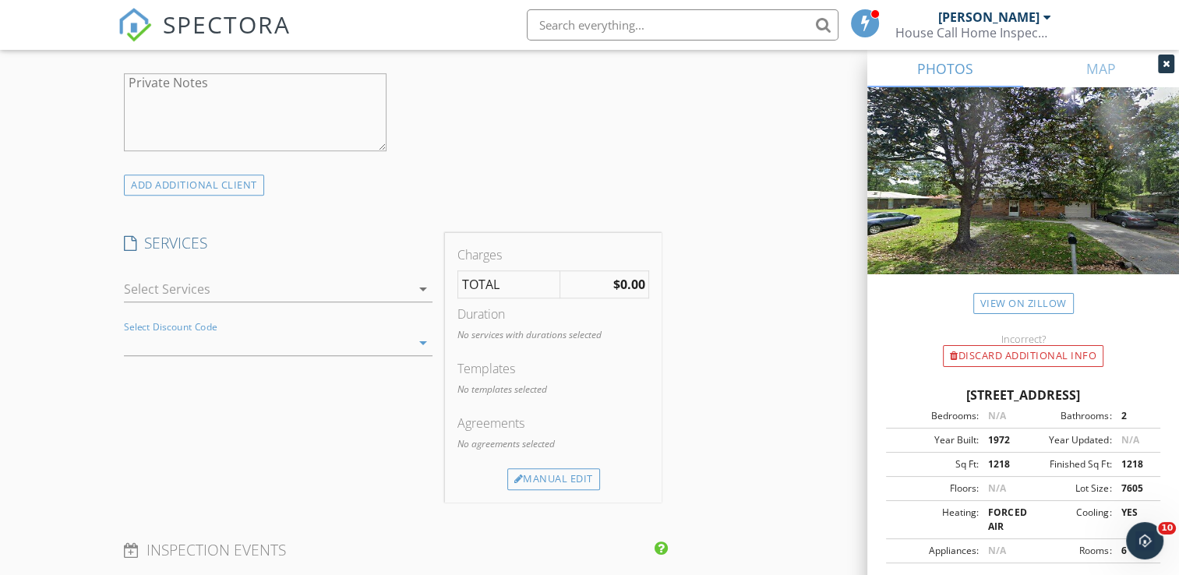
click at [421, 287] on icon "arrow_drop_down" at bounding box center [423, 289] width 19 height 19
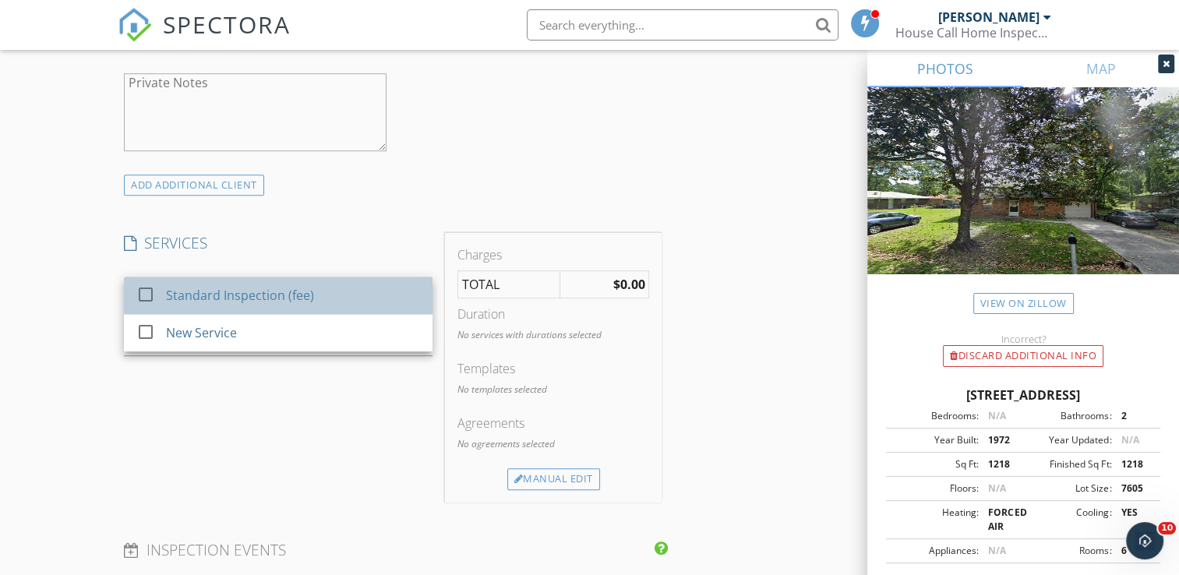
click at [362, 300] on div "Standard Inspection (fee)" at bounding box center [294, 295] width 254 height 31
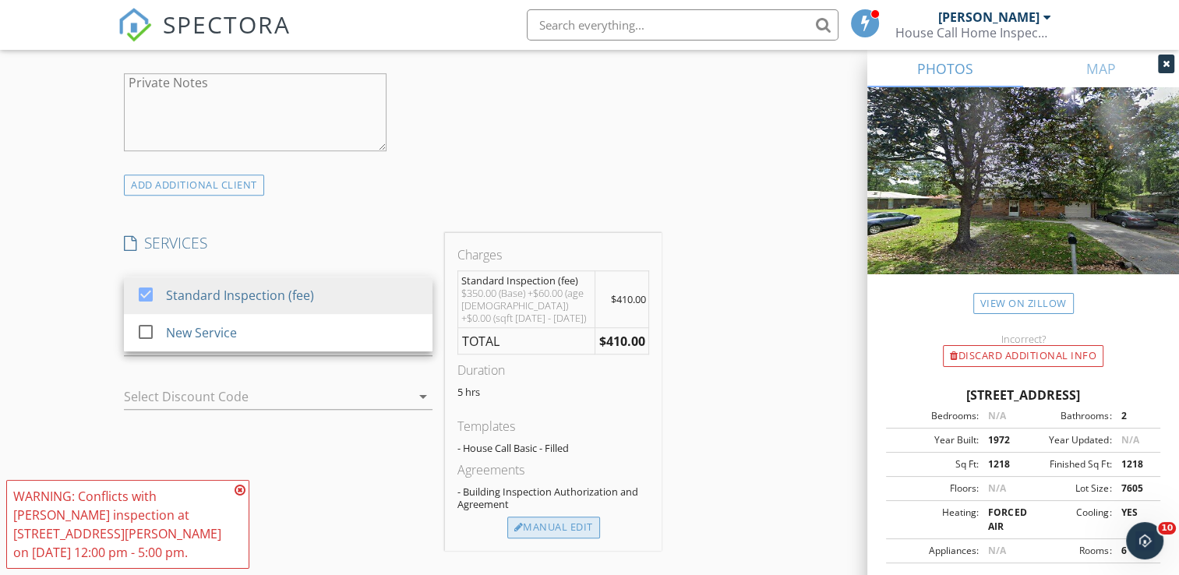
click at [549, 525] on div "Manual Edit" at bounding box center [553, 528] width 93 height 22
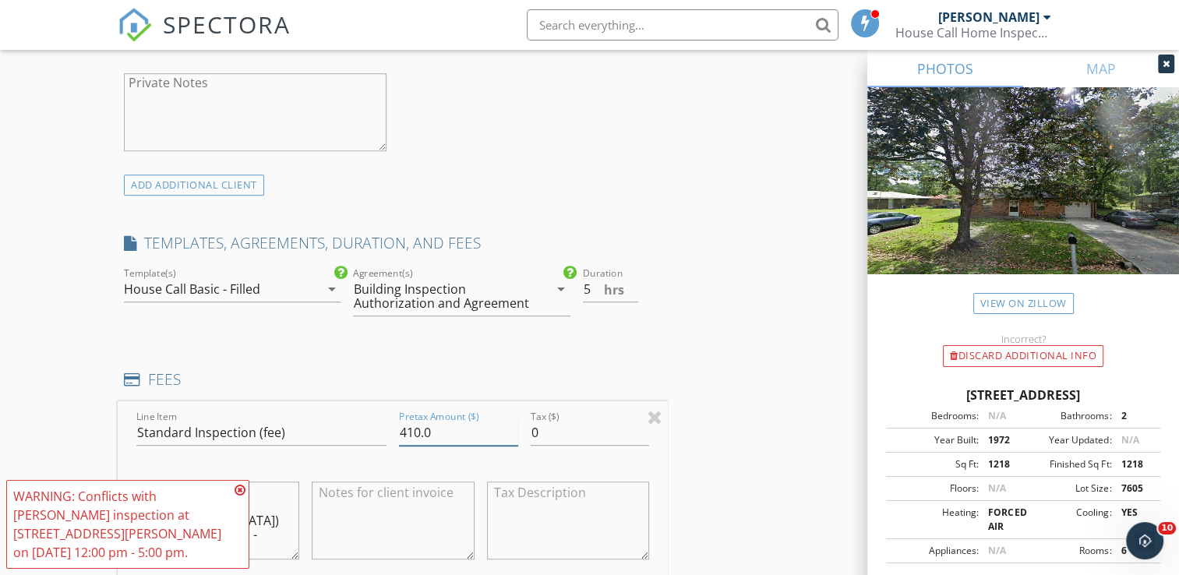
click at [418, 430] on input "410.0" at bounding box center [458, 433] width 119 height 26
type input "350.0"
click at [238, 493] on icon at bounding box center [240, 490] width 11 height 12
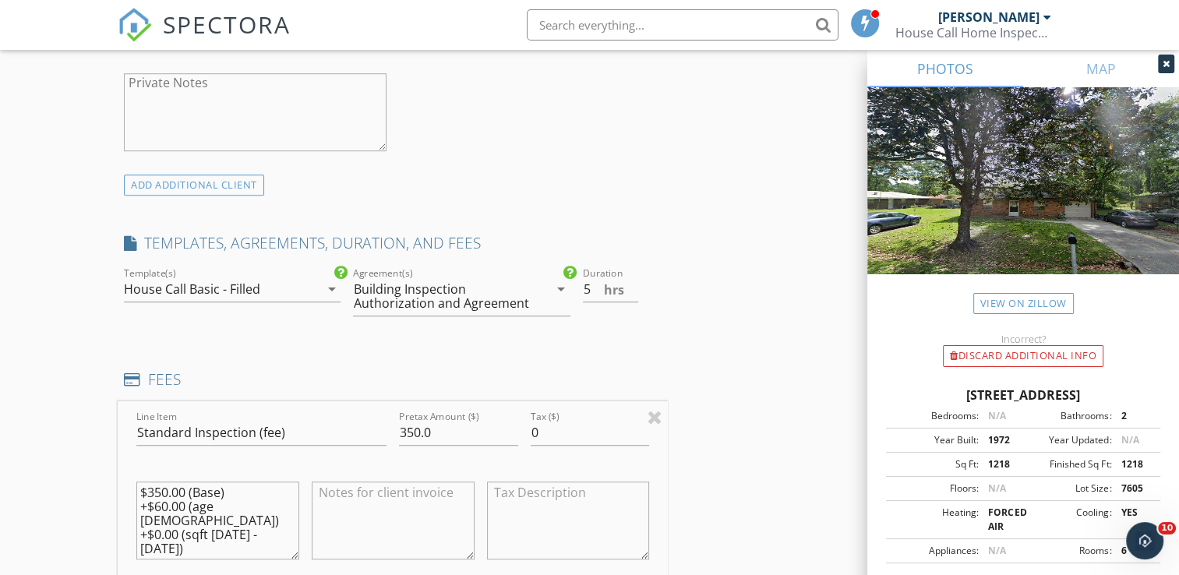
click at [178, 520] on textarea "$350.00 (Base) +$60.00 (age [DEMOGRAPHIC_DATA]) +$0.00 (sqft [DATE] - [DATE])" at bounding box center [217, 520] width 163 height 78
click at [185, 500] on textarea "$350.00 (Base) +$60.00 (age 50 - 100) (sqft 1001 - 1500)" at bounding box center [217, 520] width 163 height 78
click at [166, 488] on textarea "$350.00 (Base) (age 50 - 100) (sqft 1001 - 1500)" at bounding box center [217, 520] width 163 height 78
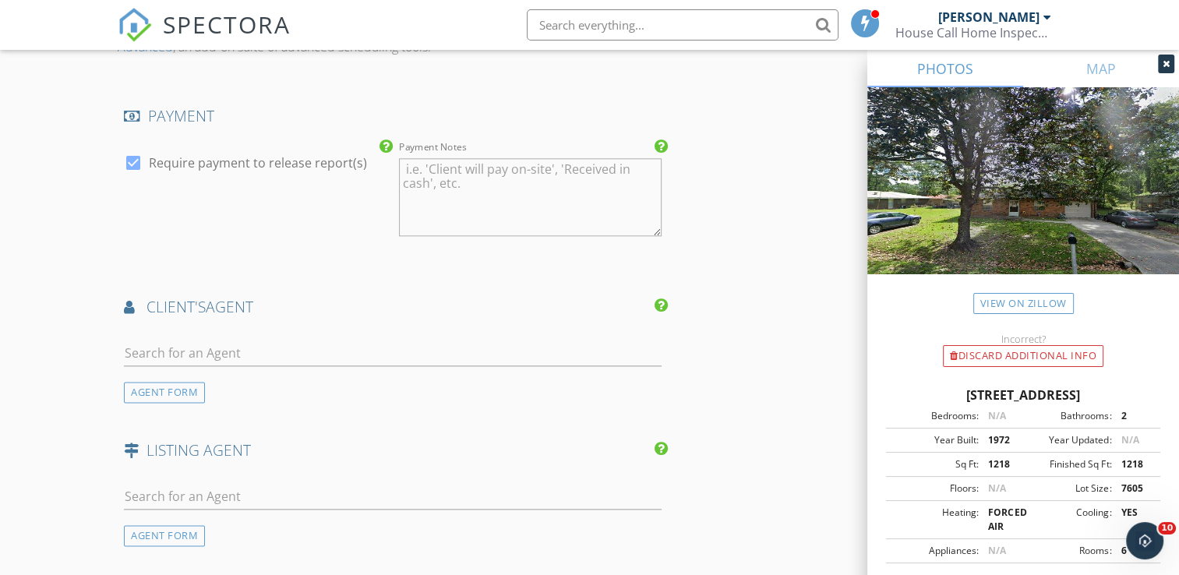
scroll to position [1843, 0]
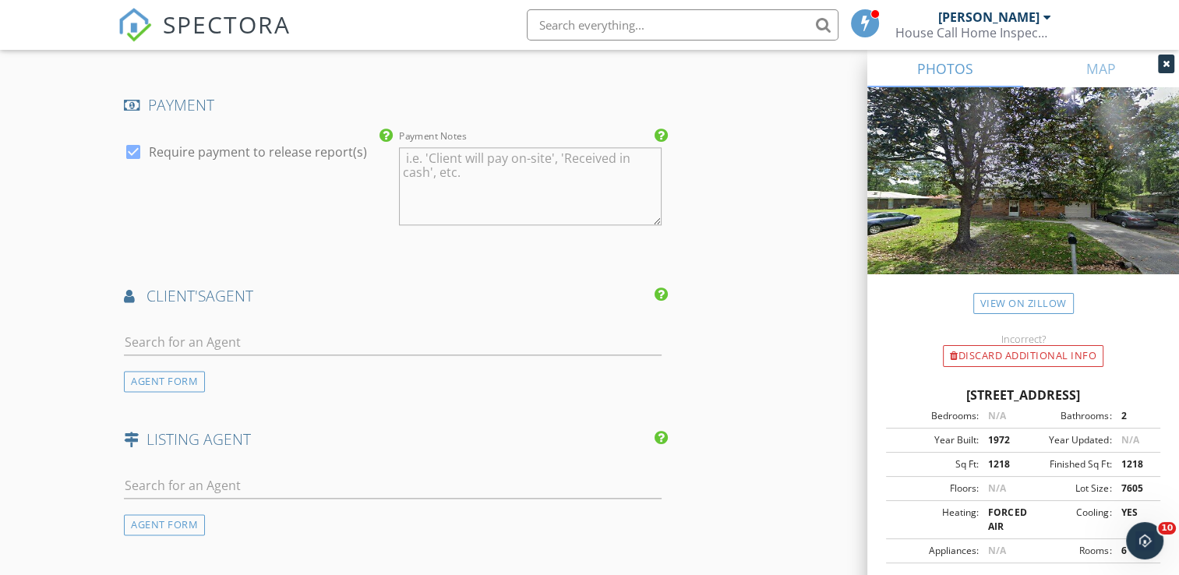
type textarea "$350.00 (Base) (age 50 - 100) (sqft 1001 - 1500)"
click at [400, 340] on input "text" at bounding box center [393, 343] width 538 height 26
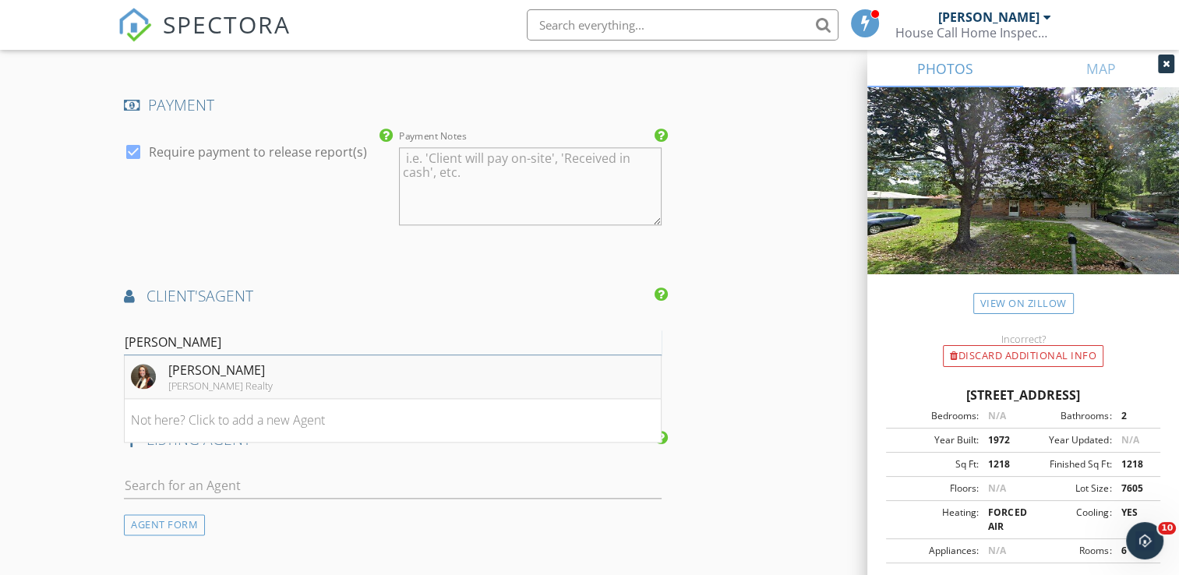
drag, startPoint x: 400, startPoint y: 340, endPoint x: 355, endPoint y: 373, distance: 56.3
click at [355, 371] on div "Laney Laney Tate Valente Realty Not here? Click to add a new Agent" at bounding box center [393, 345] width 538 height 51
type input "Laney"
click at [355, 373] on li "Laney Tate Valente Realty" at bounding box center [393, 377] width 536 height 44
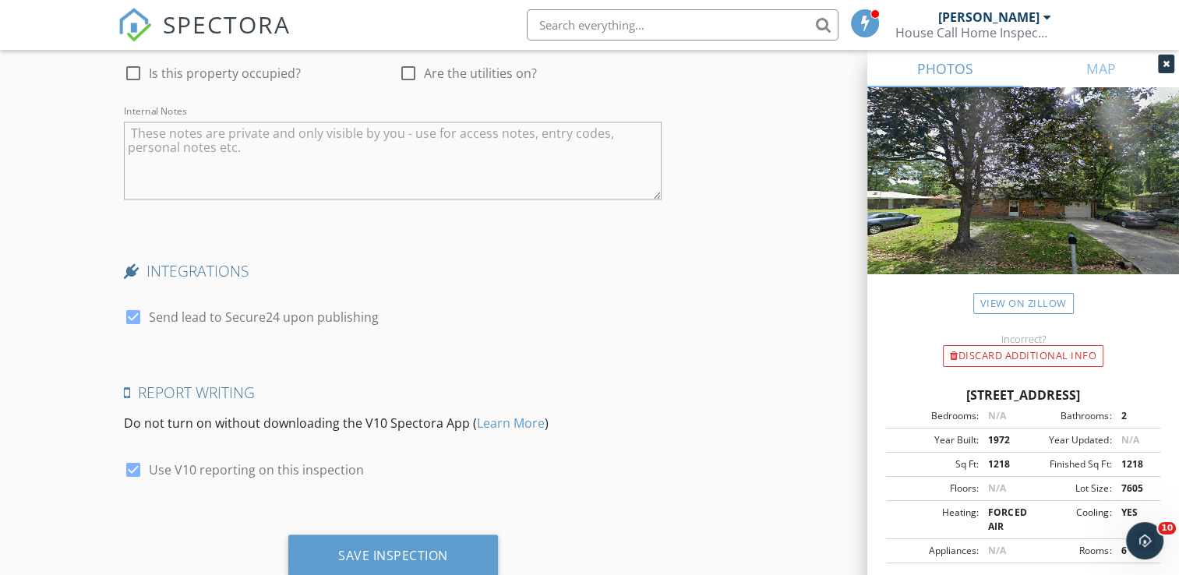
scroll to position [2905, 0]
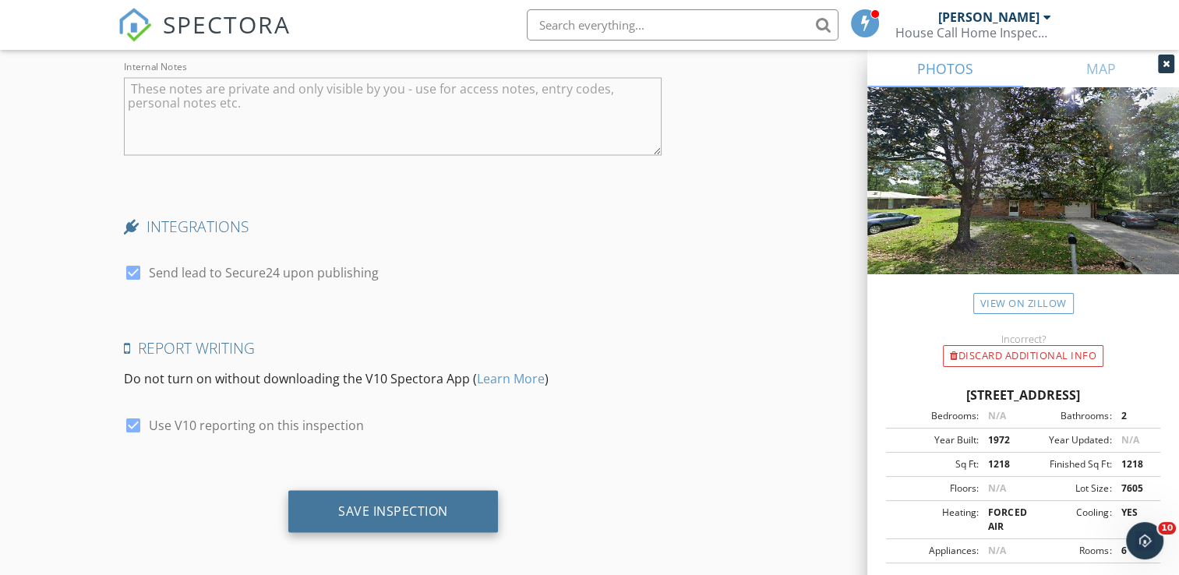
click at [408, 510] on div "Save Inspection" at bounding box center [393, 511] width 110 height 16
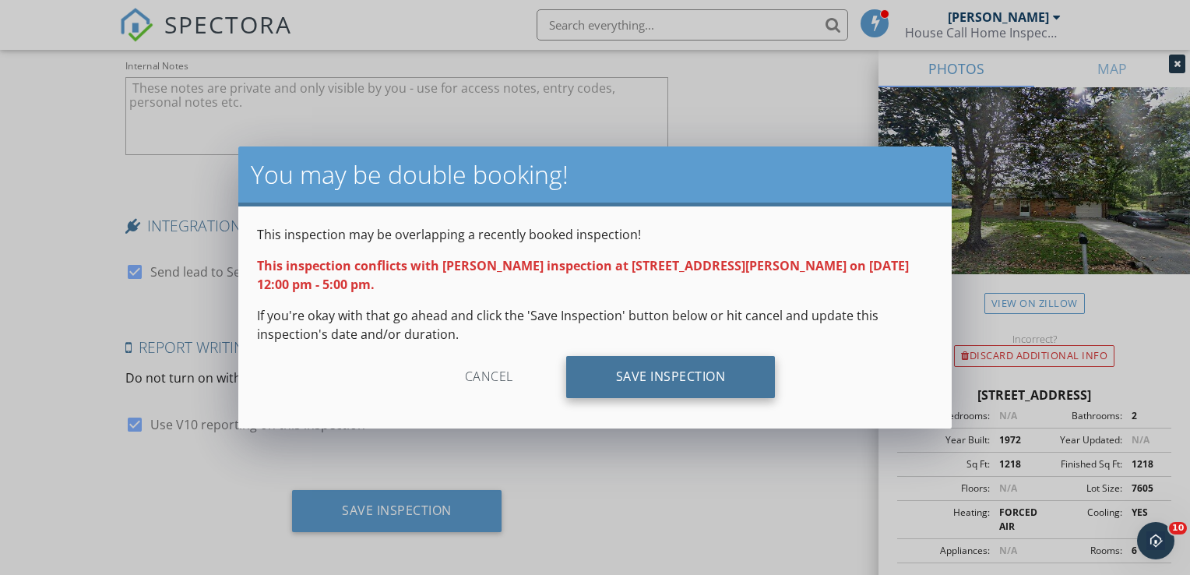
click at [651, 384] on div "Save Inspection" at bounding box center [671, 377] width 210 height 42
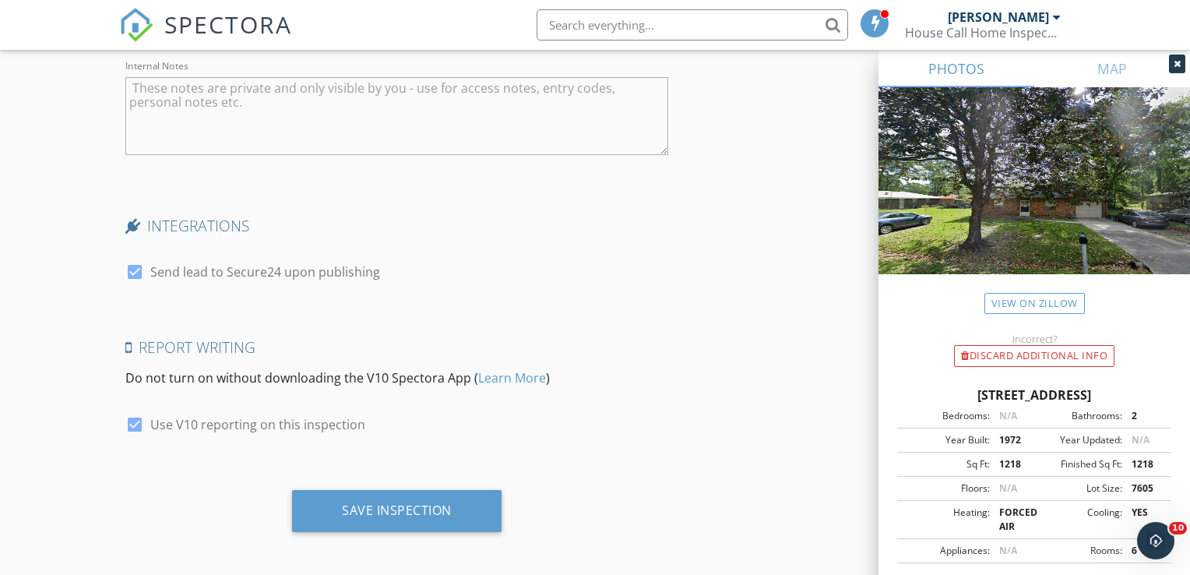
click at [1177, 63] on icon at bounding box center [1177, 63] width 7 height 9
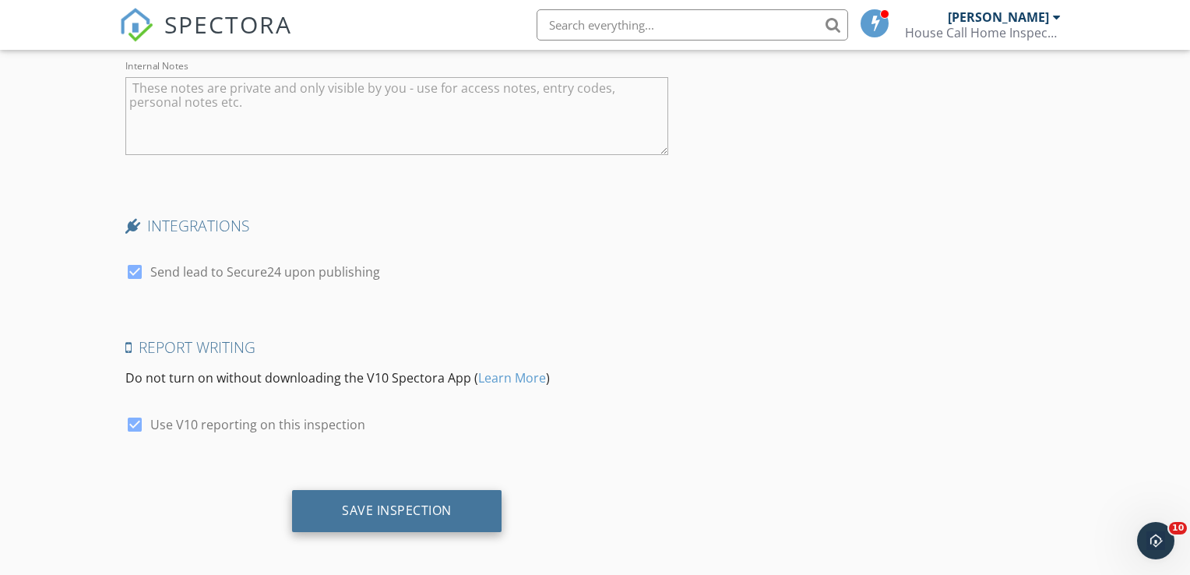
click at [408, 505] on div "Save Inspection" at bounding box center [397, 511] width 110 height 16
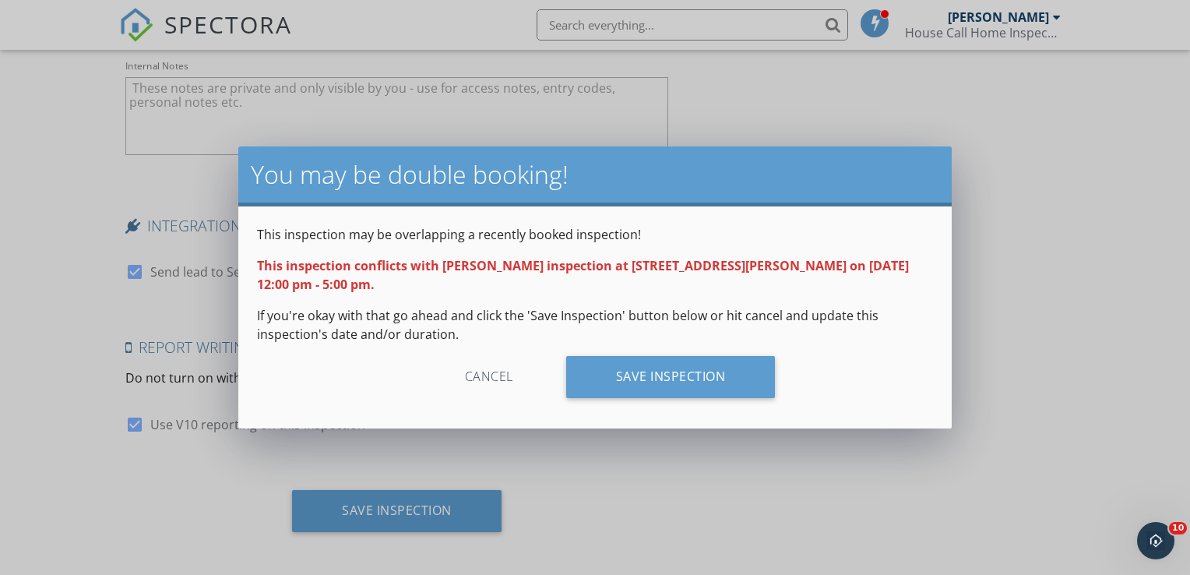
click at [486, 373] on div "Cancel" at bounding box center [489, 377] width 148 height 42
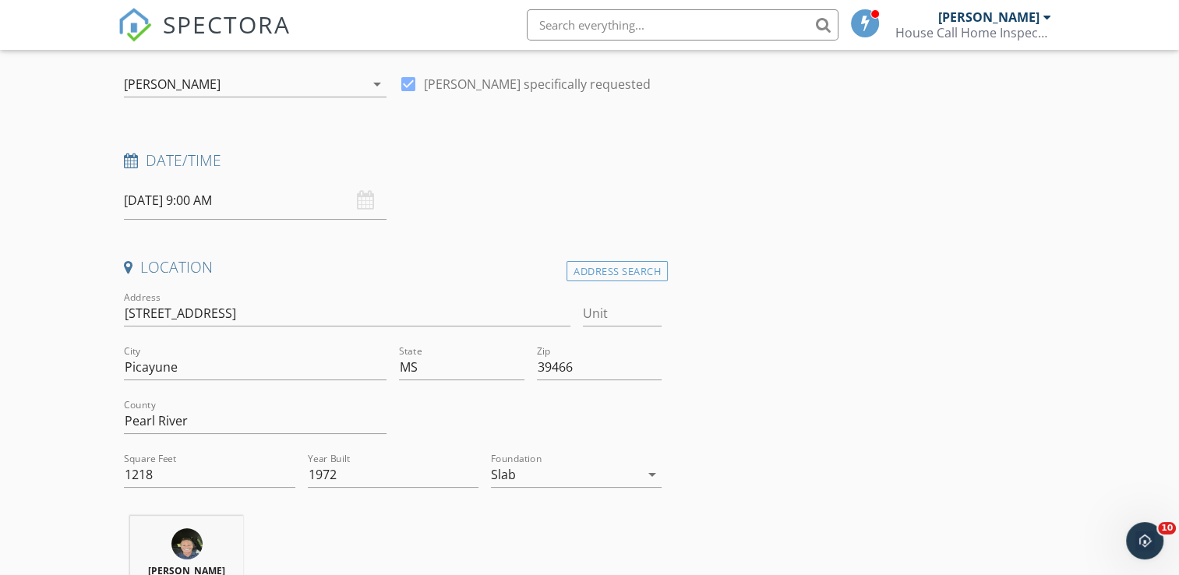
scroll to position [69, 0]
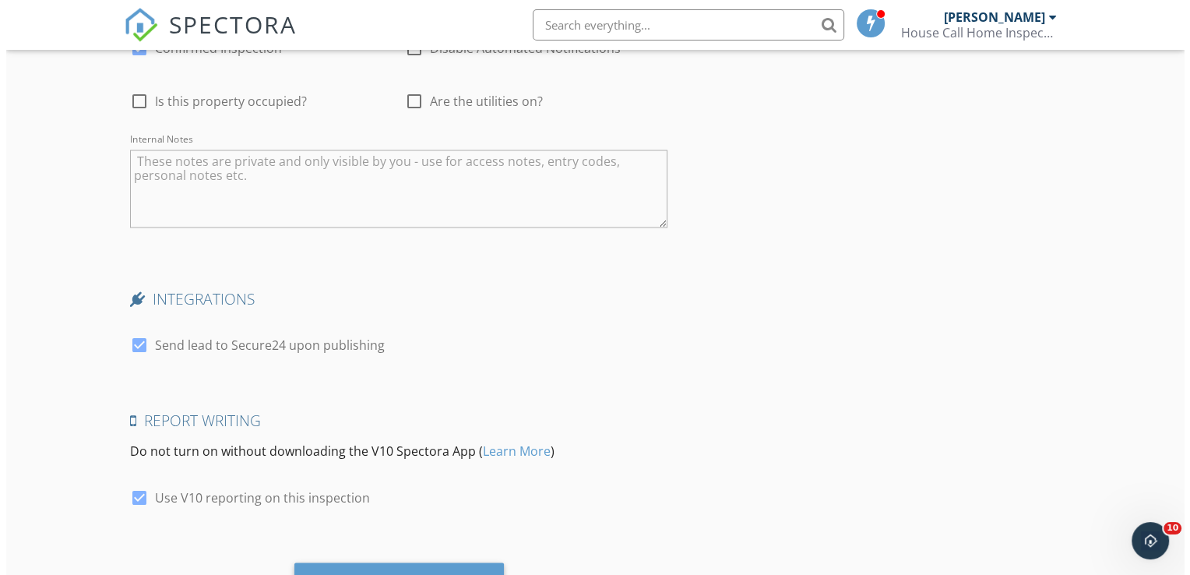
scroll to position [2905, 0]
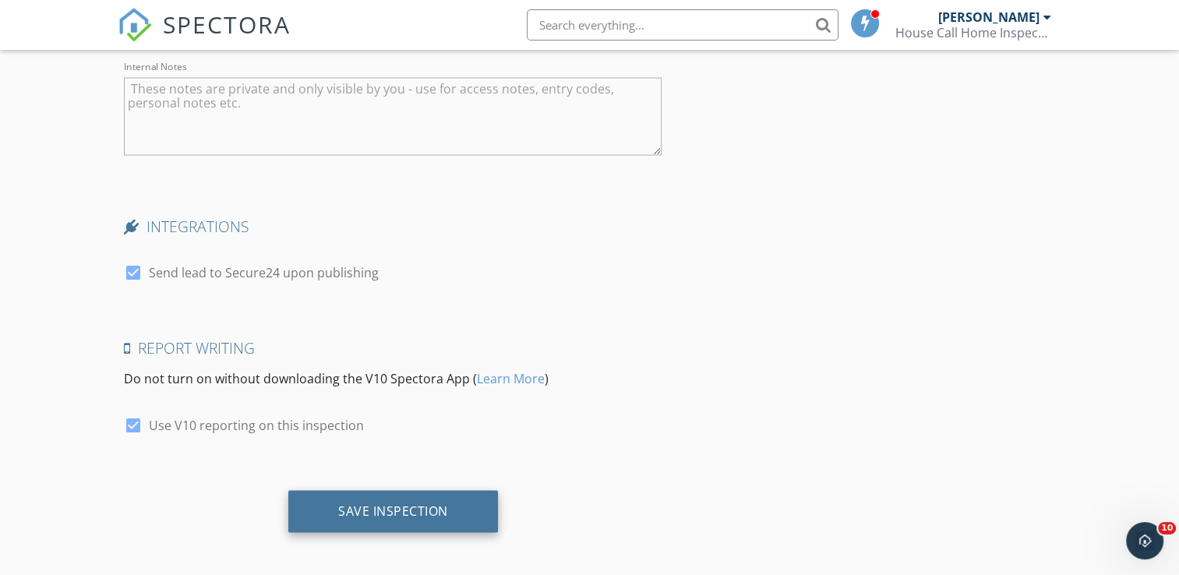
click at [439, 506] on div "Save Inspection" at bounding box center [393, 511] width 110 height 16
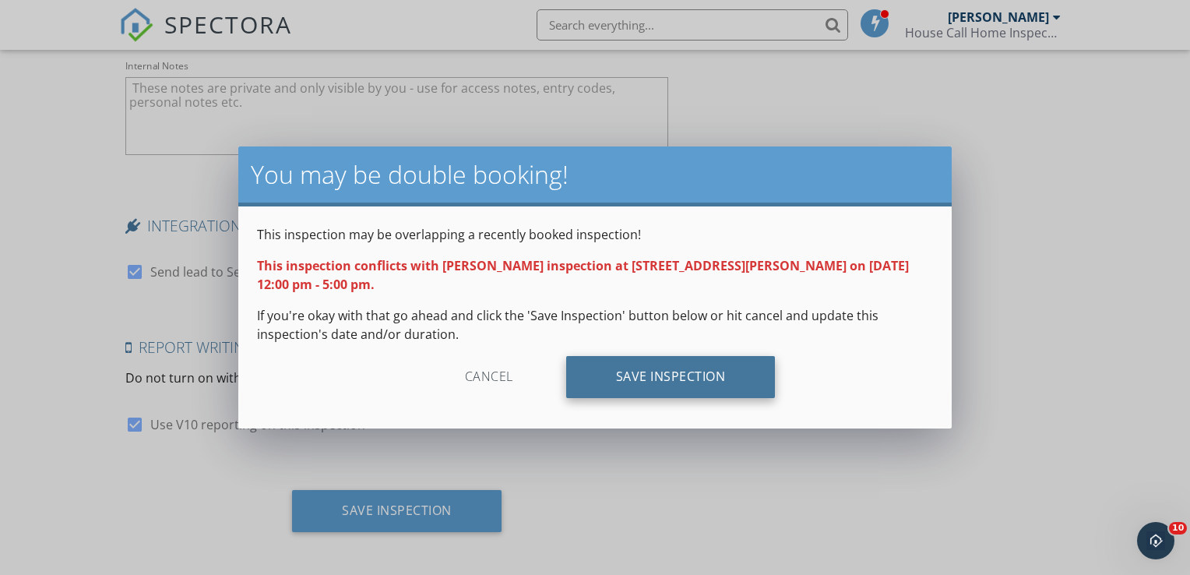
click at [620, 369] on div "Save Inspection" at bounding box center [671, 377] width 210 height 42
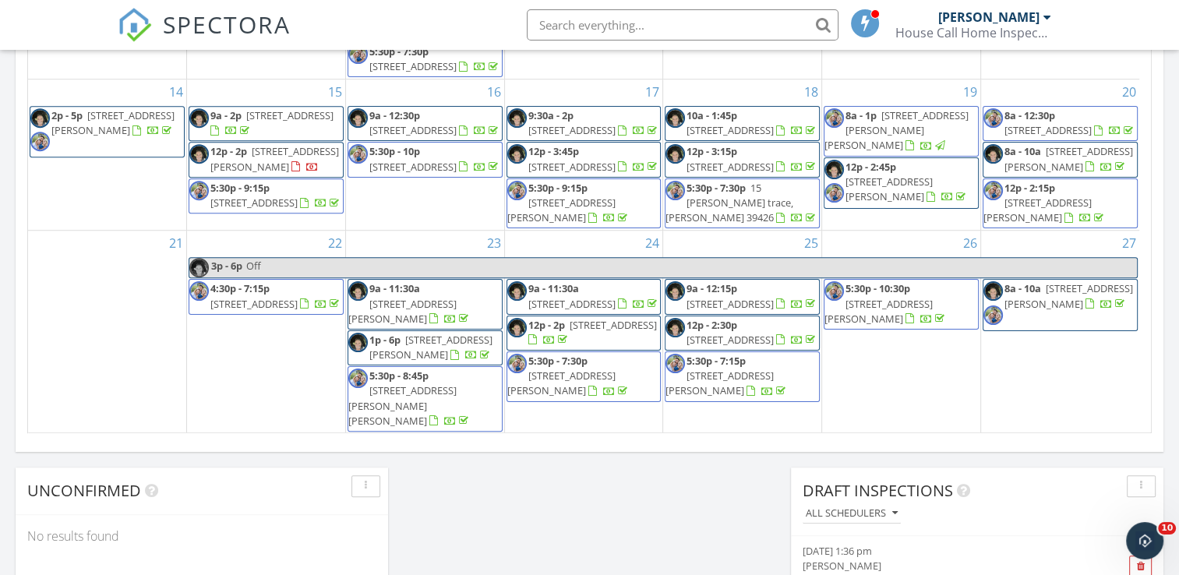
scroll to position [270, 0]
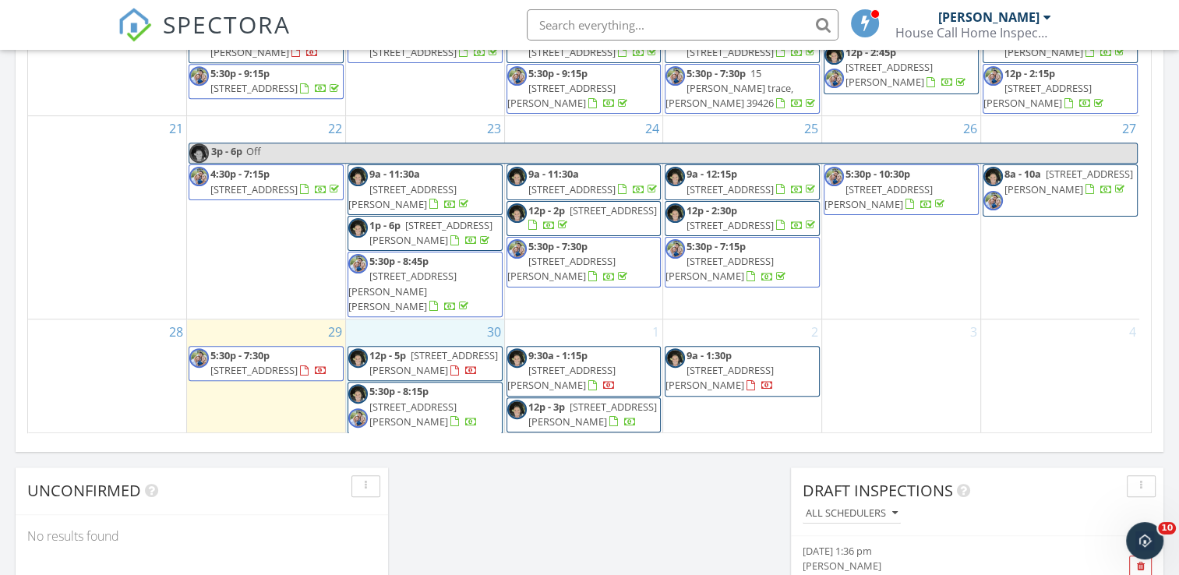
click at [432, 319] on div "30 12p - 5p [STREET_ADDRESS][PERSON_NAME] 5:30p - 8:15p [STREET_ADDRESS][PERSON…" at bounding box center [425, 377] width 158 height 116
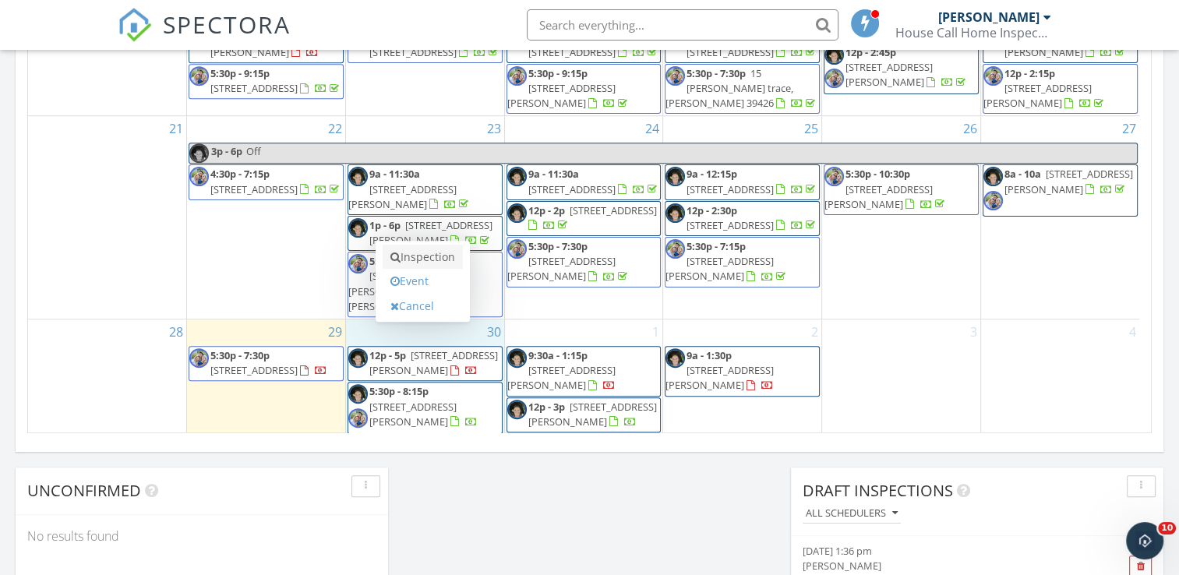
click at [430, 259] on link "Inspection" at bounding box center [423, 257] width 80 height 25
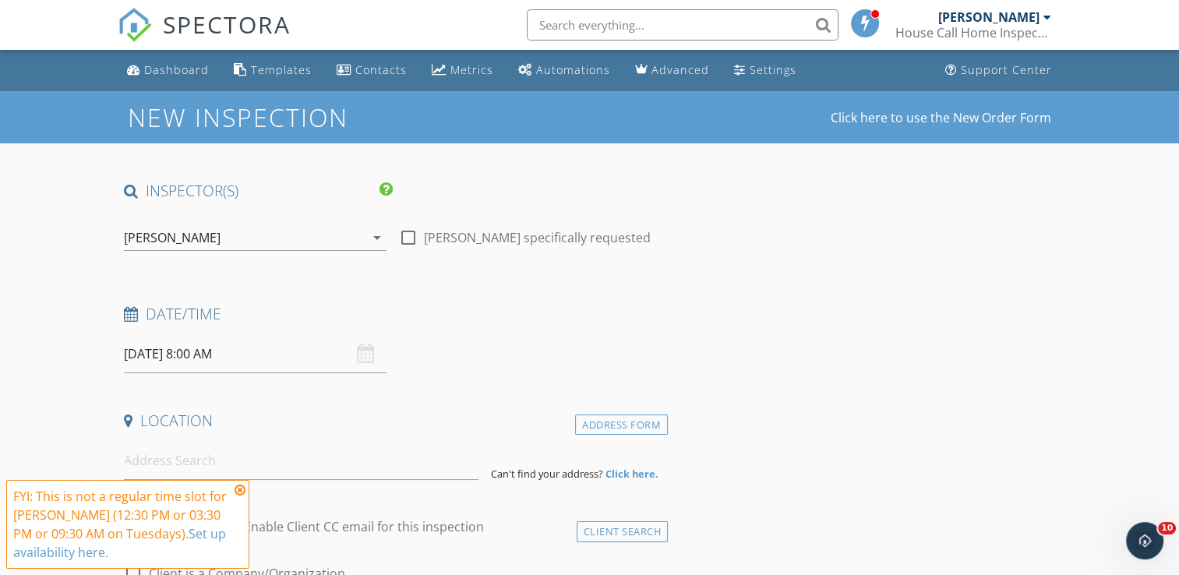
click at [299, 355] on input "[DATE] 8:00 AM" at bounding box center [255, 354] width 263 height 38
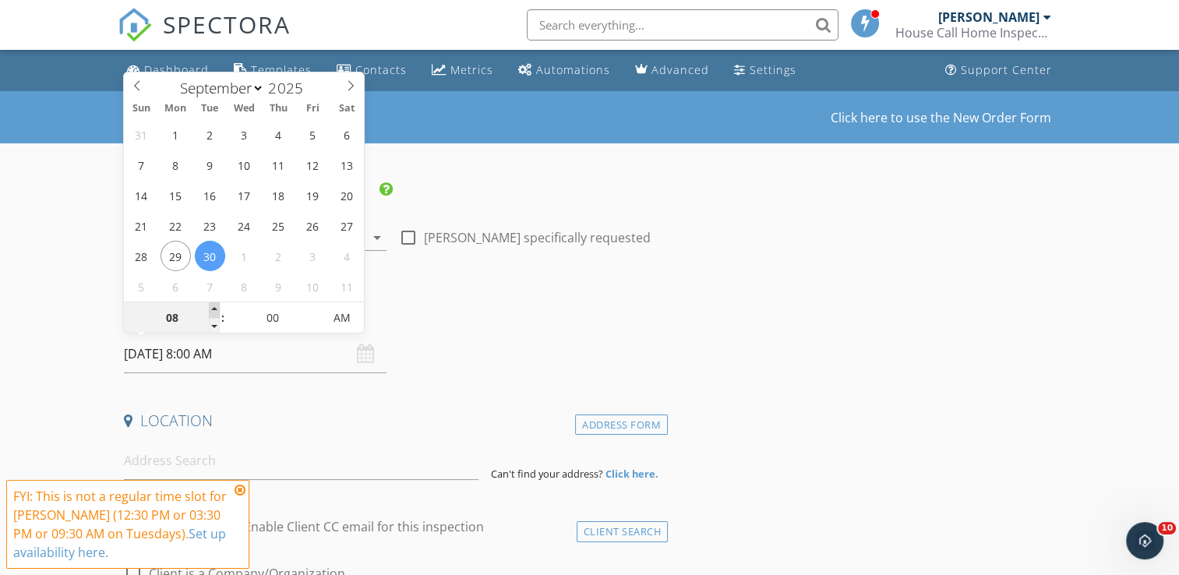
type input "09"
type input "[DATE] 9:00 AM"
click at [215, 307] on span at bounding box center [214, 310] width 11 height 16
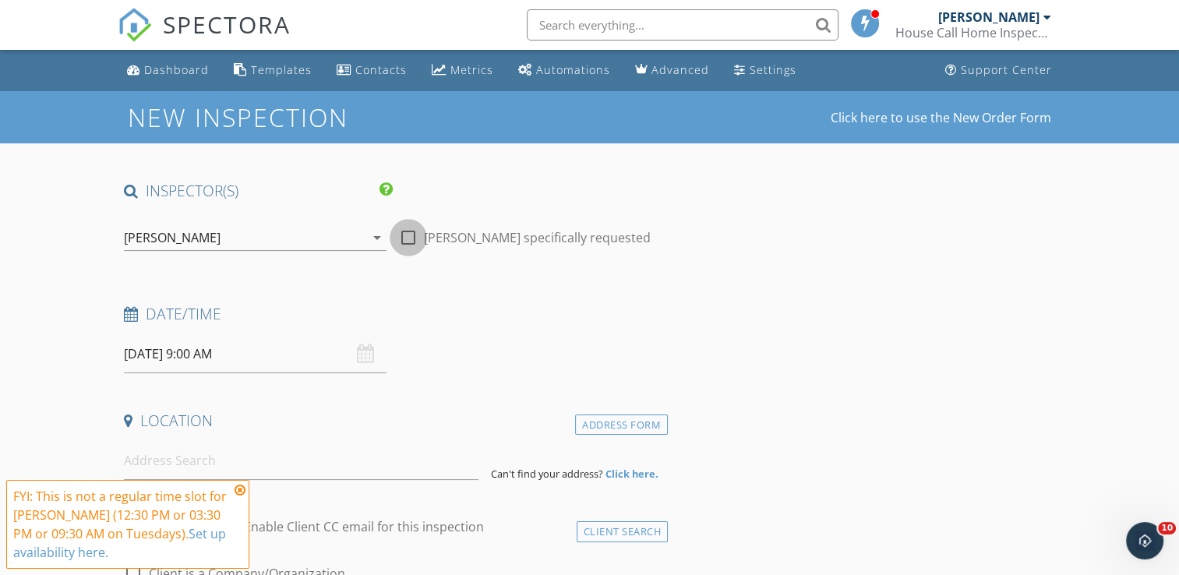
click at [414, 242] on div at bounding box center [408, 237] width 26 height 26
checkbox input "true"
click at [316, 463] on input at bounding box center [301, 461] width 354 height 38
click at [240, 487] on icon at bounding box center [240, 490] width 11 height 12
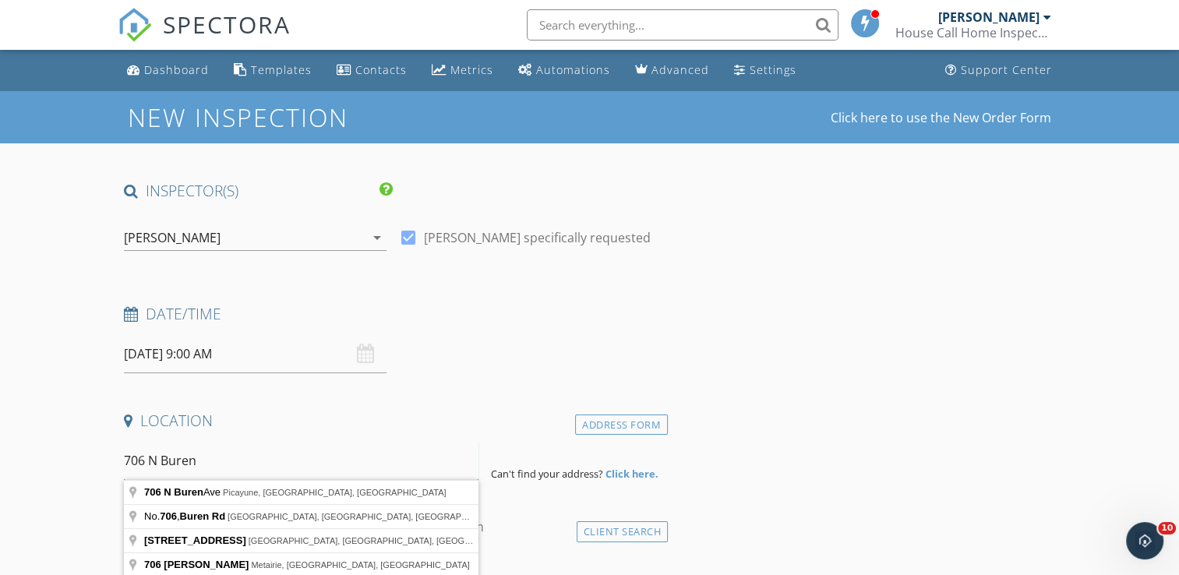
click at [264, 469] on input "706 N Buren" at bounding box center [301, 461] width 354 height 38
type input "[STREET_ADDRESS]"
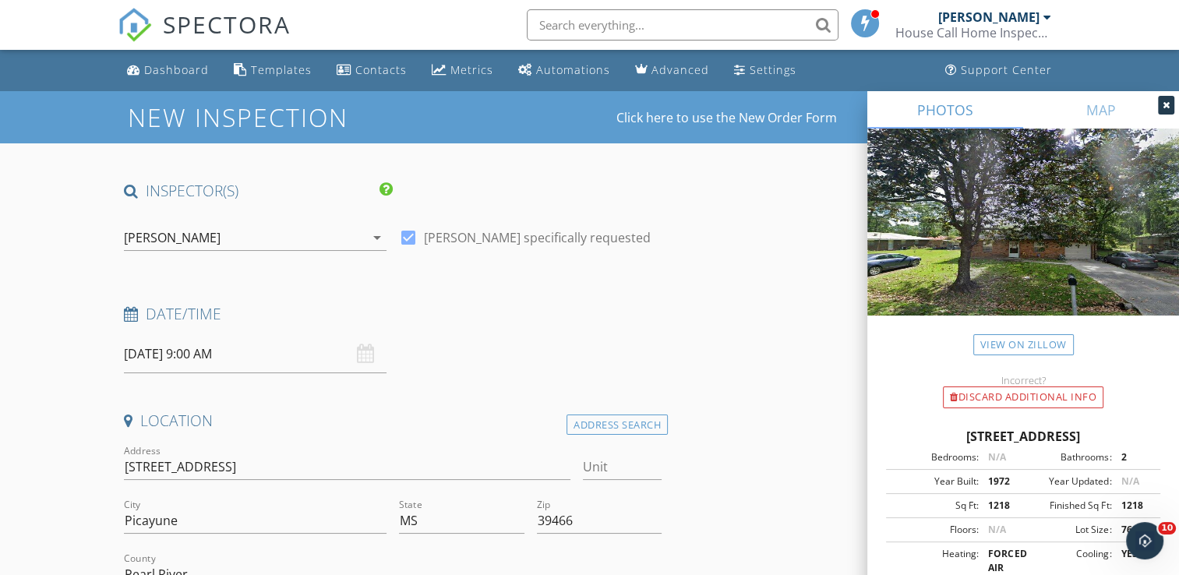
click at [1166, 105] on icon at bounding box center [1165, 105] width 7 height 9
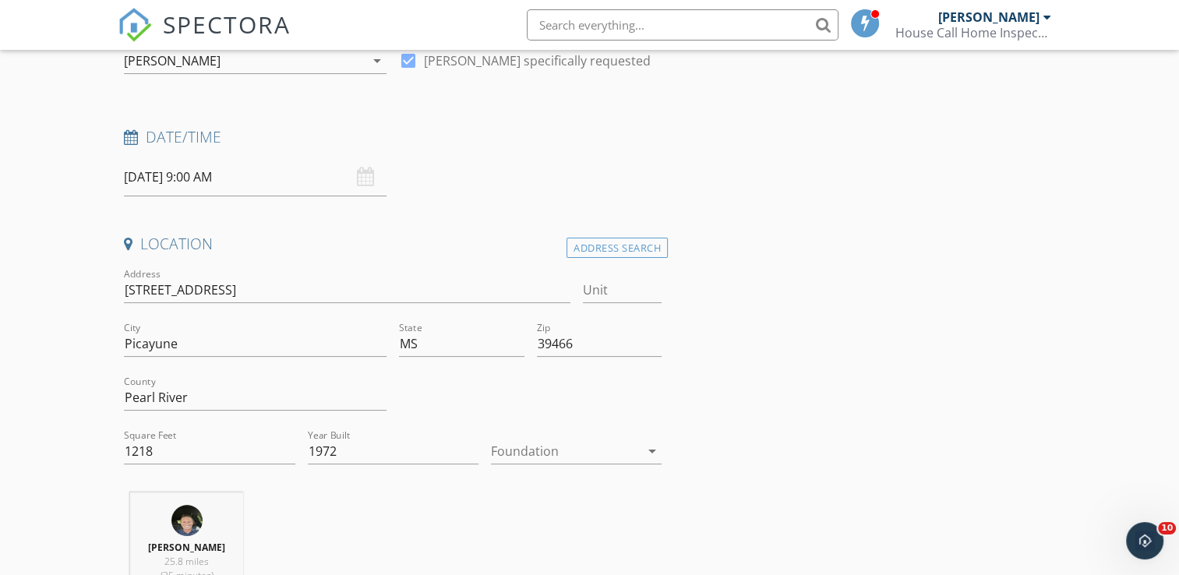
scroll to position [228, 0]
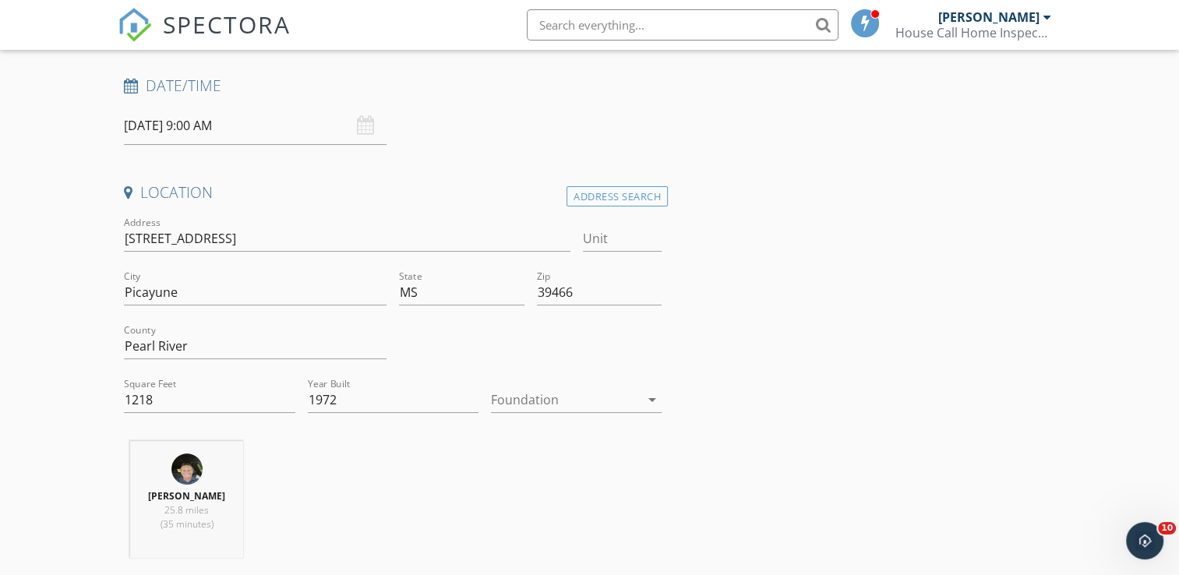
click at [647, 402] on icon "arrow_drop_down" at bounding box center [652, 399] width 19 height 19
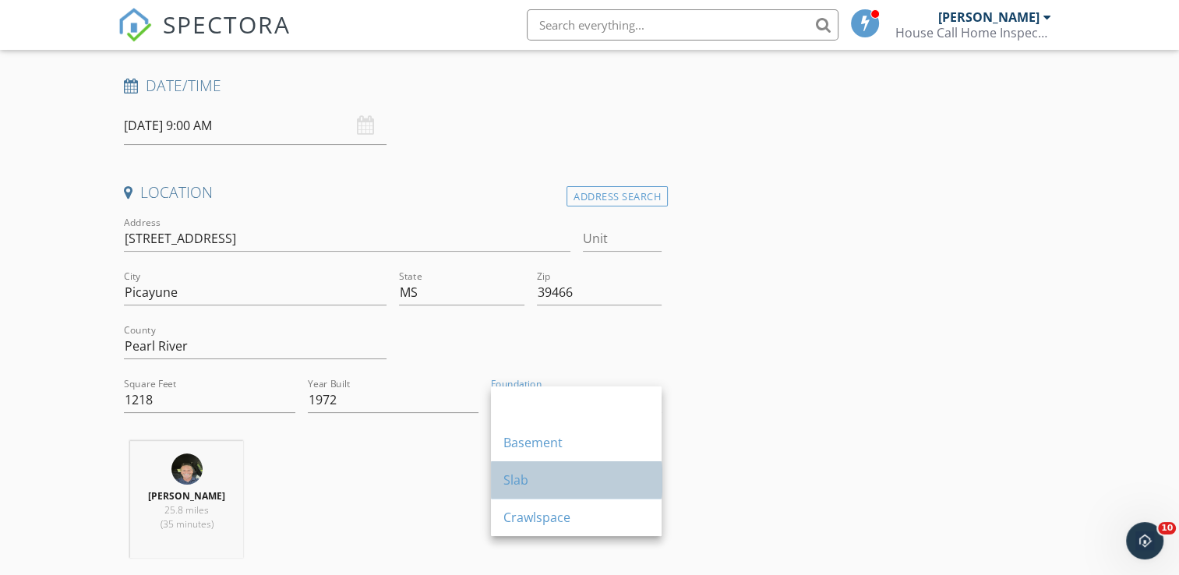
click at [566, 471] on div "Slab" at bounding box center [576, 480] width 146 height 19
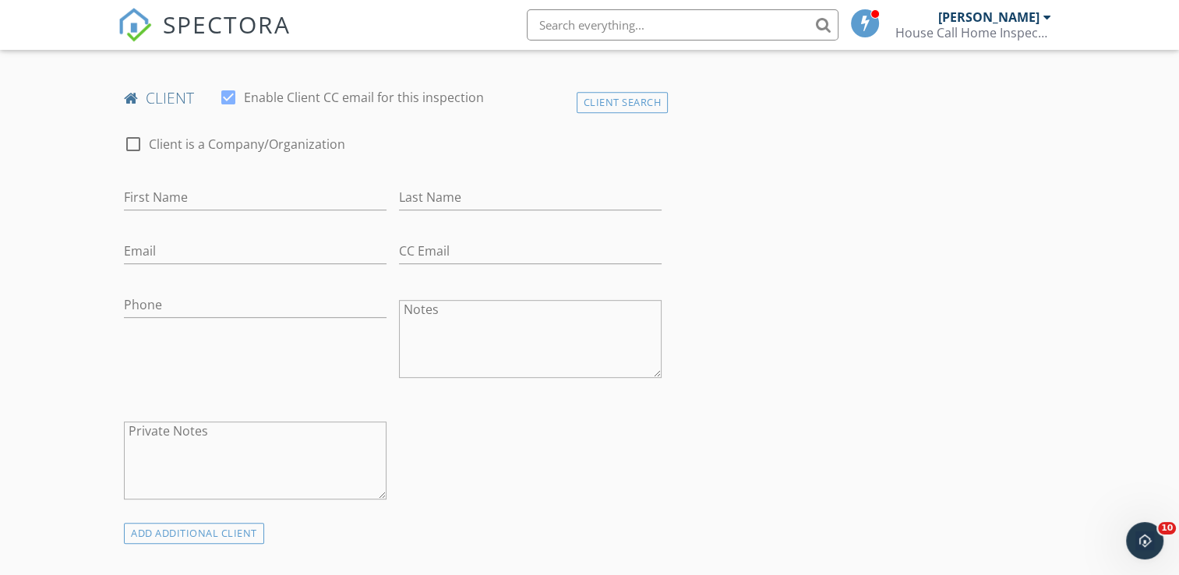
scroll to position [789, 0]
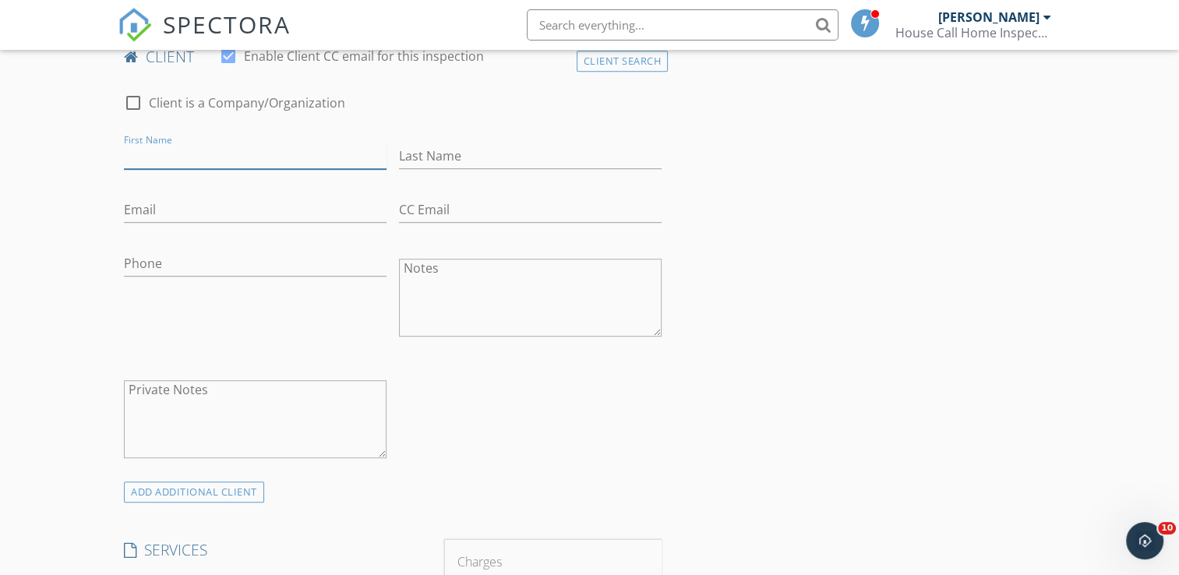
click at [321, 164] on input "First Name" at bounding box center [255, 156] width 263 height 26
type input "Mason"
type input "Zale"
click at [321, 164] on input "Mason" at bounding box center [255, 156] width 263 height 26
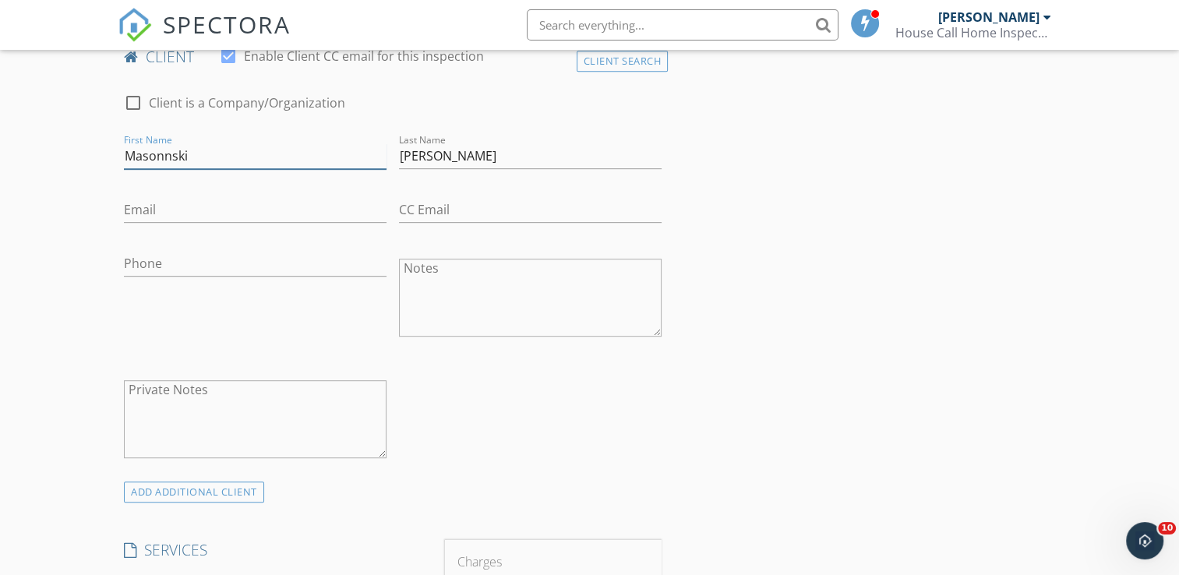
type input "Masonnski"
click at [441, 157] on input "Zale" at bounding box center [530, 156] width 263 height 26
type input "Zalenski"
click at [345, 211] on input "Email" at bounding box center [255, 210] width 263 height 26
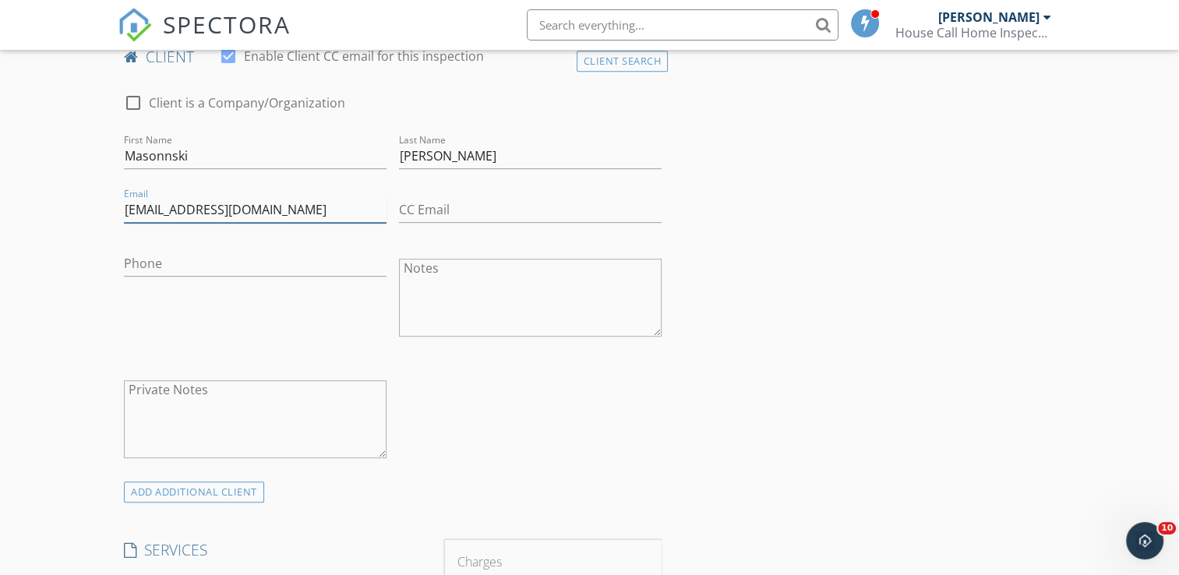
type input "mzalenski@live.com"
click at [313, 242] on div "Phone" at bounding box center [255, 267] width 263 height 51
click at [305, 255] on input "Phone" at bounding box center [255, 264] width 263 height 26
type input "985-640-9967"
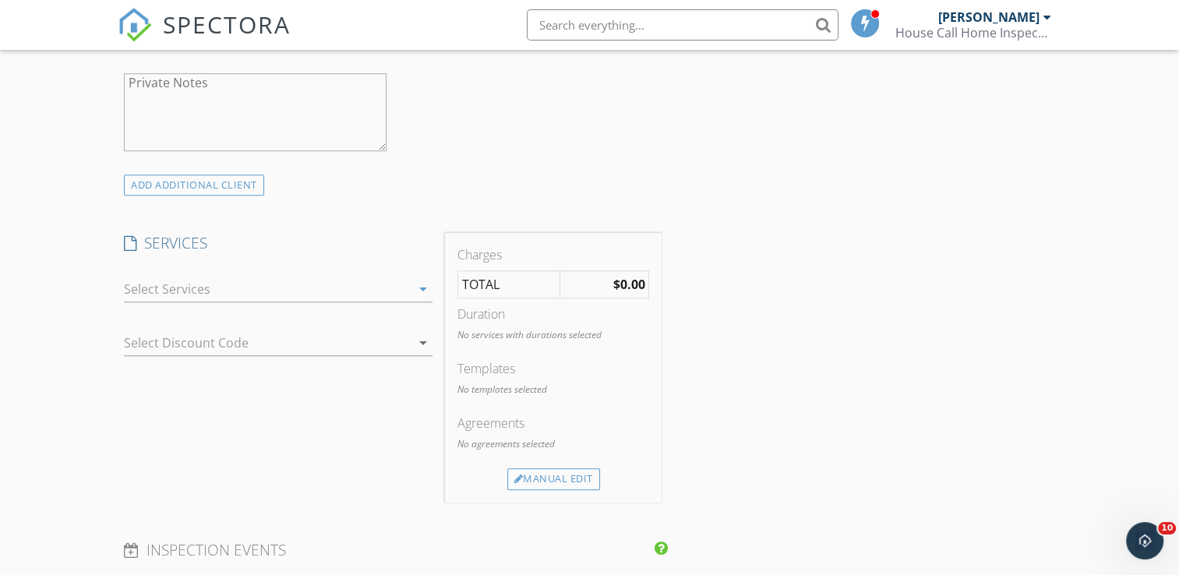
click at [408, 281] on div at bounding box center [267, 289] width 287 height 25
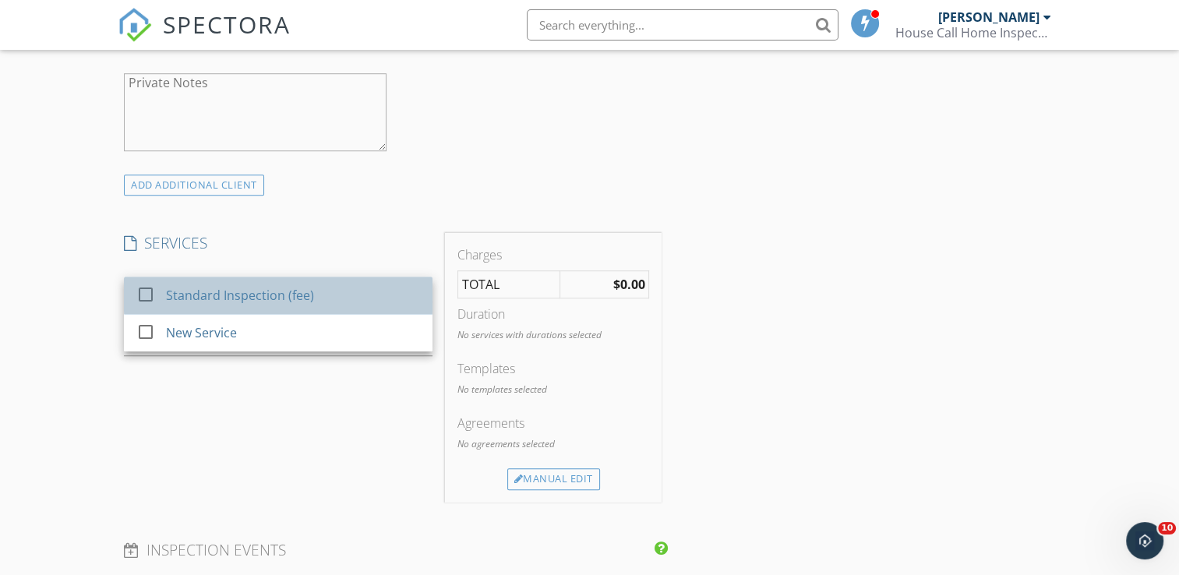
click at [367, 307] on div "Standard Inspection (fee)" at bounding box center [294, 295] width 254 height 31
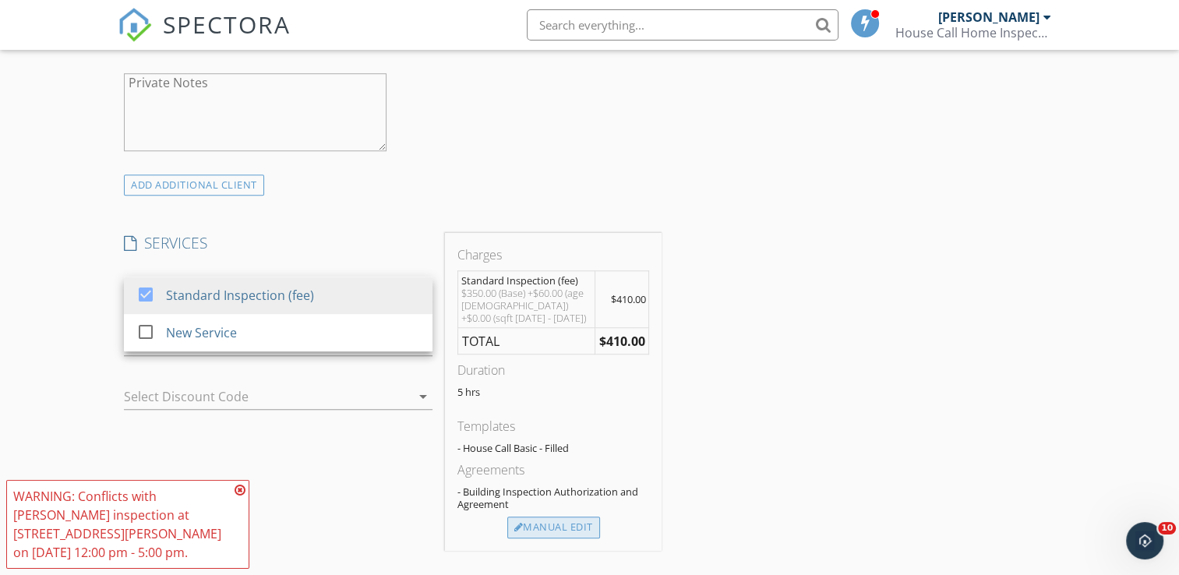
click at [549, 522] on div "Manual Edit" at bounding box center [553, 528] width 93 height 22
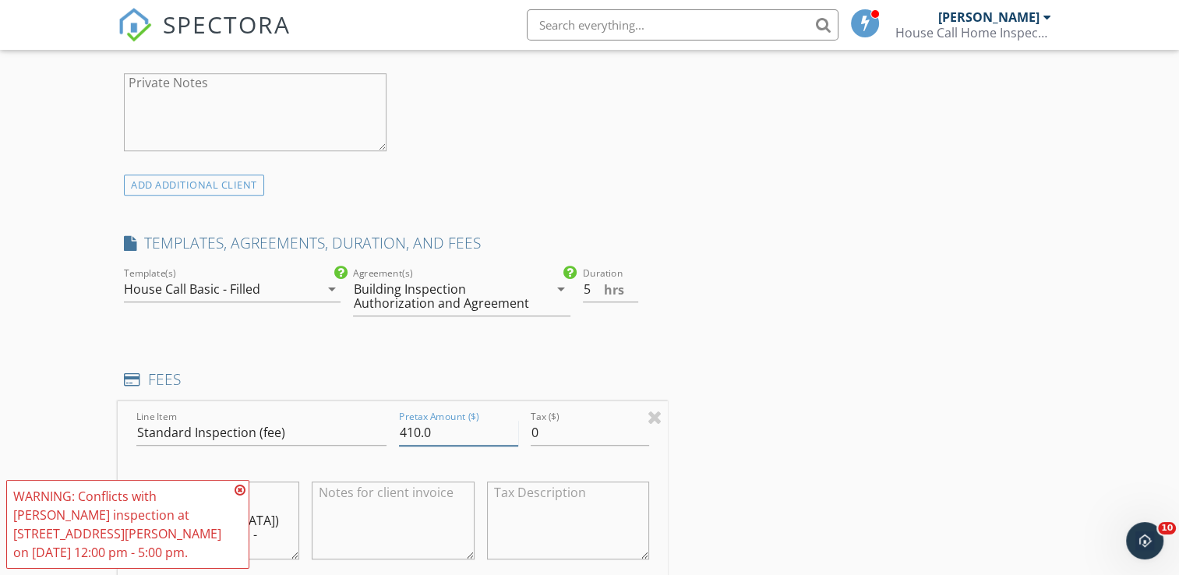
click at [418, 432] on input "410.0" at bounding box center [458, 433] width 119 height 26
click at [422, 429] on input "410.0" at bounding box center [458, 433] width 119 height 26
type input "350.0"
click at [242, 491] on icon at bounding box center [240, 490] width 11 height 12
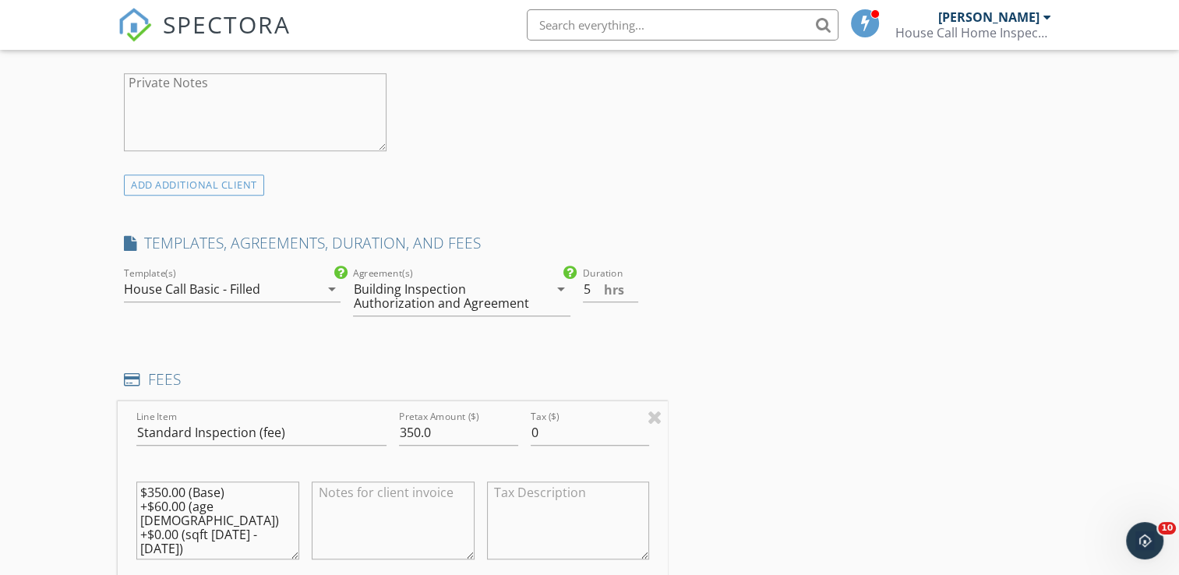
click at [178, 518] on textarea "$350.00 (Base) +$60.00 (age 50 - 100) +$0.00 (sqft 1001 - 1500)" at bounding box center [217, 520] width 163 height 78
click at [187, 503] on textarea "$350.00 (Base) +$60.00 (age 50 - 100) (sqft 1001 - 1500)" at bounding box center [217, 520] width 163 height 78
click at [168, 491] on textarea "$350.00 (Base) (age 50 - 100) (sqft 1001 - 1500)" at bounding box center [217, 520] width 163 height 78
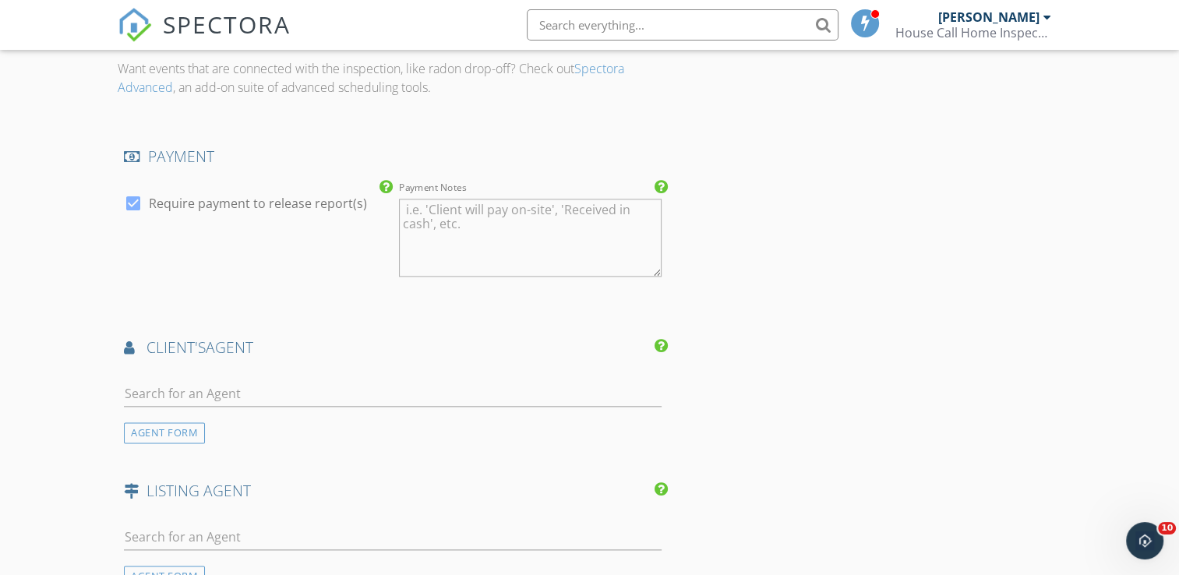
scroll to position [1885, 0]
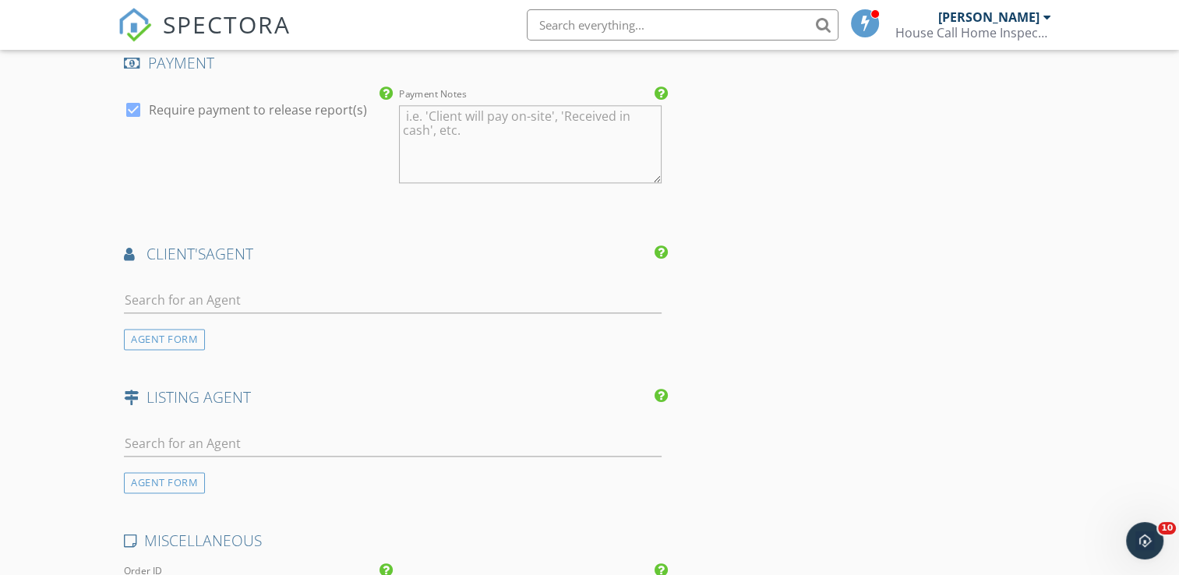
type textarea "$350.00 (Base) (age 50 - 100) (sqft 1001 - 1500)"
click at [397, 297] on input "text" at bounding box center [393, 300] width 538 height 26
type input "laney"
click at [337, 323] on li "Laney Tate Valente Realty" at bounding box center [393, 335] width 536 height 44
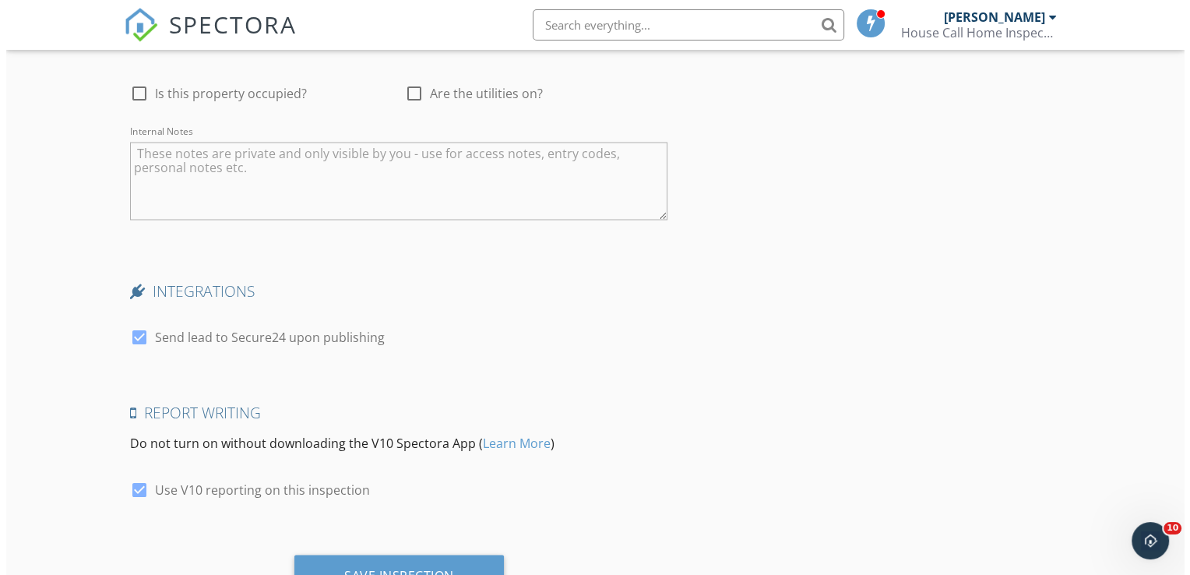
scroll to position [2905, 0]
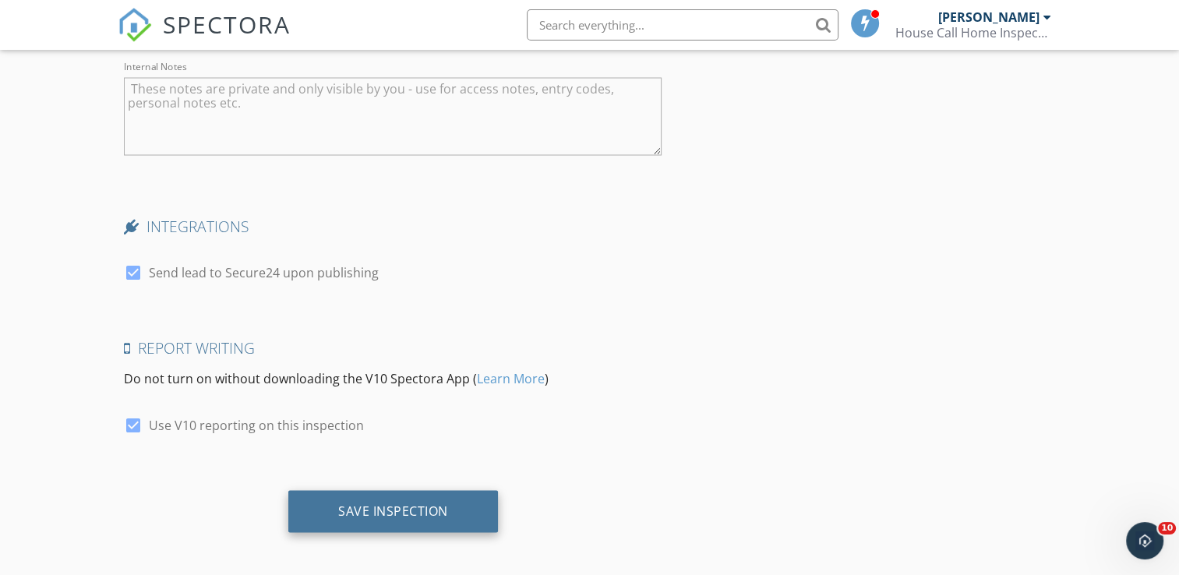
click at [411, 510] on div "Save Inspection" at bounding box center [393, 511] width 110 height 16
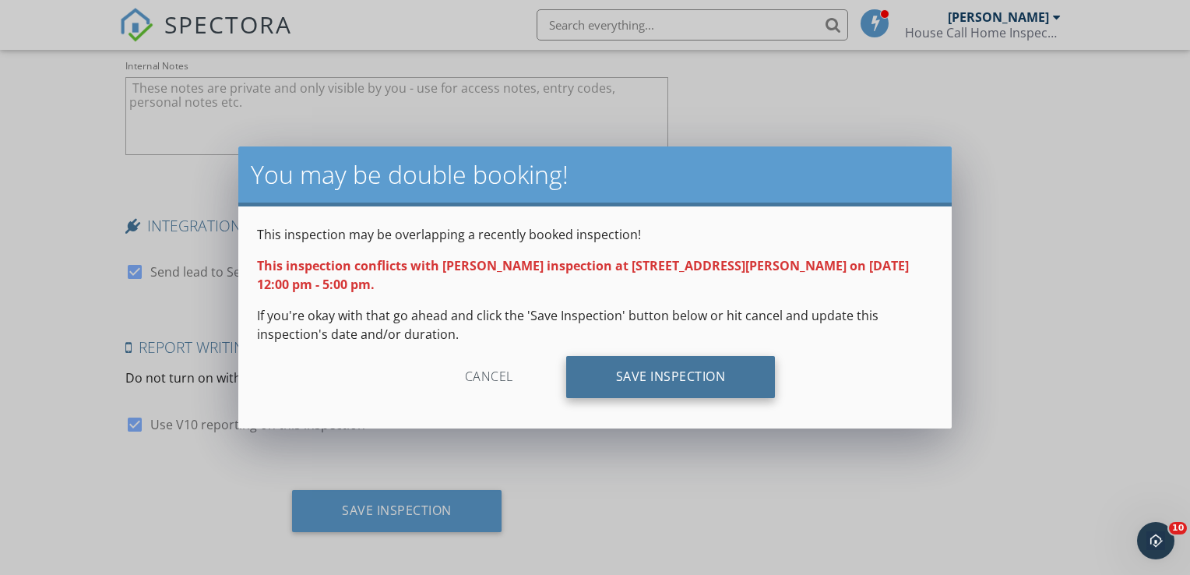
click at [626, 376] on div "Save Inspection" at bounding box center [671, 377] width 210 height 42
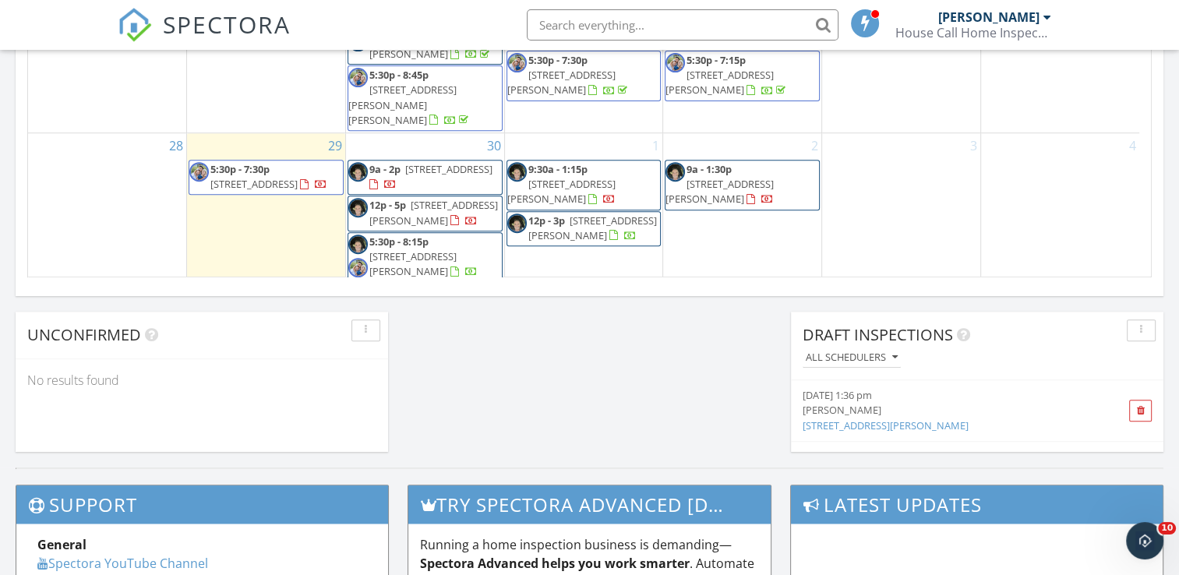
scroll to position [306, 0]
